Goal: Transaction & Acquisition: Purchase product/service

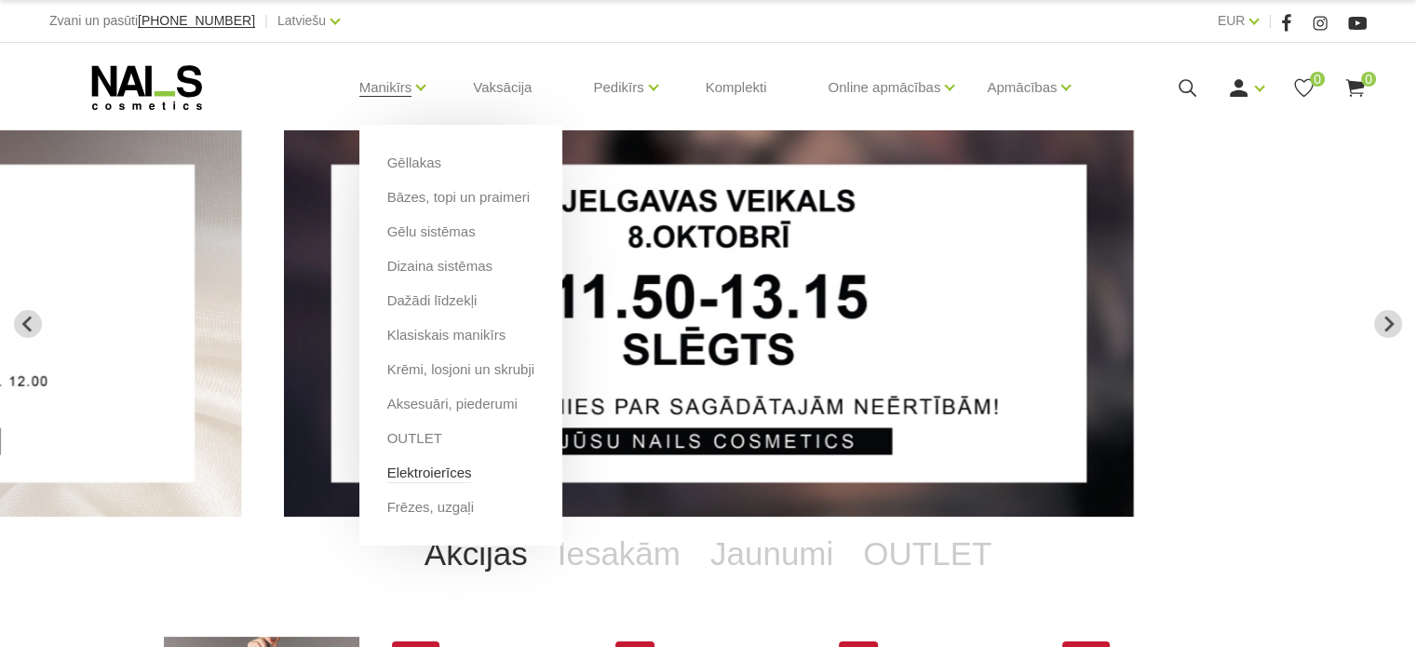
click at [412, 476] on link "Elektroierīces" at bounding box center [429, 473] width 85 height 20
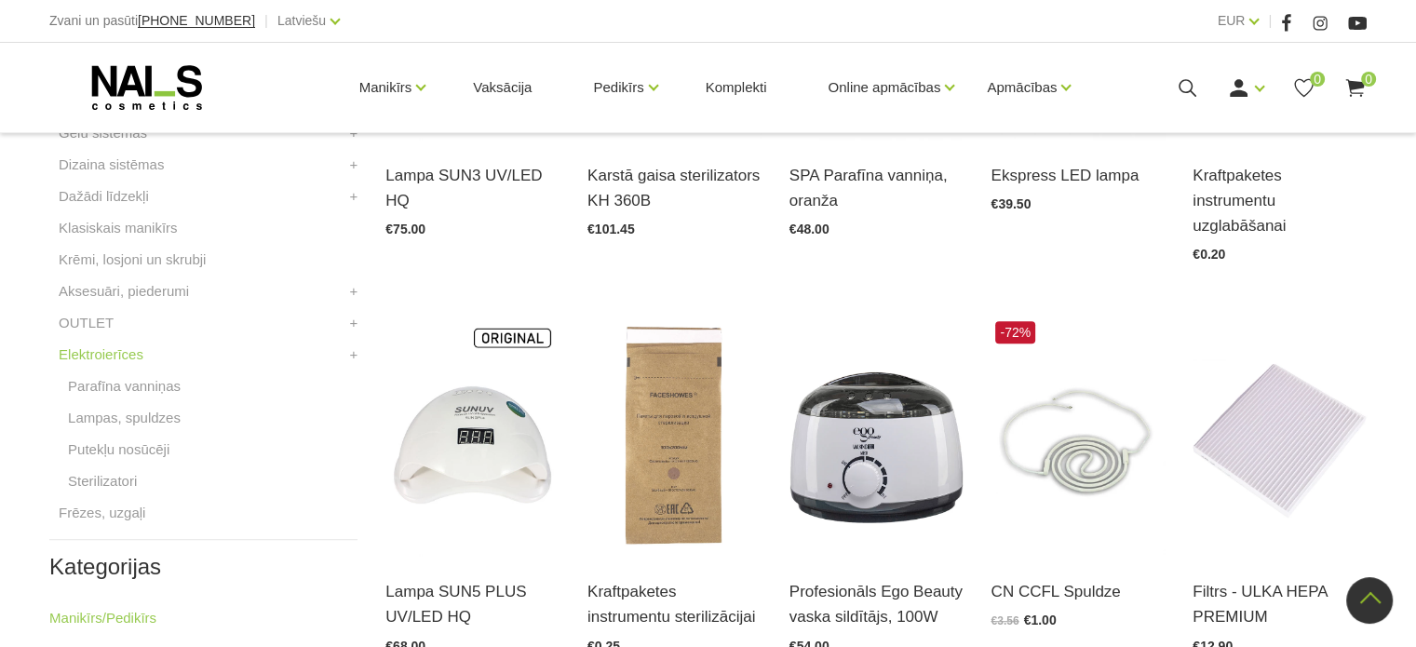
scroll to position [678, 0]
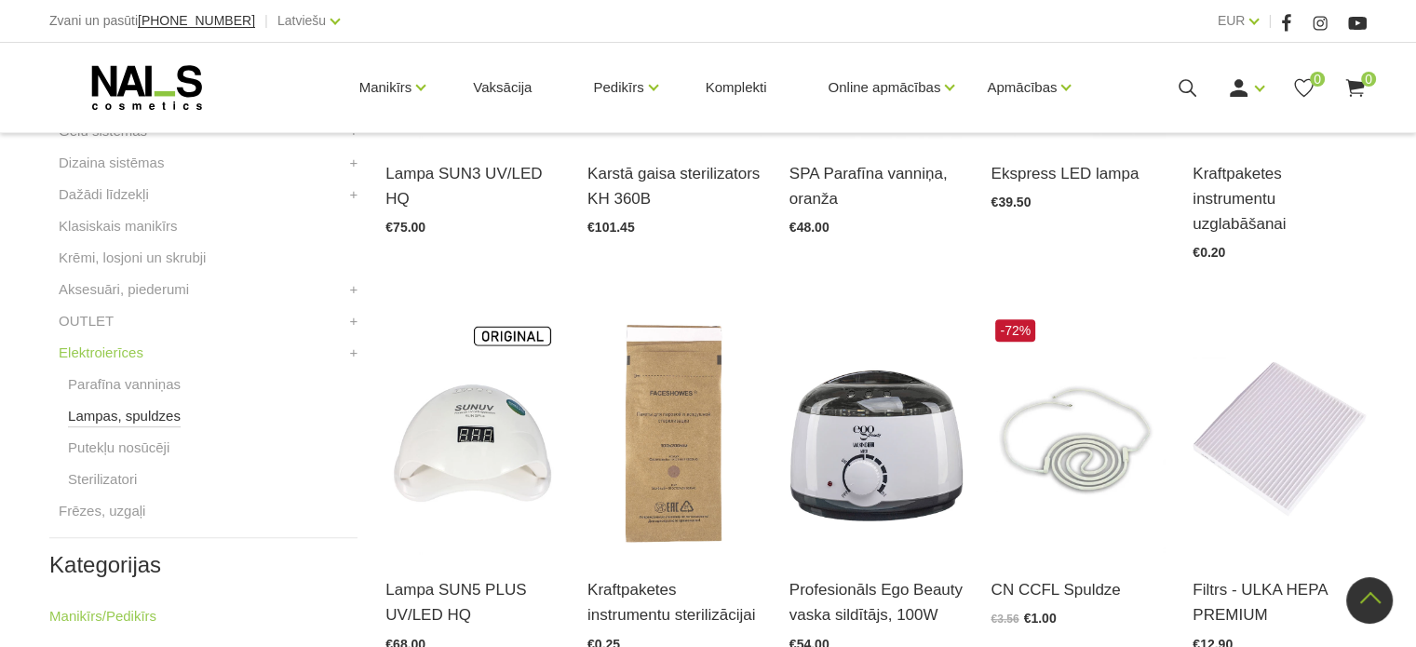
click at [119, 414] on link "Lampas, spuldzes" at bounding box center [124, 416] width 113 height 22
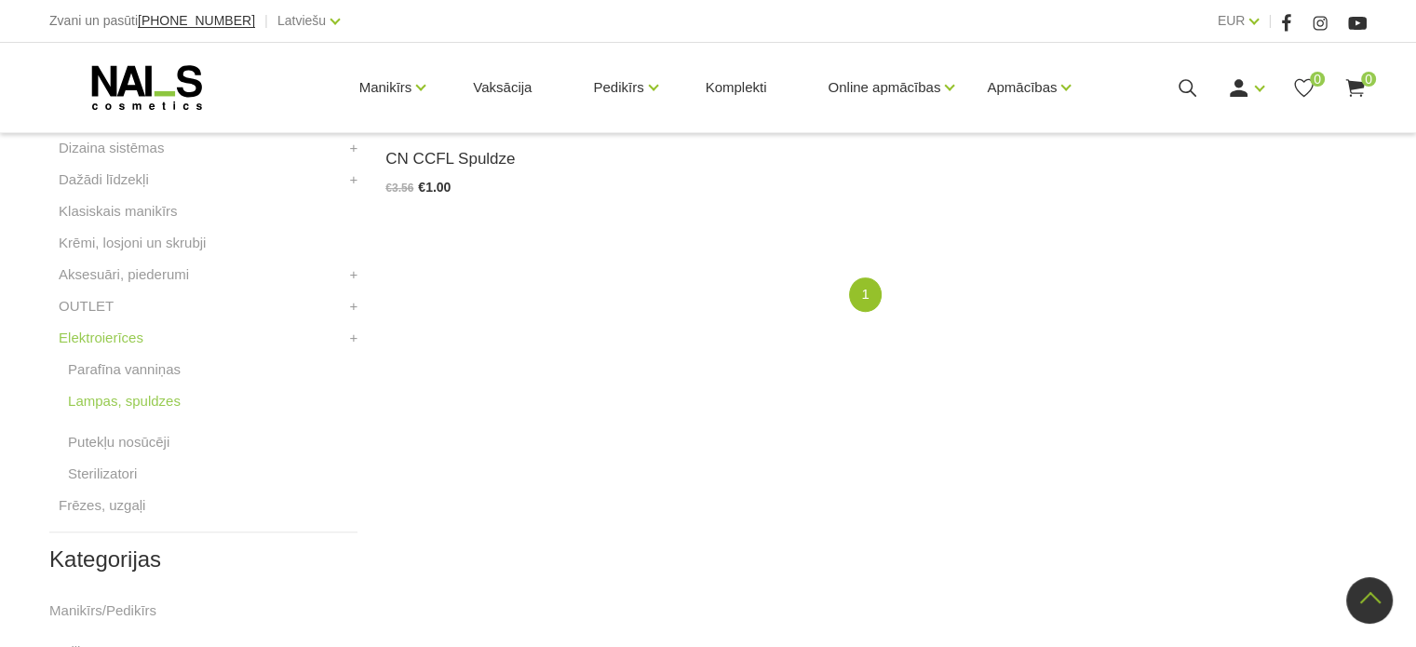
scroll to position [693, 0]
click at [121, 445] on link "Putekļu nosūcēji" at bounding box center [118, 442] width 101 height 22
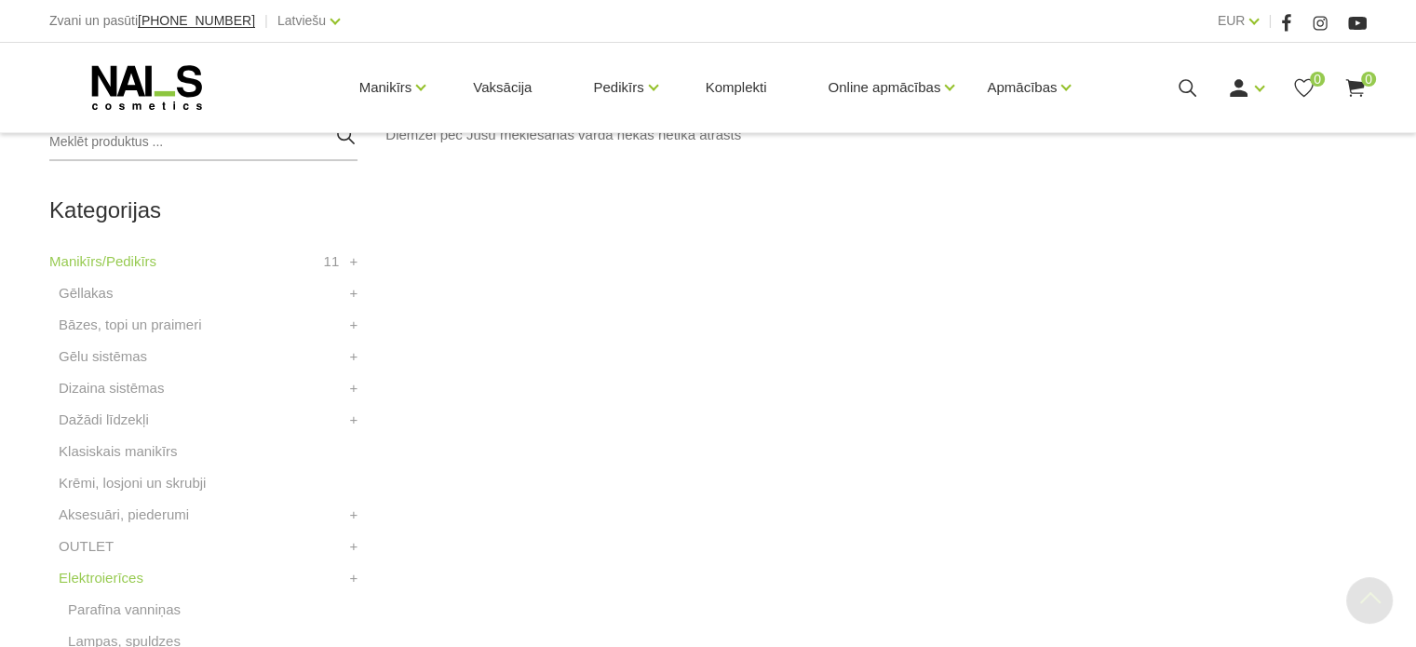
scroll to position [454, 0]
click at [94, 375] on link "Dizaina sistēmas" at bounding box center [111, 386] width 105 height 22
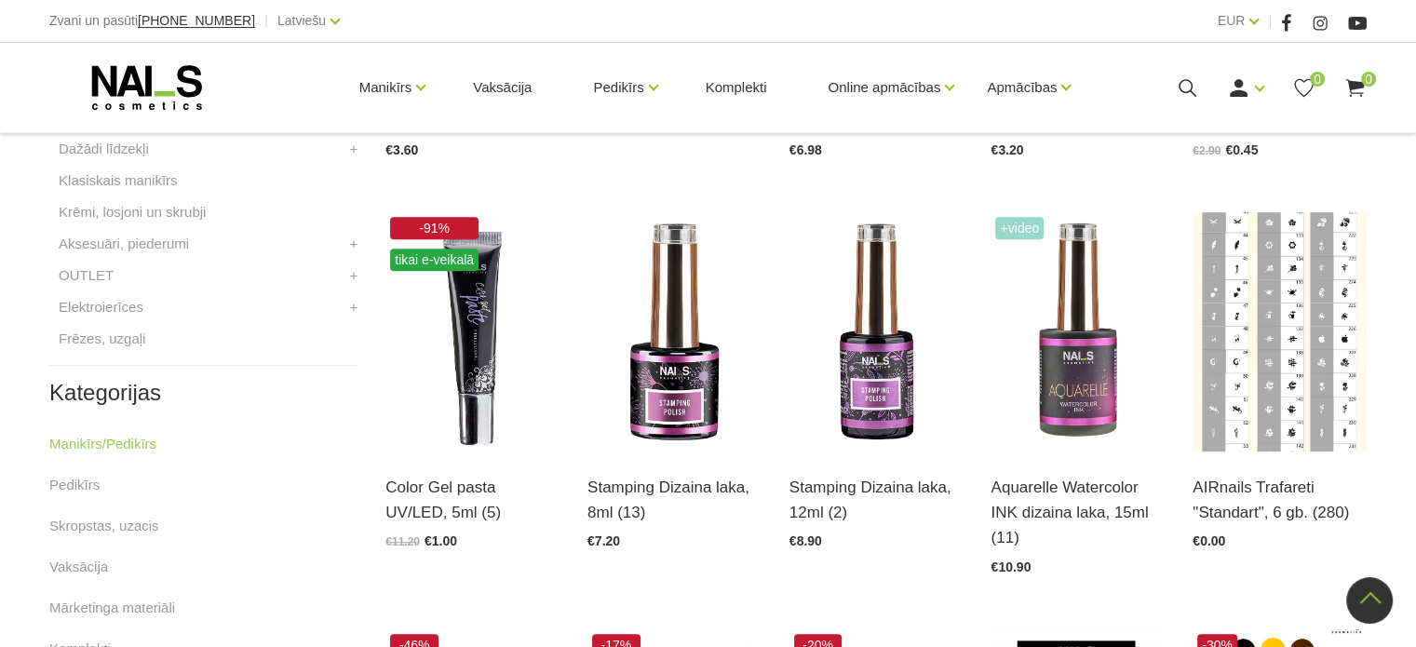
scroll to position [766, 0]
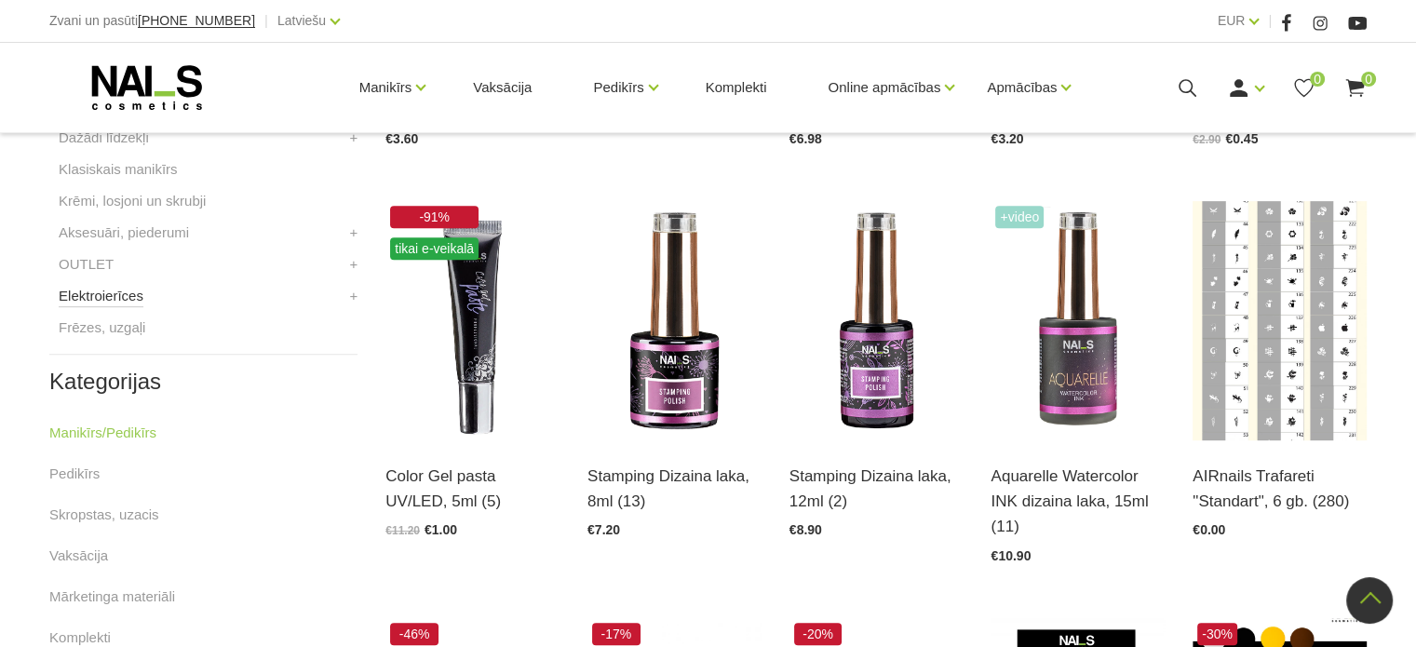
click at [103, 293] on link "Elektroierīces" at bounding box center [101, 296] width 85 height 22
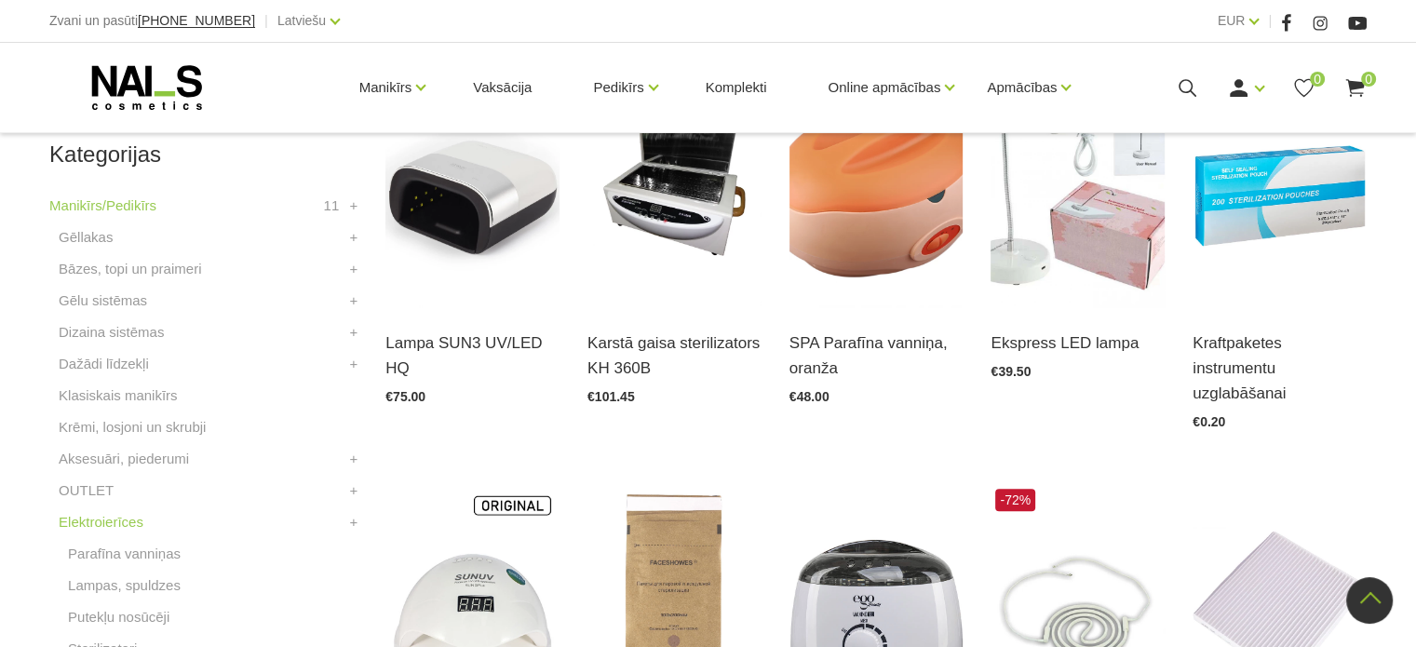
scroll to position [528, 0]
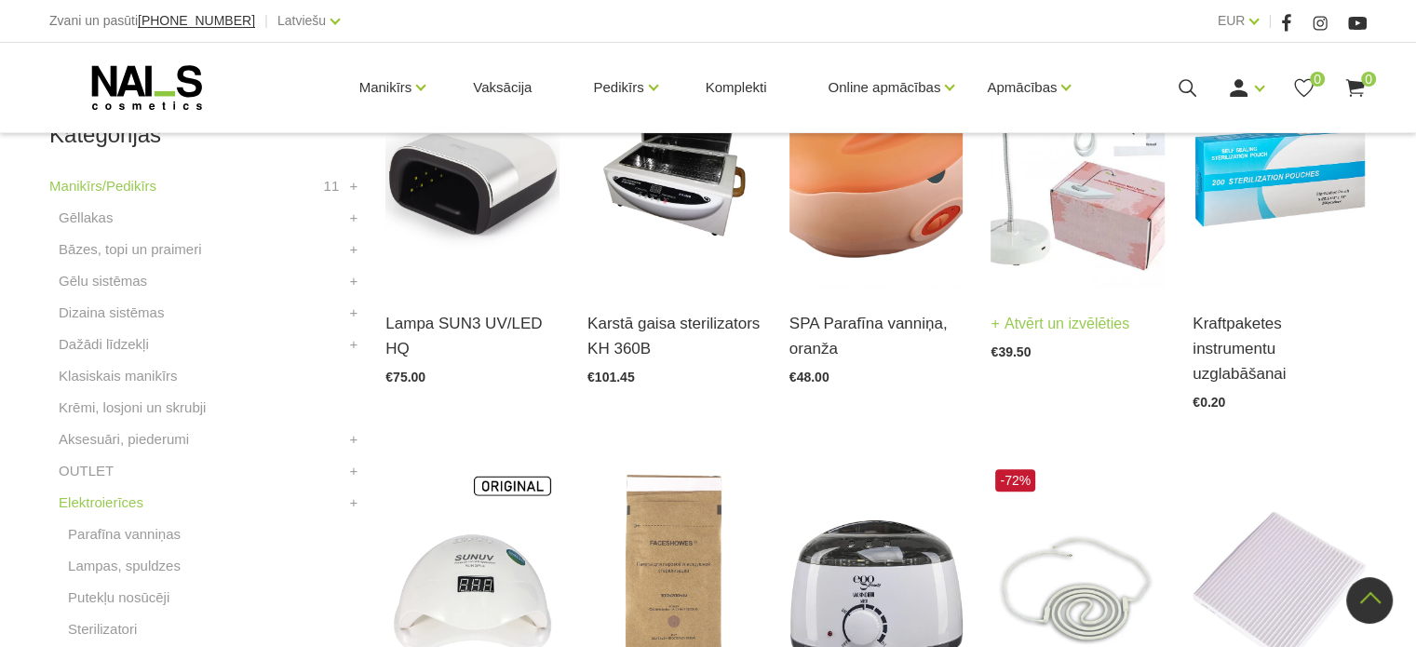
click at [1043, 219] on img at bounding box center [1077, 167] width 174 height 239
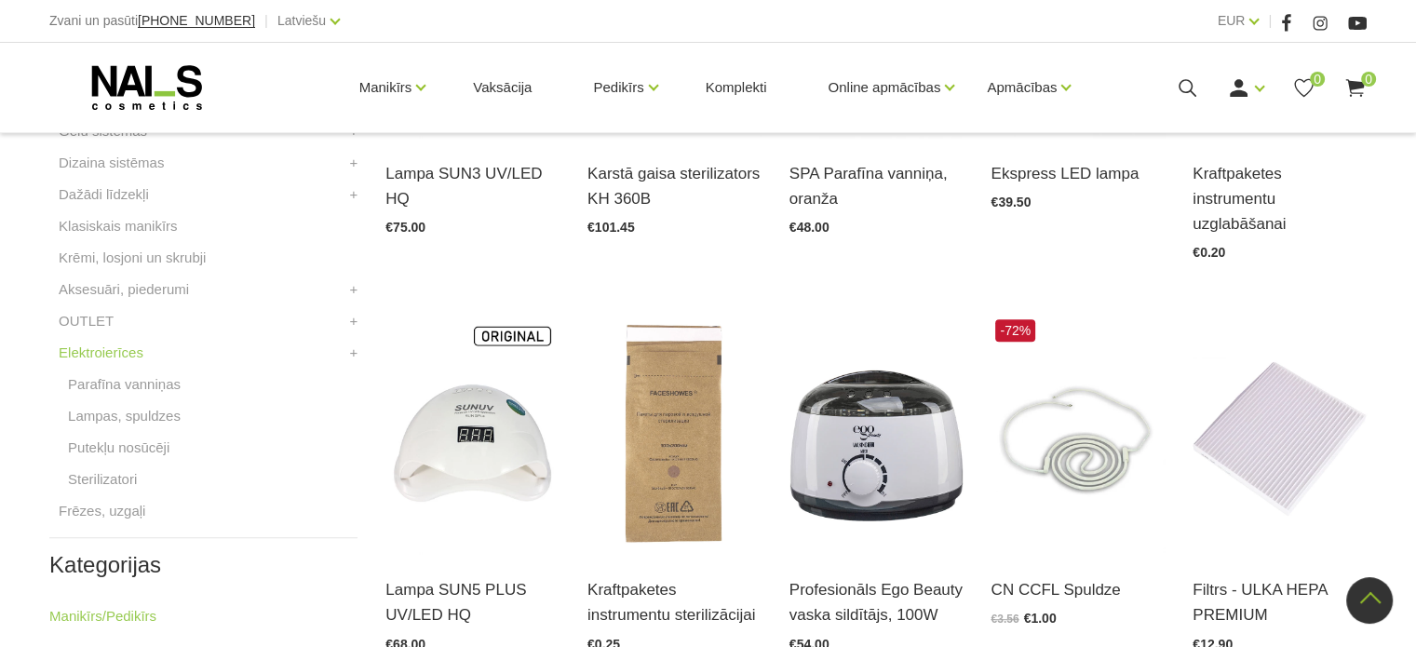
scroll to position [679, 0]
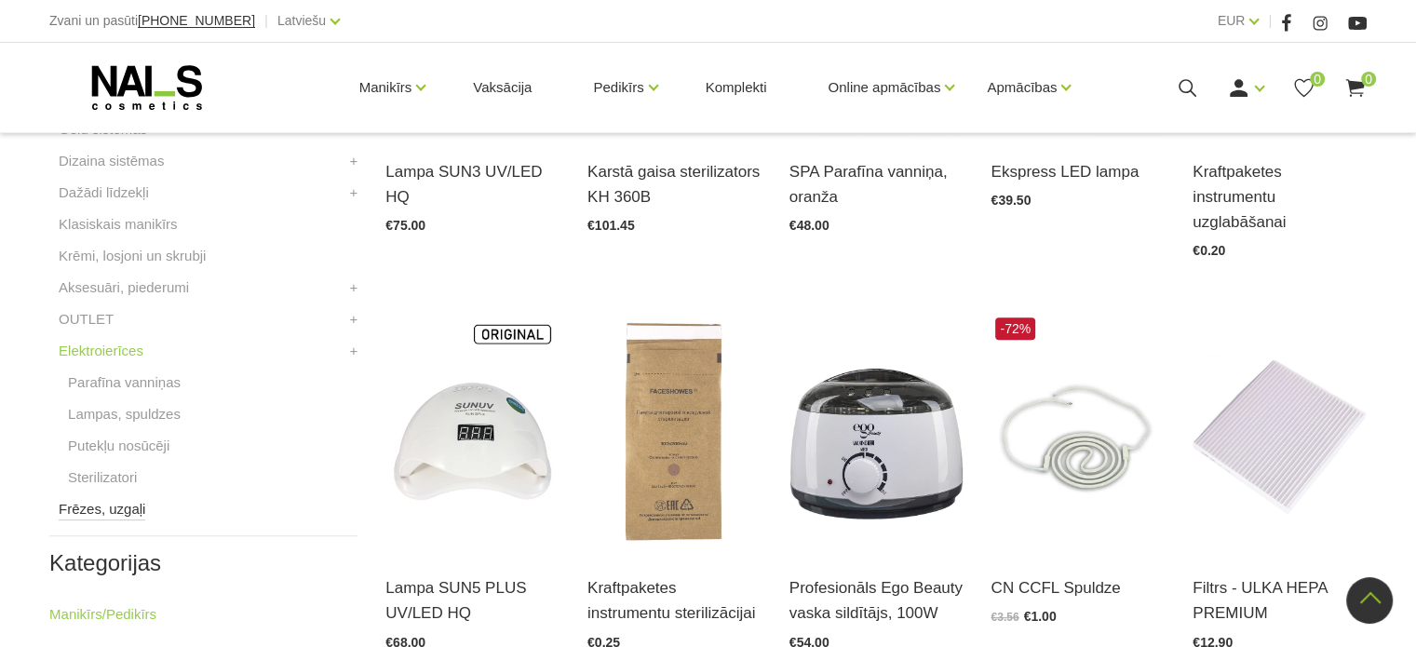
click at [74, 512] on link "Frēzes, uzgaļi" at bounding box center [102, 509] width 87 height 22
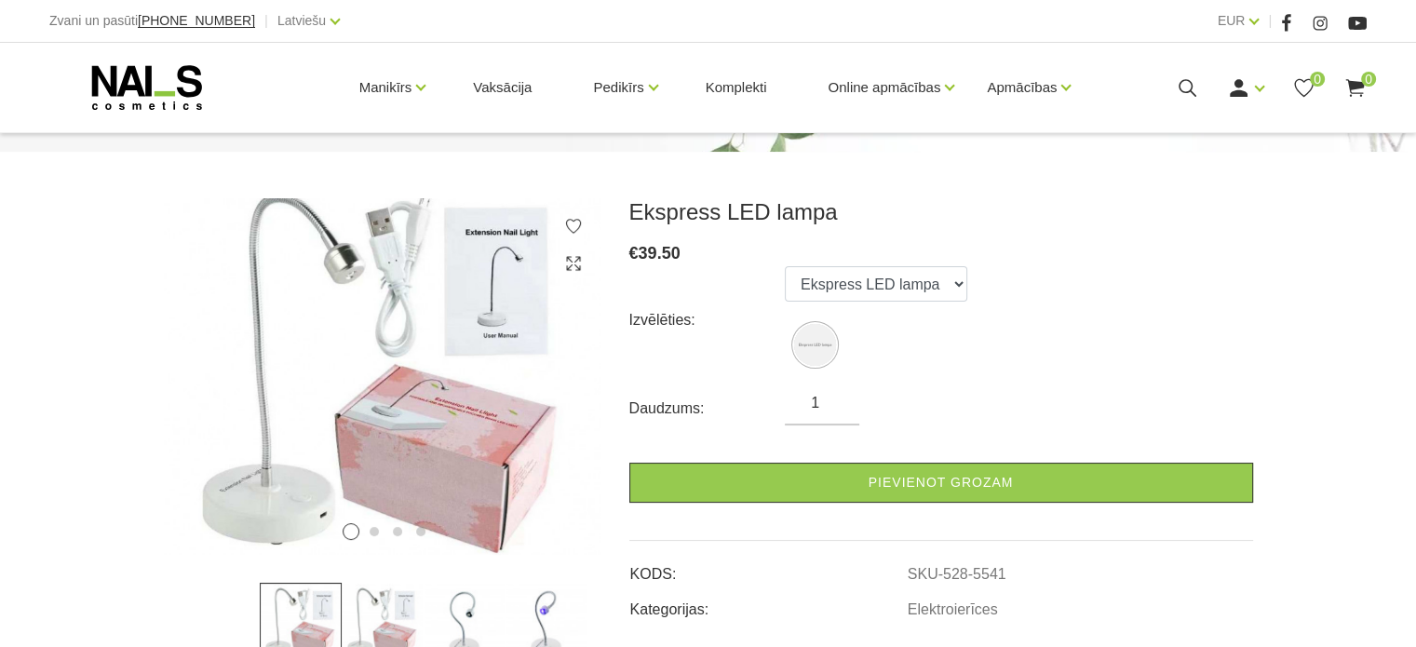
scroll to position [196, 0]
click at [558, 402] on icon at bounding box center [545, 394] width 55 height 55
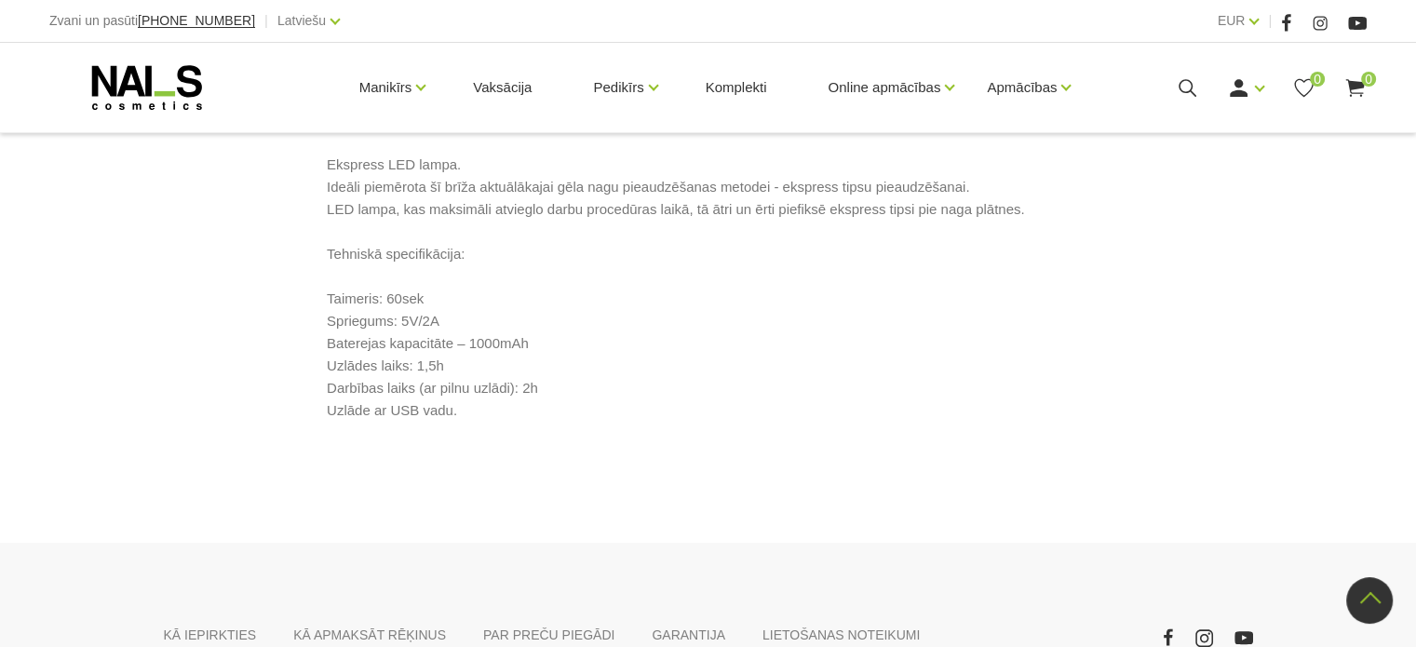
scroll to position [935, 0]
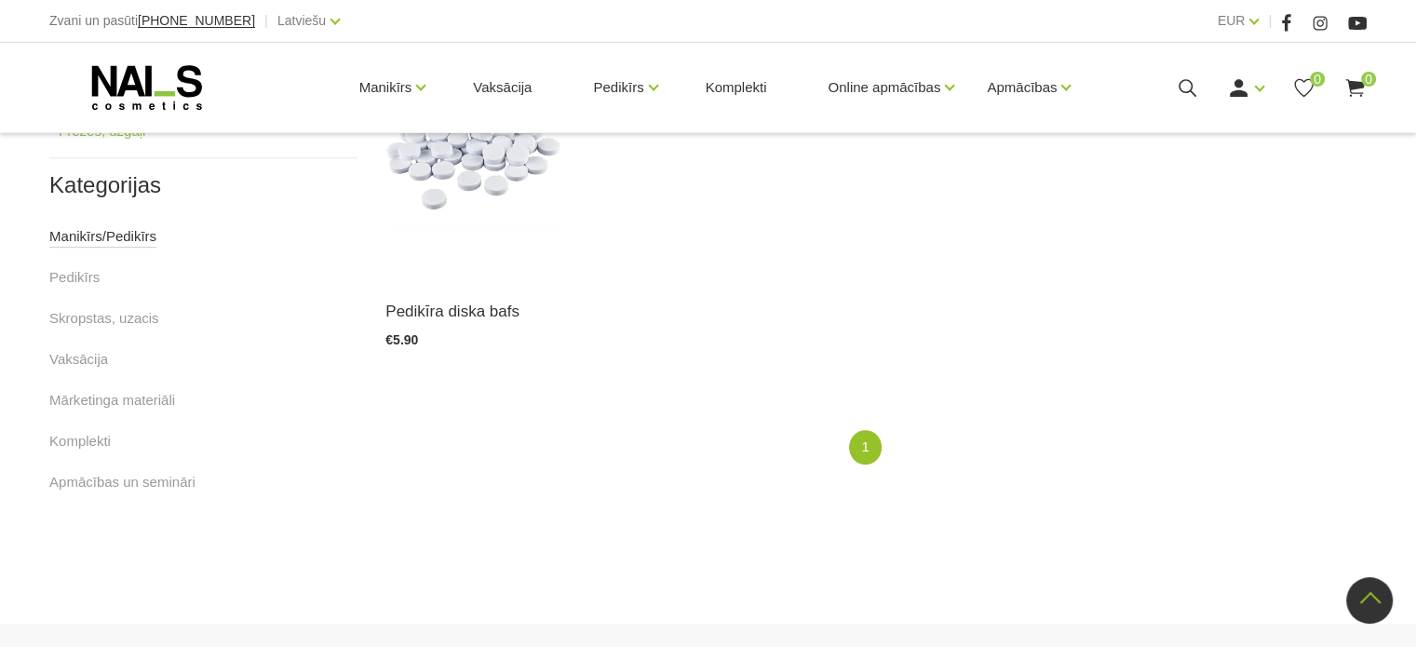
scroll to position [935, 0]
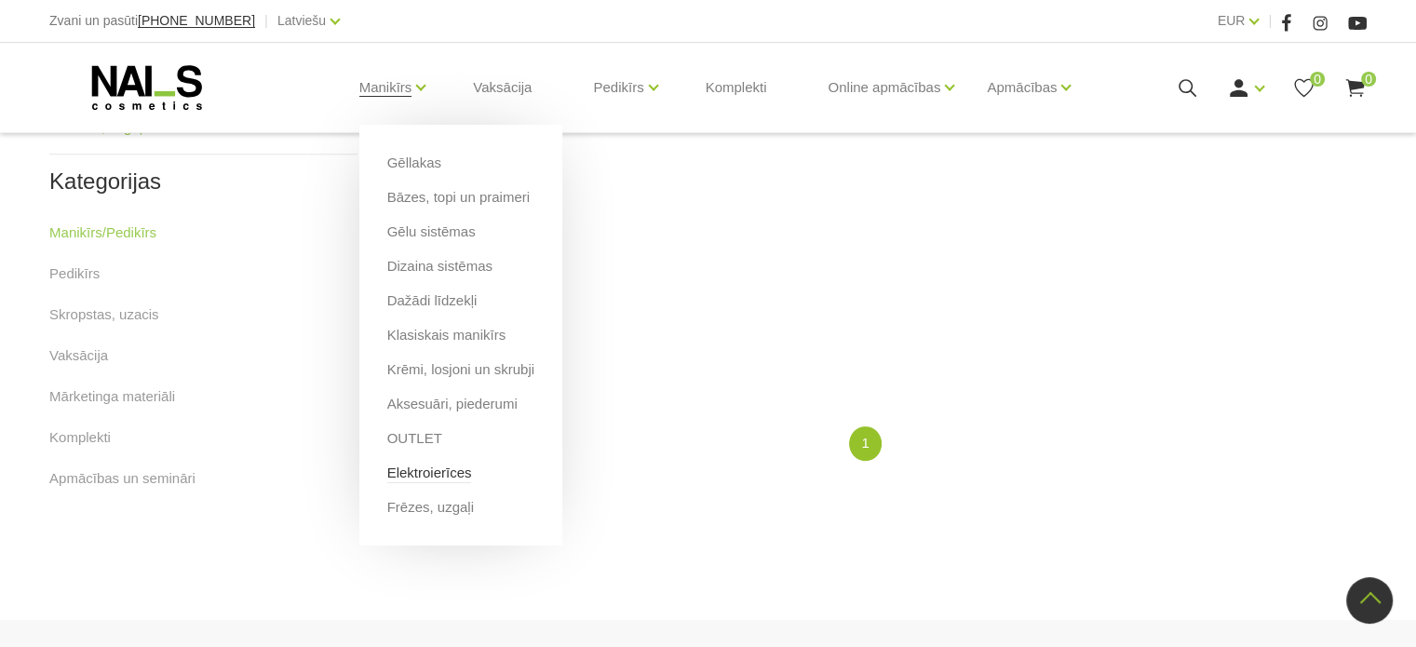
click at [408, 468] on link "Elektroierīces" at bounding box center [429, 473] width 85 height 20
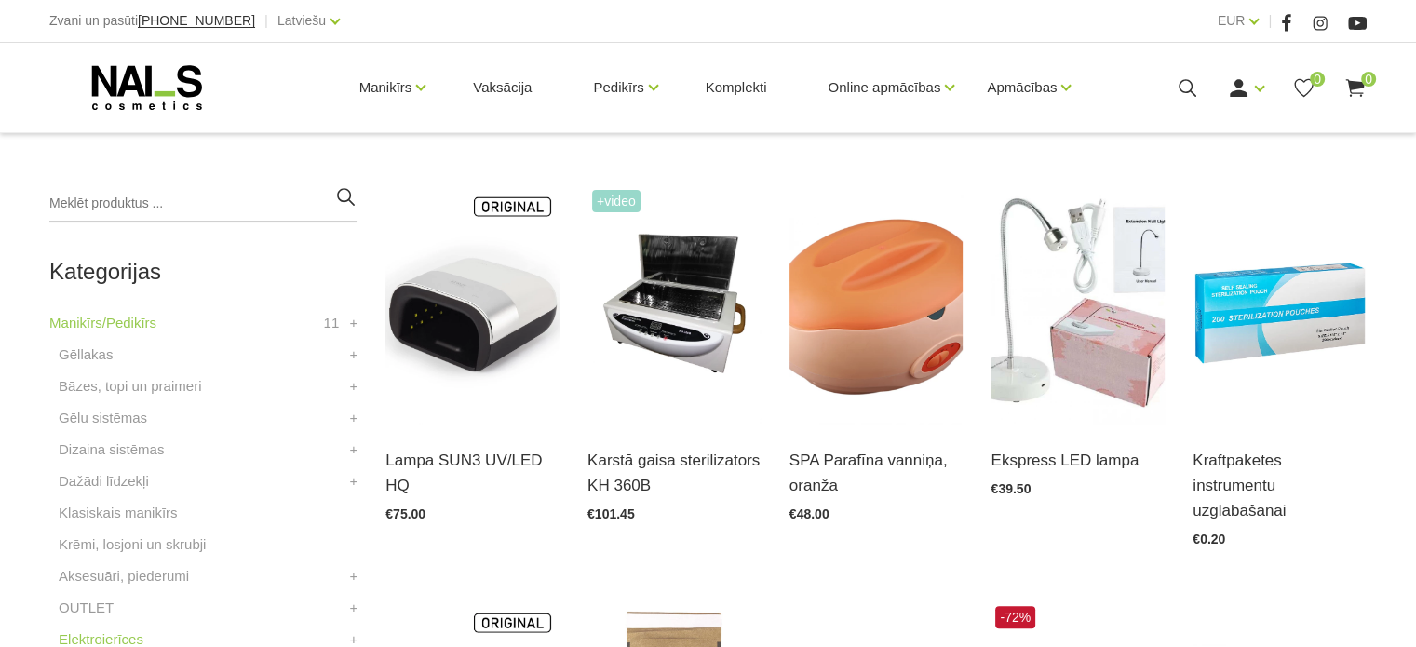
scroll to position [391, 0]
click at [1103, 373] on img at bounding box center [1077, 304] width 174 height 239
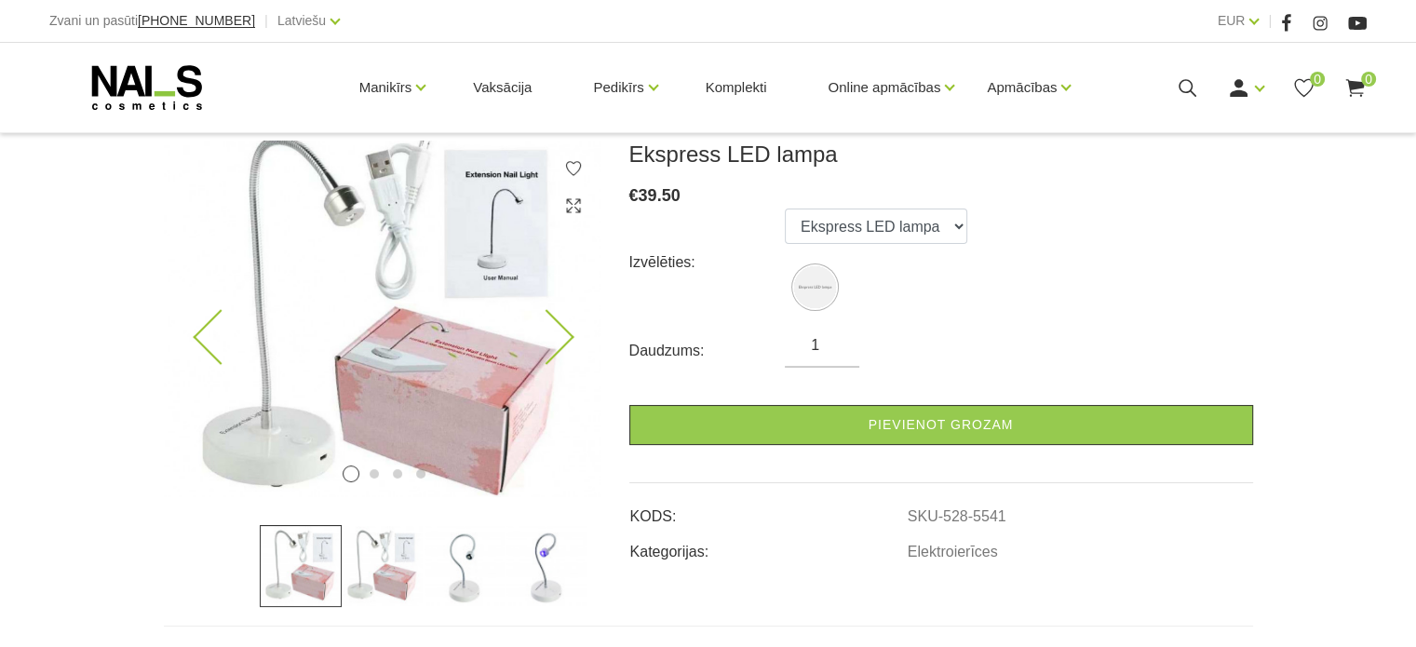
scroll to position [253, 0]
click at [554, 350] on icon at bounding box center [545, 337] width 55 height 55
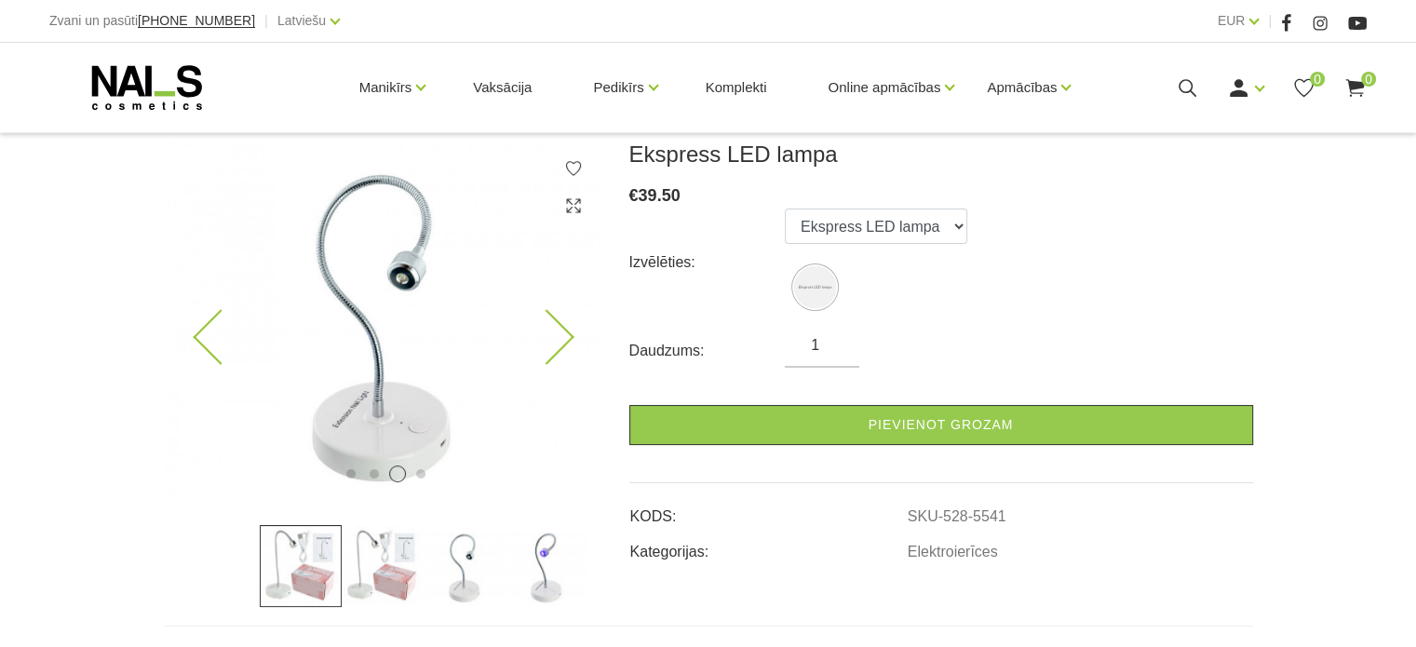
click at [554, 350] on icon at bounding box center [545, 337] width 55 height 55
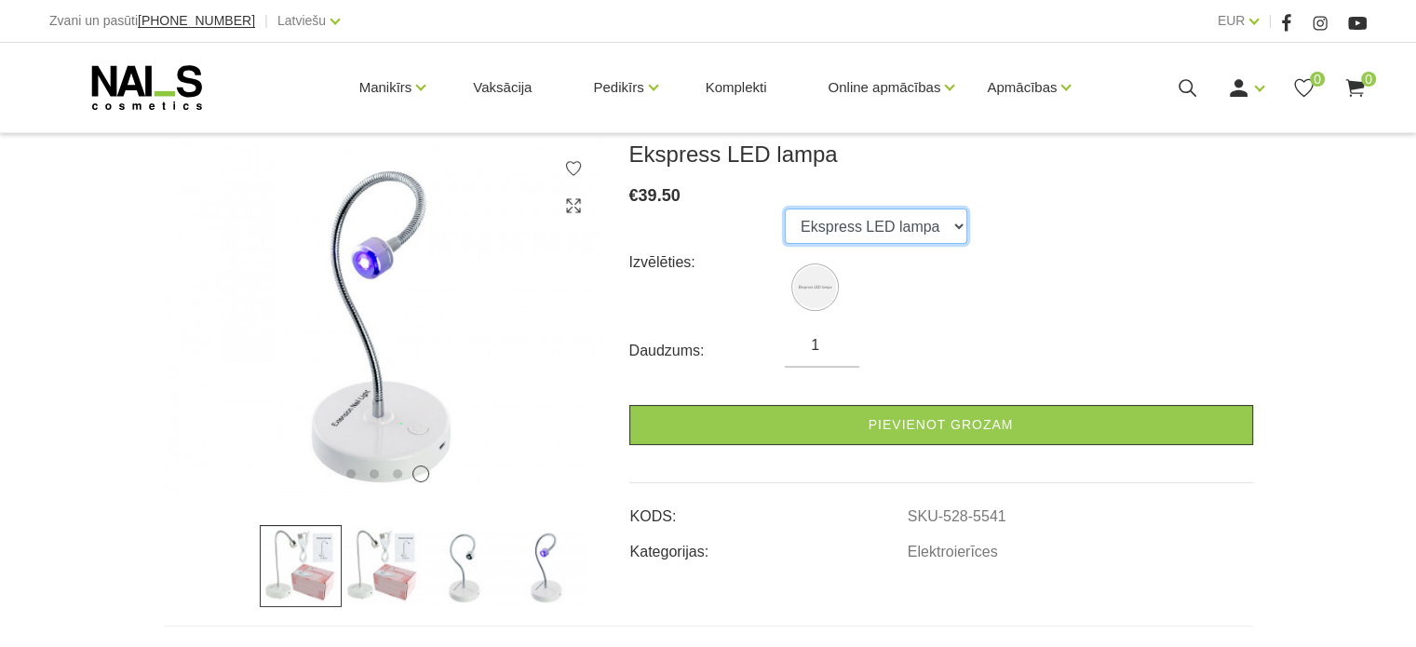
click at [871, 224] on select "Ekspress LED lampa" at bounding box center [876, 226] width 182 height 35
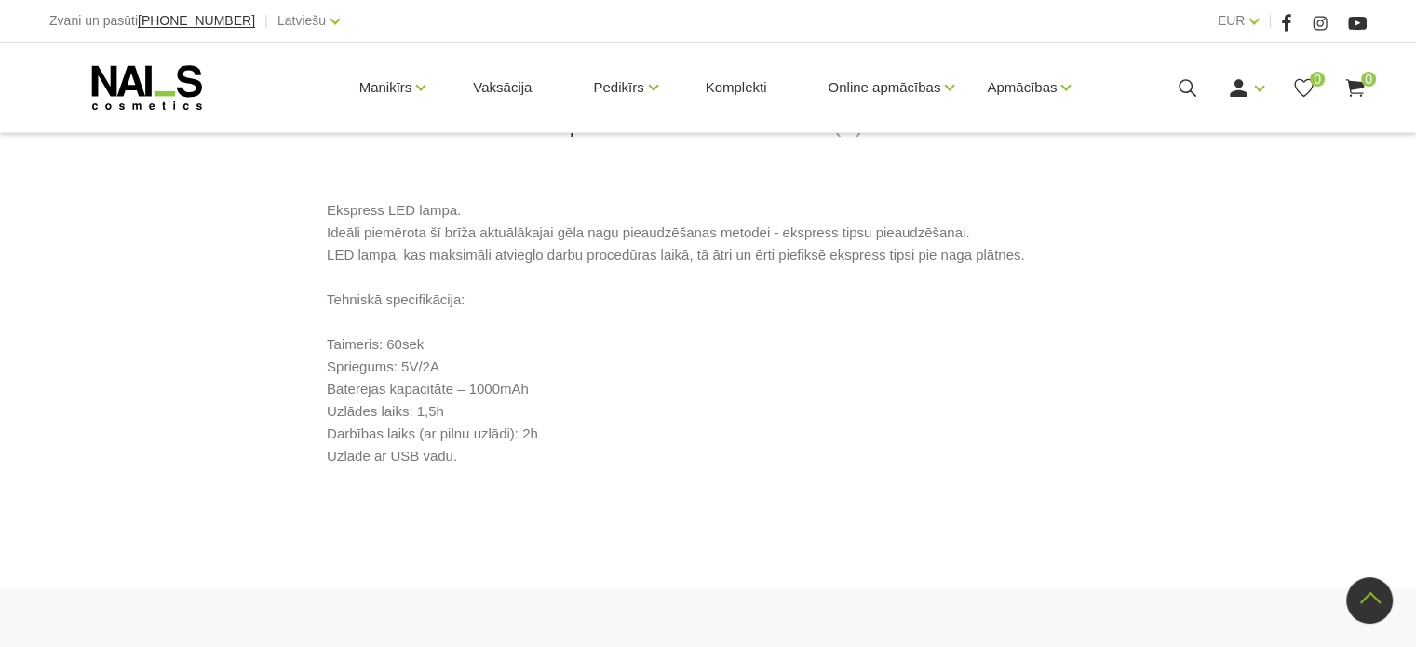
scroll to position [885, 0]
drag, startPoint x: 372, startPoint y: 330, endPoint x: 514, endPoint y: 386, distance: 152.1
click at [509, 383] on p "Ekspress LED lampa. Ideāli piemērota šī brīža aktuālākajai gēla nagu pieaudzēša…" at bounding box center [708, 329] width 762 height 268
click at [549, 472] on div "Ekspress LED lampa. Ideāli piemērota šī brīža aktuālākajai gēla nagu pieaudzēša…" at bounding box center [708, 343] width 1089 height 296
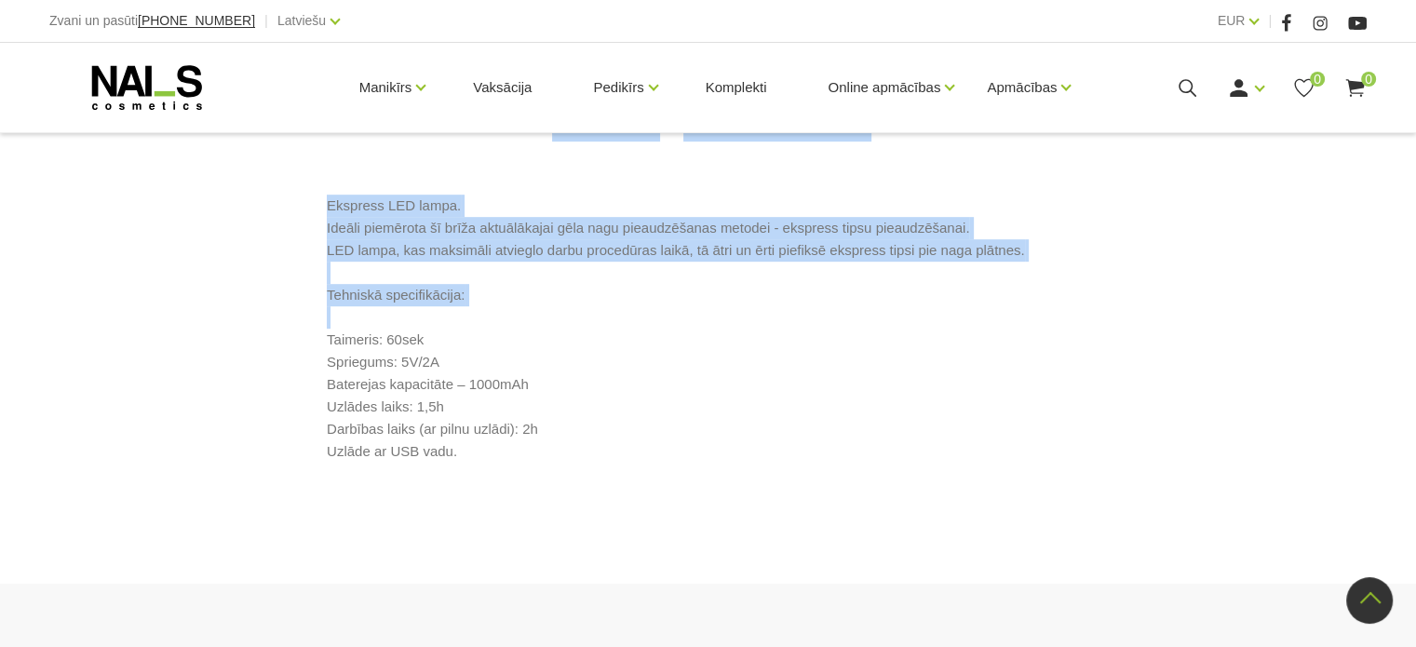
drag, startPoint x: 326, startPoint y: 338, endPoint x: 504, endPoint y: 508, distance: 246.9
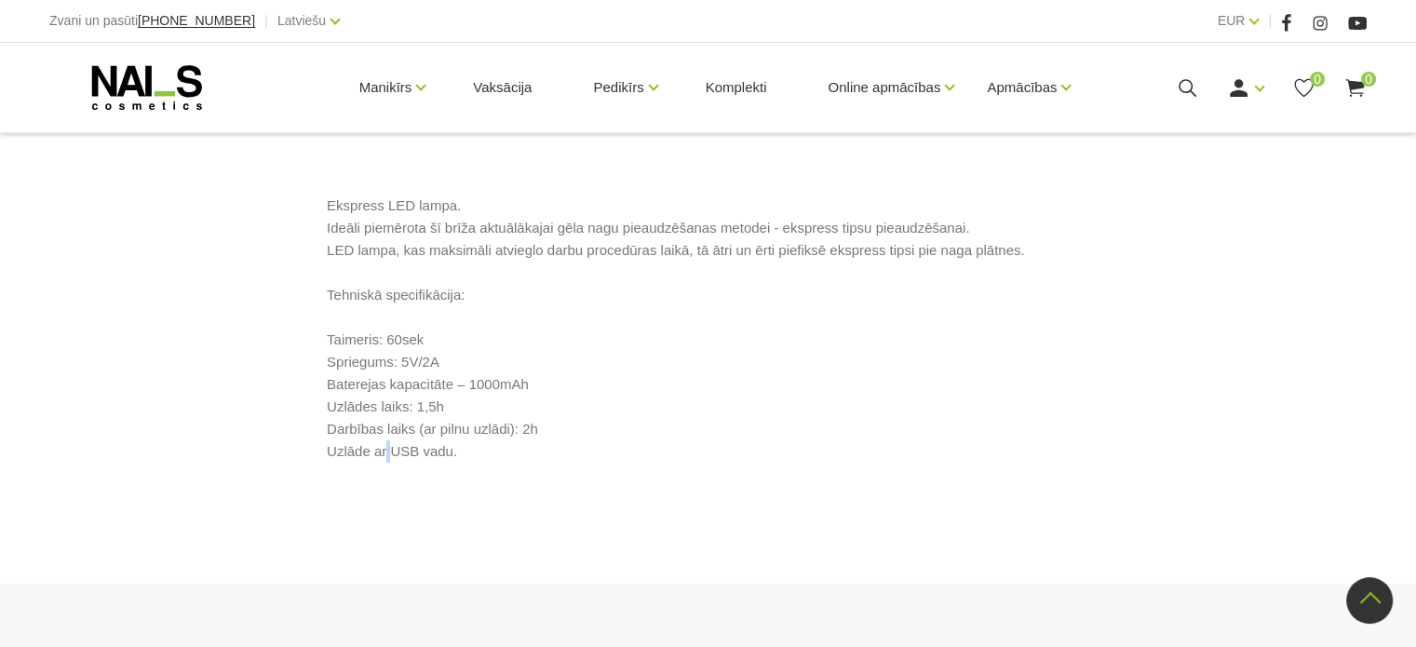
click at [383, 453] on p "Ekspress LED lampa. Ideāli piemērota šī brīža aktuālākajai gēla nagu pieaudzēša…" at bounding box center [708, 329] width 762 height 268
click at [441, 468] on div "Ekspress LED lampa. Ideāli piemērota šī brīža aktuālākajai gēla nagu pieaudzēša…" at bounding box center [708, 343] width 1089 height 296
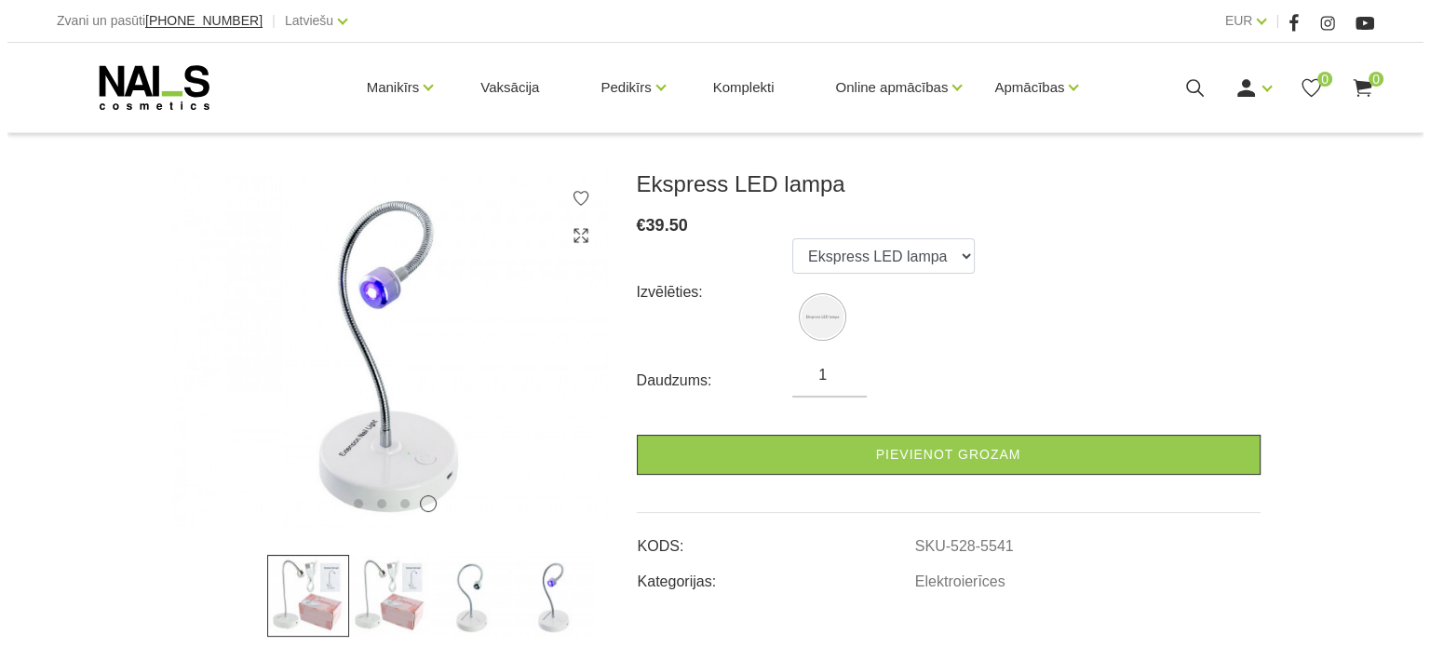
scroll to position [190, 0]
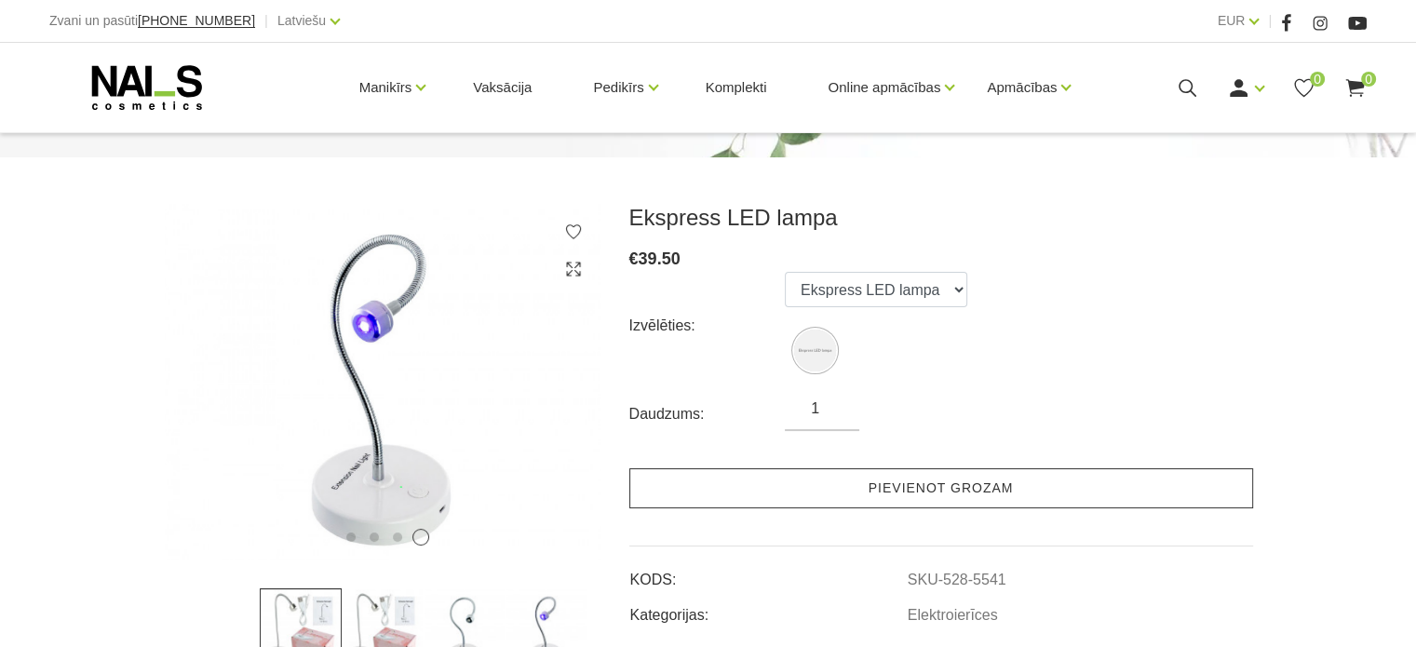
click at [979, 500] on link "Pievienot grozam" at bounding box center [941, 488] width 624 height 40
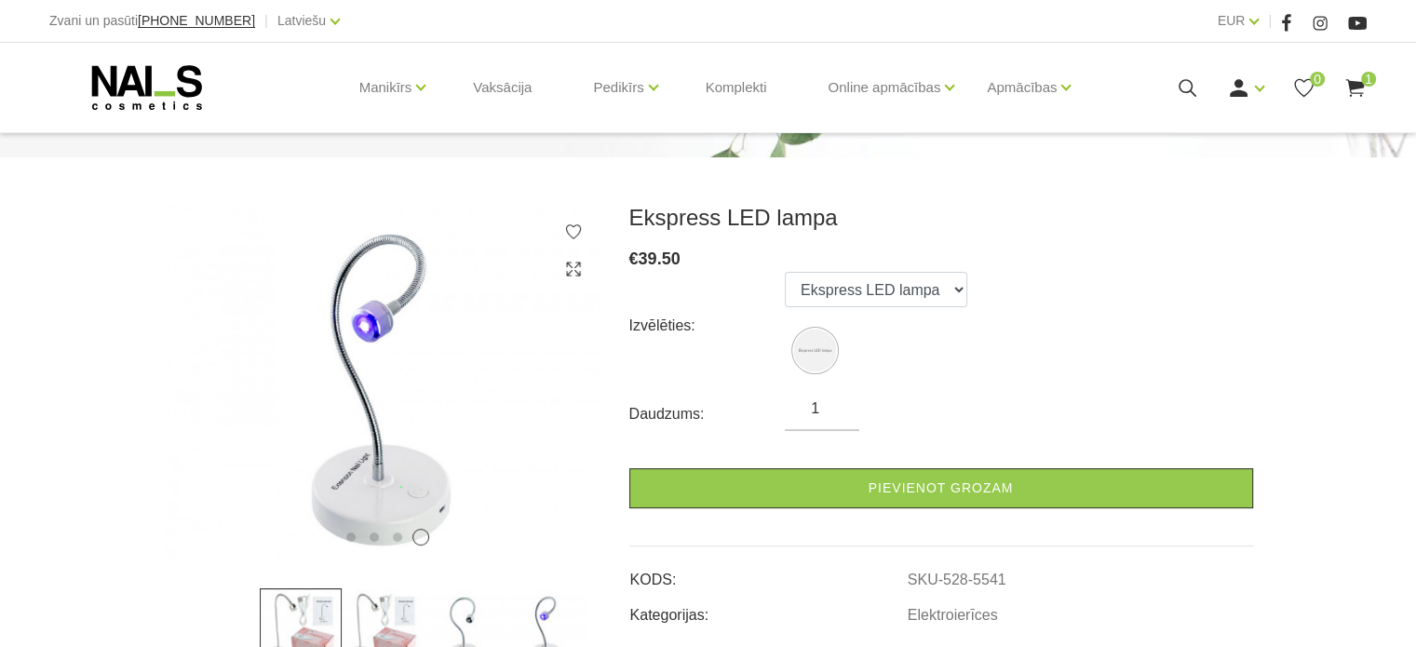
click at [1363, 92] on use at bounding box center [1354, 88] width 19 height 18
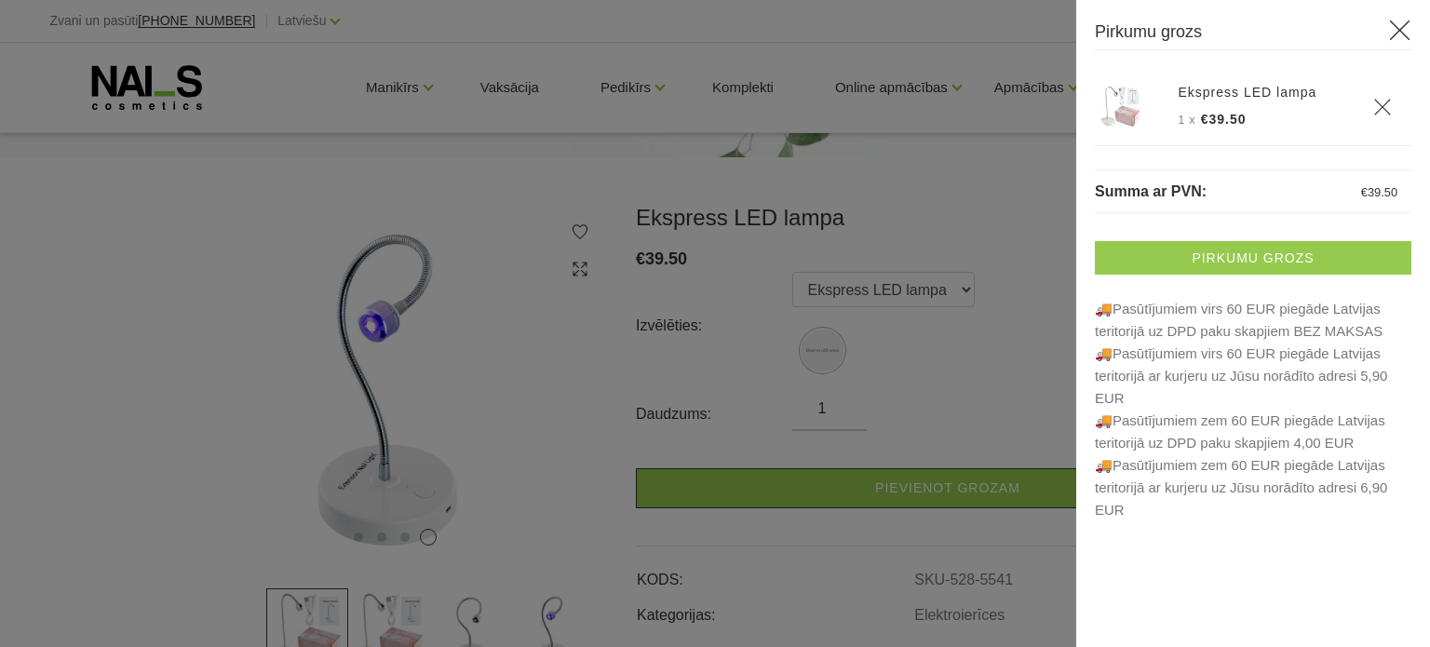
click at [1230, 262] on link "Pirkumu grozs" at bounding box center [1253, 258] width 316 height 34
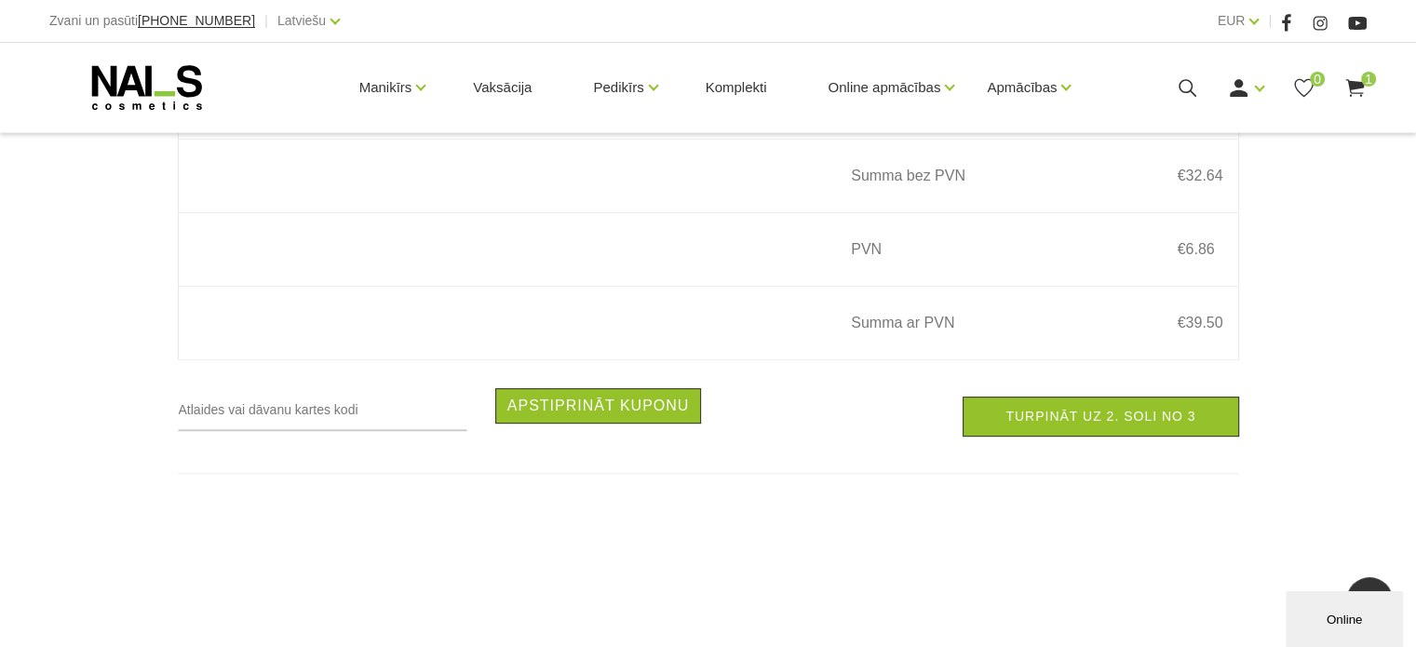
scroll to position [542, 0]
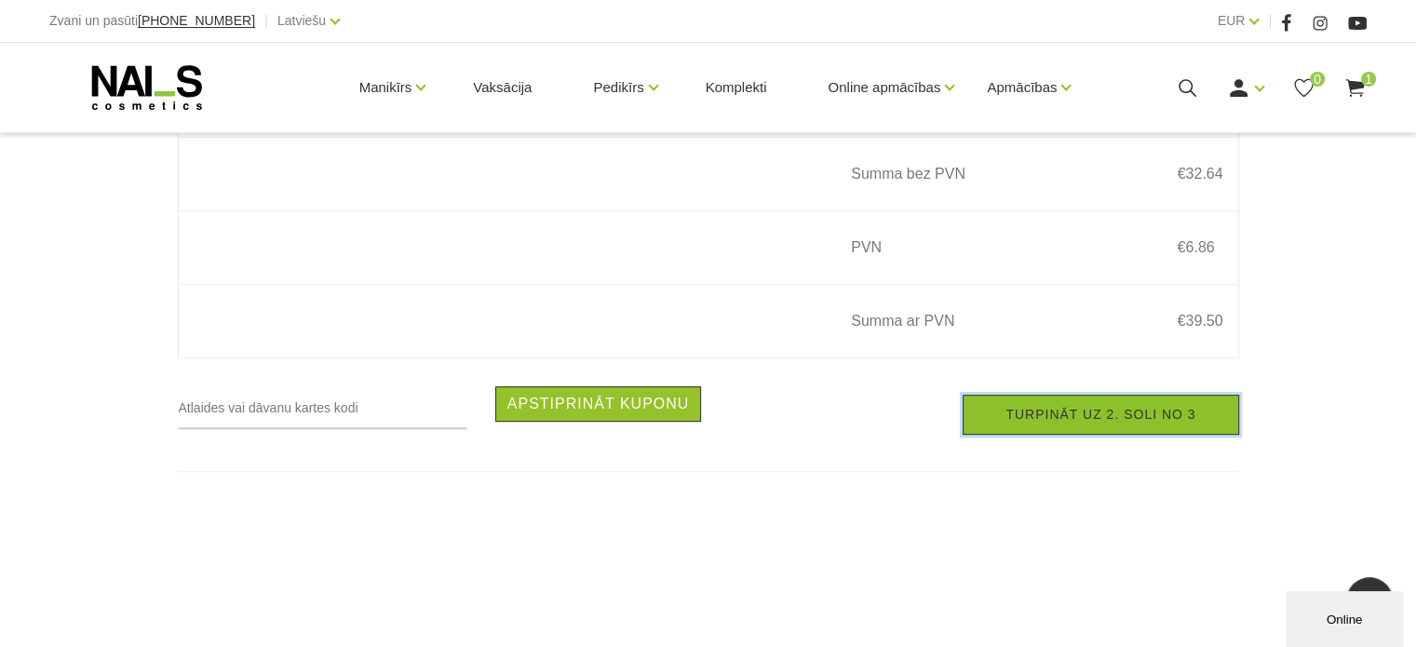
click at [1024, 432] on link "Turpināt uz 2. soli no 3" at bounding box center [1100, 415] width 276 height 40
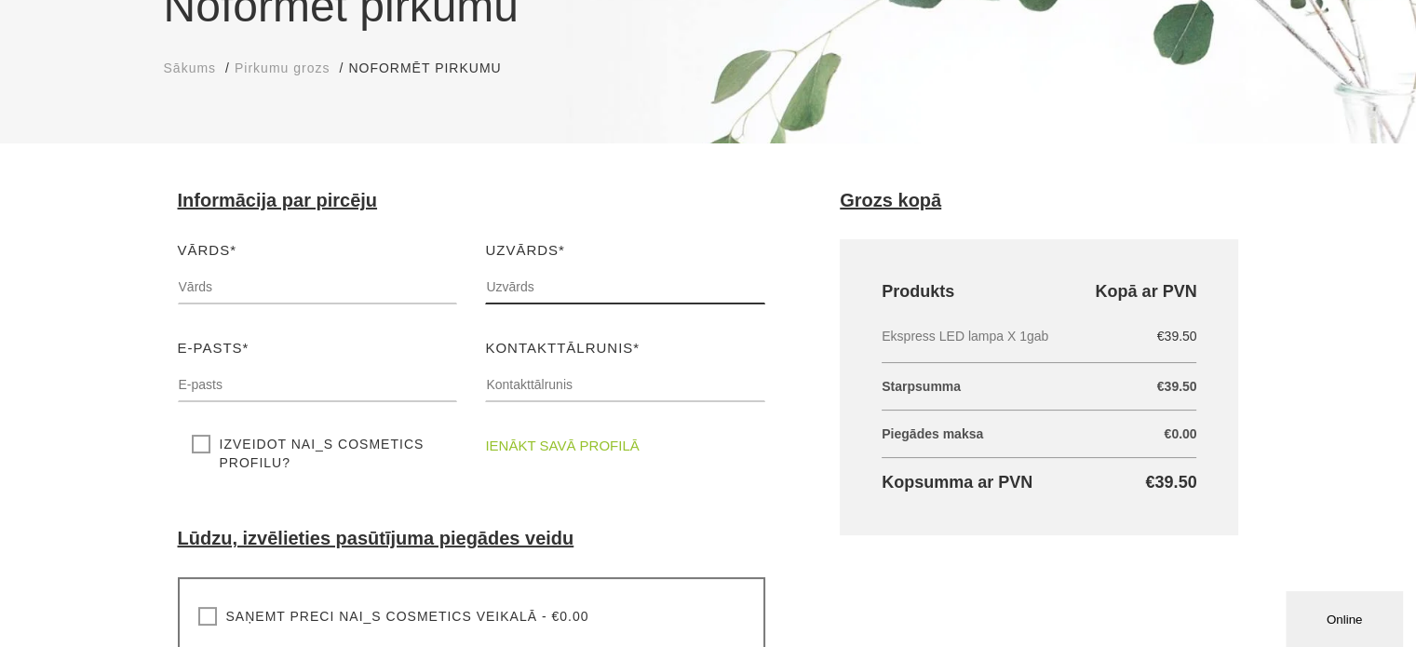
scroll to position [205, 0]
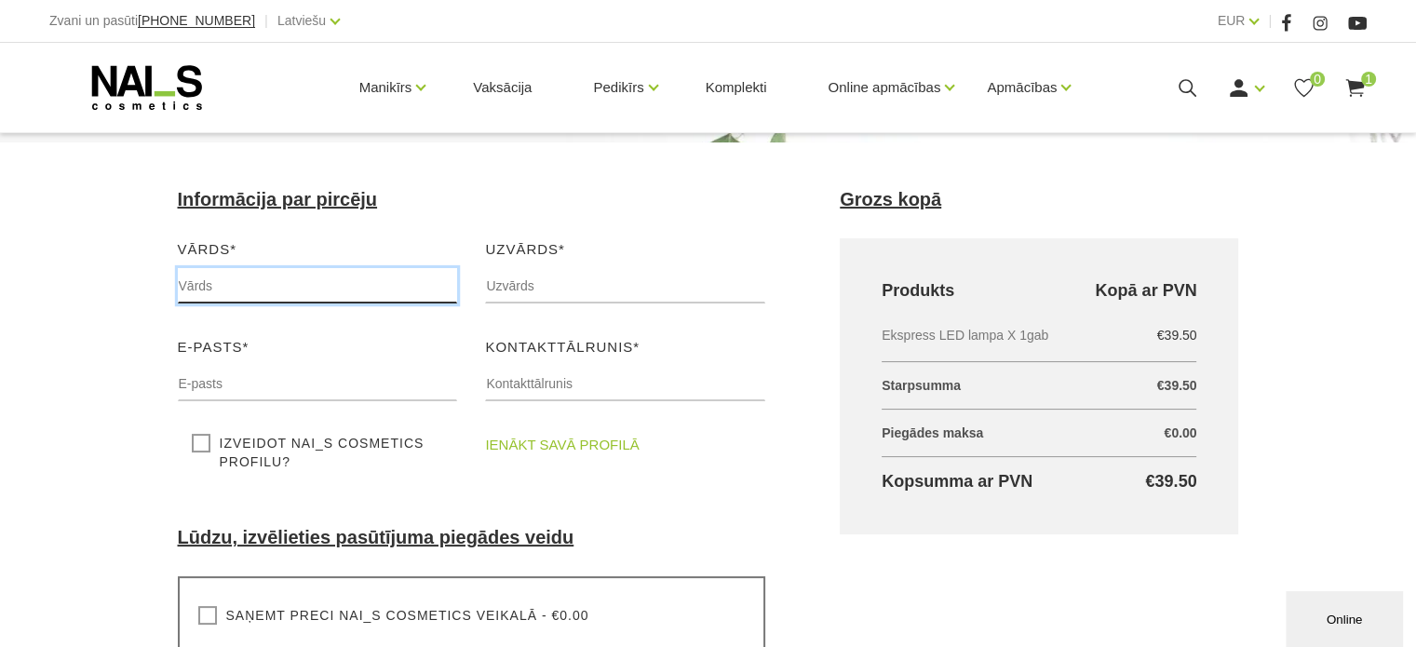
click at [214, 297] on input "text" at bounding box center [318, 285] width 280 height 35
type input "Annamarija"
type input "Jirgensone"
type input "25331819"
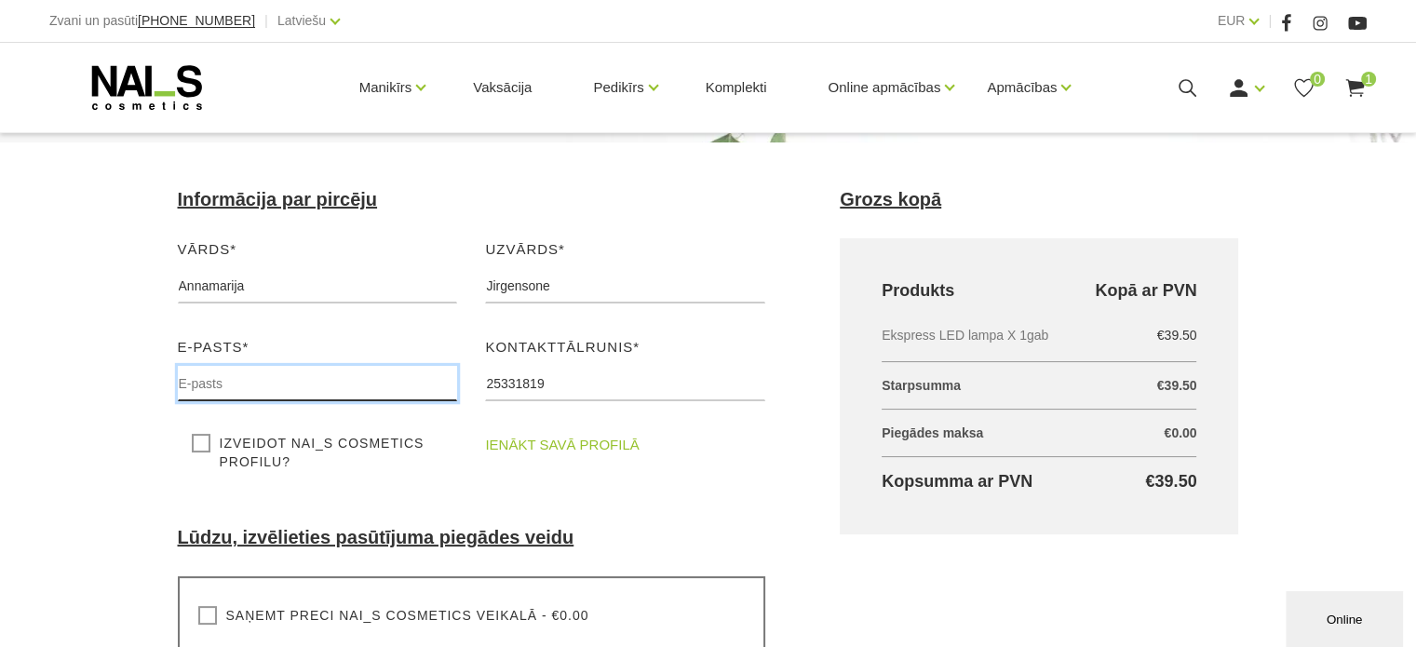
click at [186, 388] on input "text" at bounding box center [318, 383] width 280 height 35
type input "annamarijaj@gmail.com"
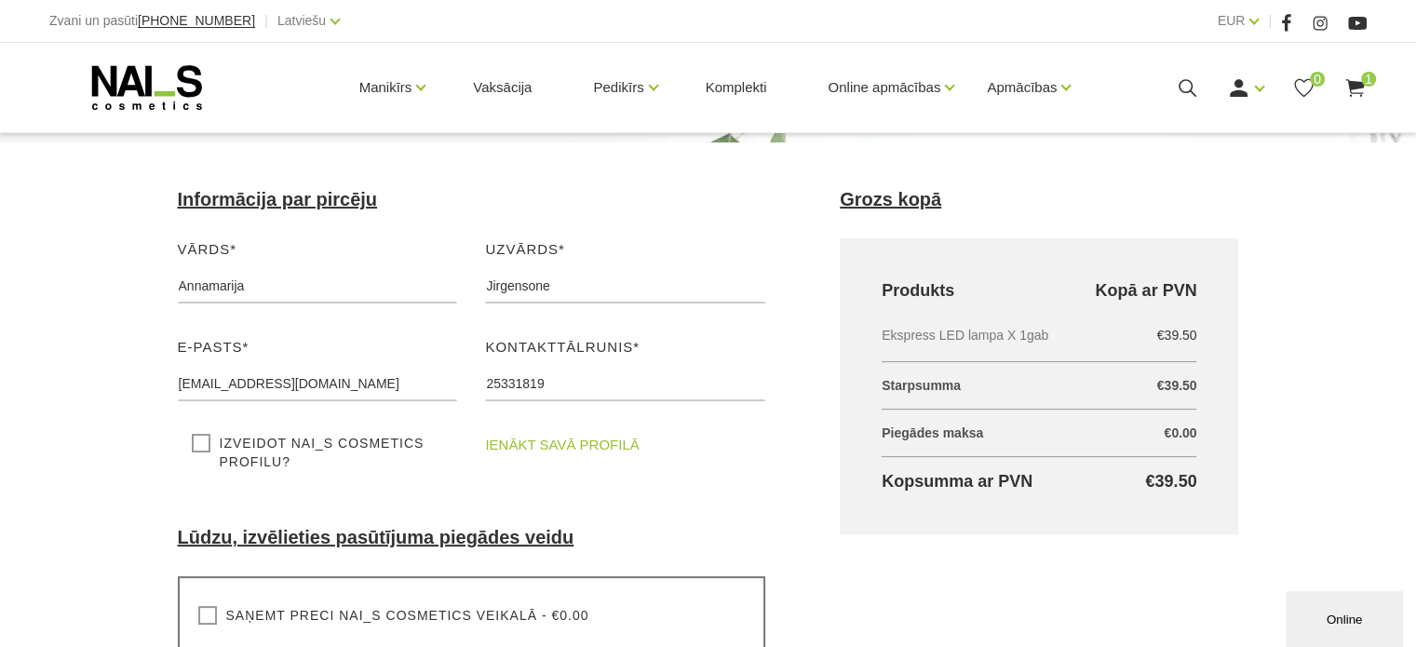
click at [632, 472] on div "Vārds* Annamarija Lūdzu, ievadiet savu vārdu Uzvārds* Jirgensone Lūdzu, ievadie…" at bounding box center [472, 363] width 616 height 251
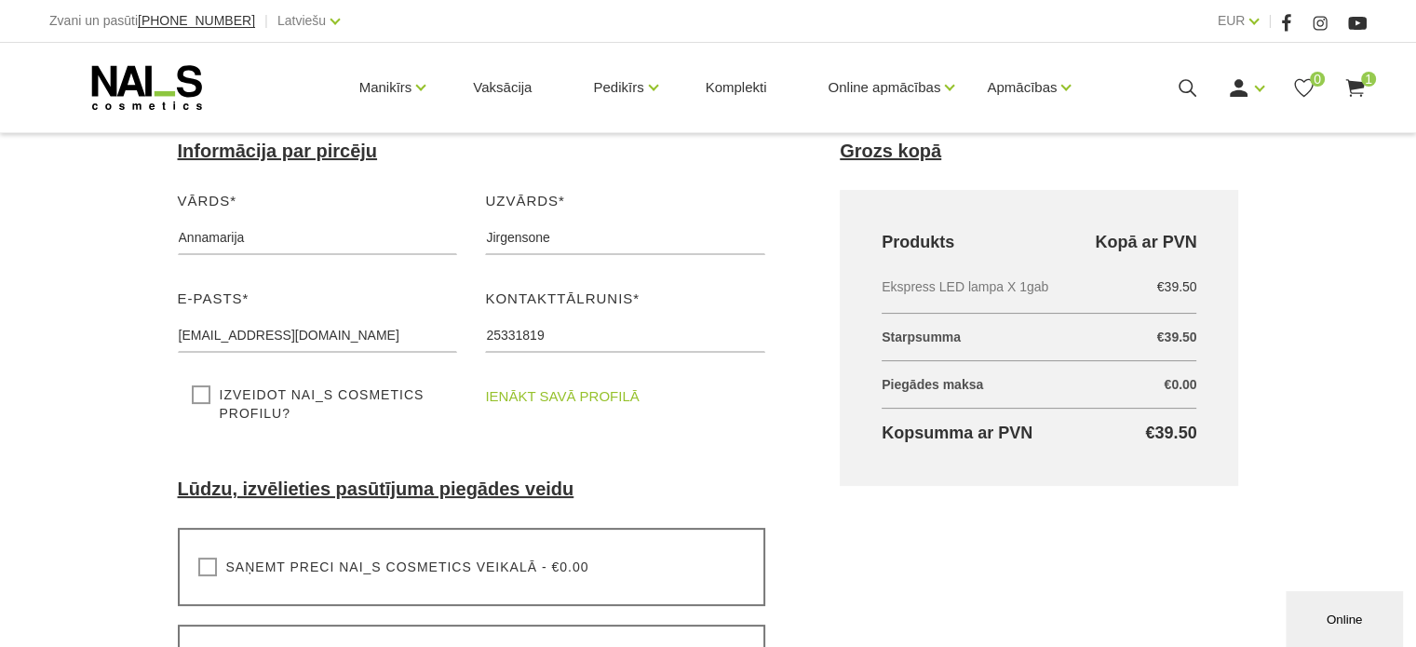
click at [197, 385] on label "Izveidot NAI_S cosmetics profilu?" at bounding box center [318, 403] width 252 height 37
click at [0, 0] on input "Izveidot NAI_S cosmetics profilu?" at bounding box center [0, 0] width 0 height 0
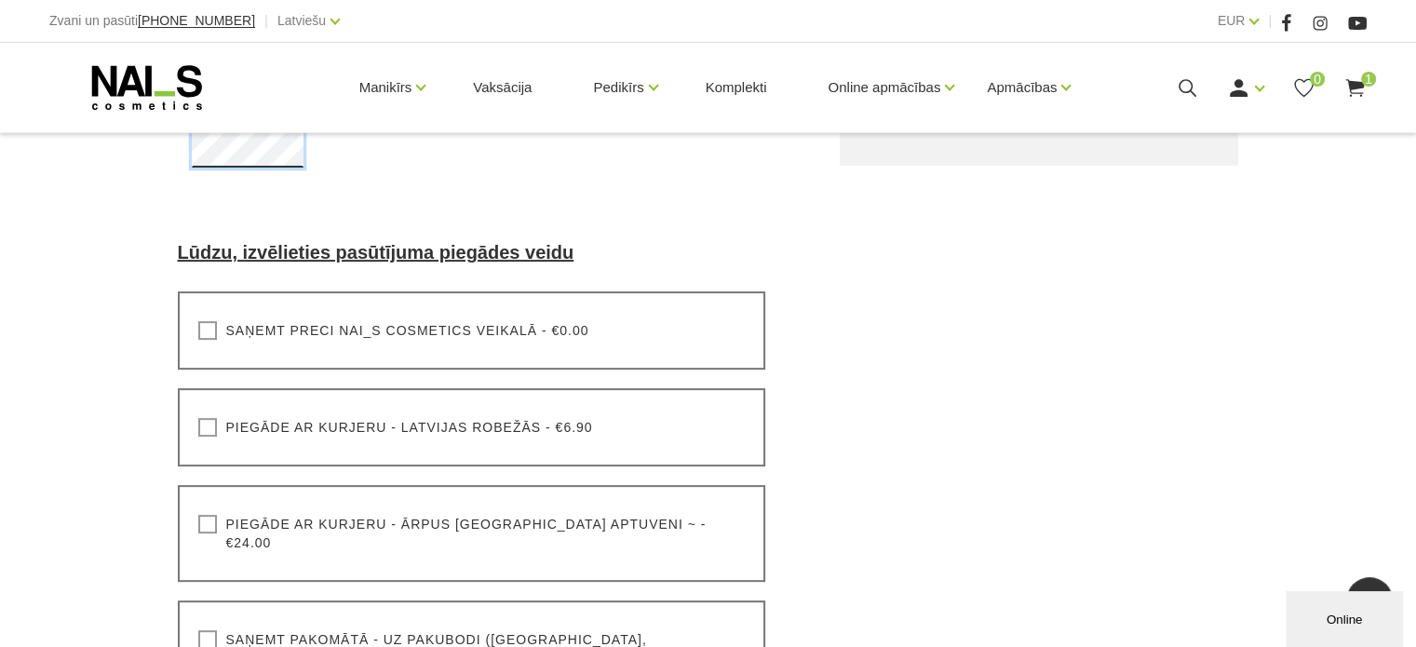
scroll to position [573, 0]
click at [112, 396] on div "Noformēt pirkumu Sākums Pirkumu grozs Noformēt pirkumu Noformēt pirkumu Lūdzu, …" at bounding box center [708, 281] width 1416 height 1708
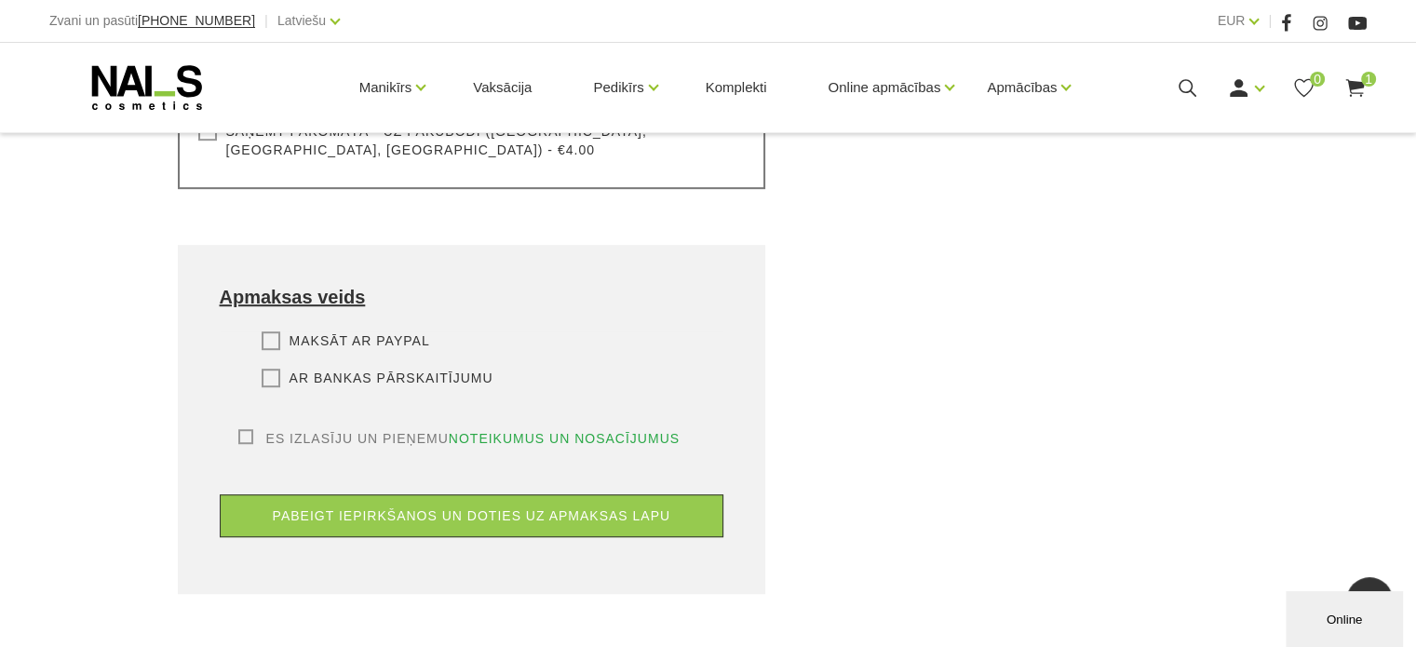
scroll to position [1056, 0]
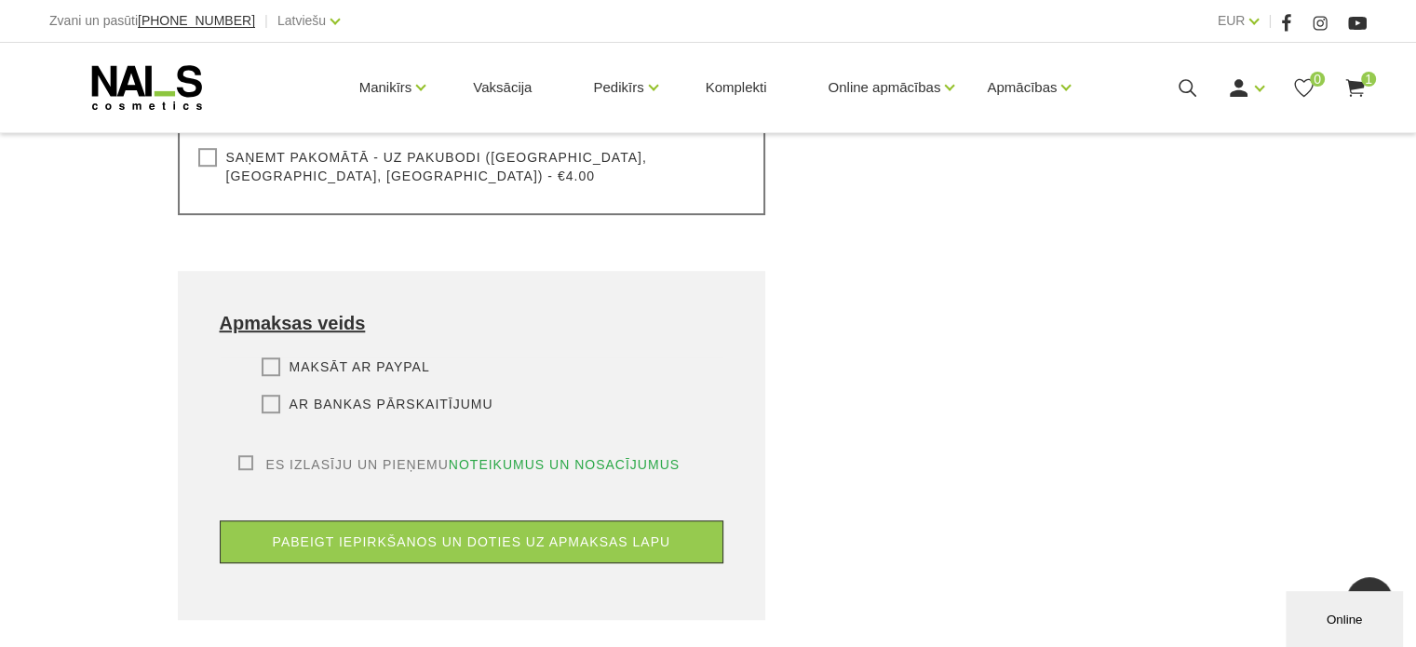
click at [264, 395] on label "Ar bankas pārskaitījumu" at bounding box center [378, 404] width 232 height 19
click at [0, 0] on input "Ar bankas pārskaitījumu" at bounding box center [0, 0] width 0 height 0
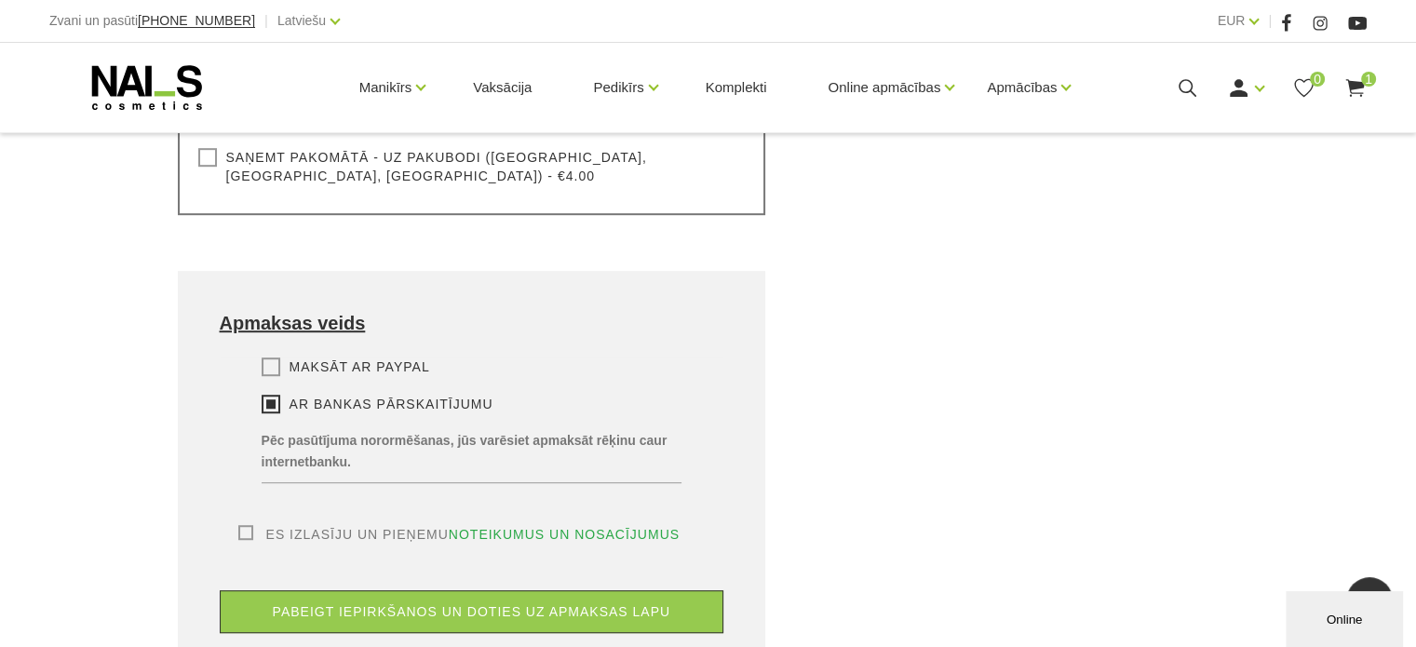
click at [244, 525] on label "Es izlasīju un pieņemu noteikumus un nosacījumus" at bounding box center [459, 534] width 442 height 19
click at [0, 0] on input "Es izlasīju un pieņemu noteikumus un nosacījumus" at bounding box center [0, 0] width 0 height 0
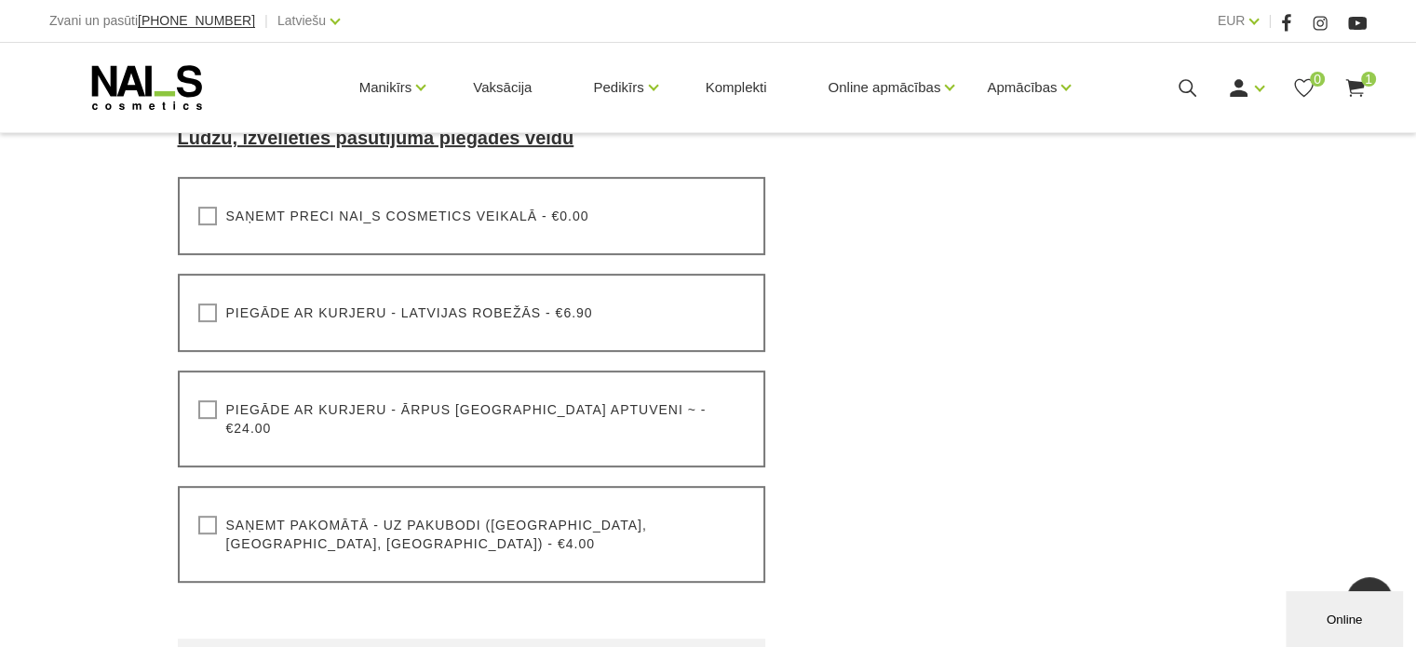
scroll to position [685, 0]
click at [201, 518] on label "Saņemt pakomātā - uz pakubodi (Latvija, Lietuva, Igaunija) - €4.00" at bounding box center [471, 536] width 547 height 37
click at [0, 0] on input "Saņemt pakomātā - uz pakubodi (Latvija, Lietuva, Igaunija) - €4.00" at bounding box center [0, 0] width 0 height 0
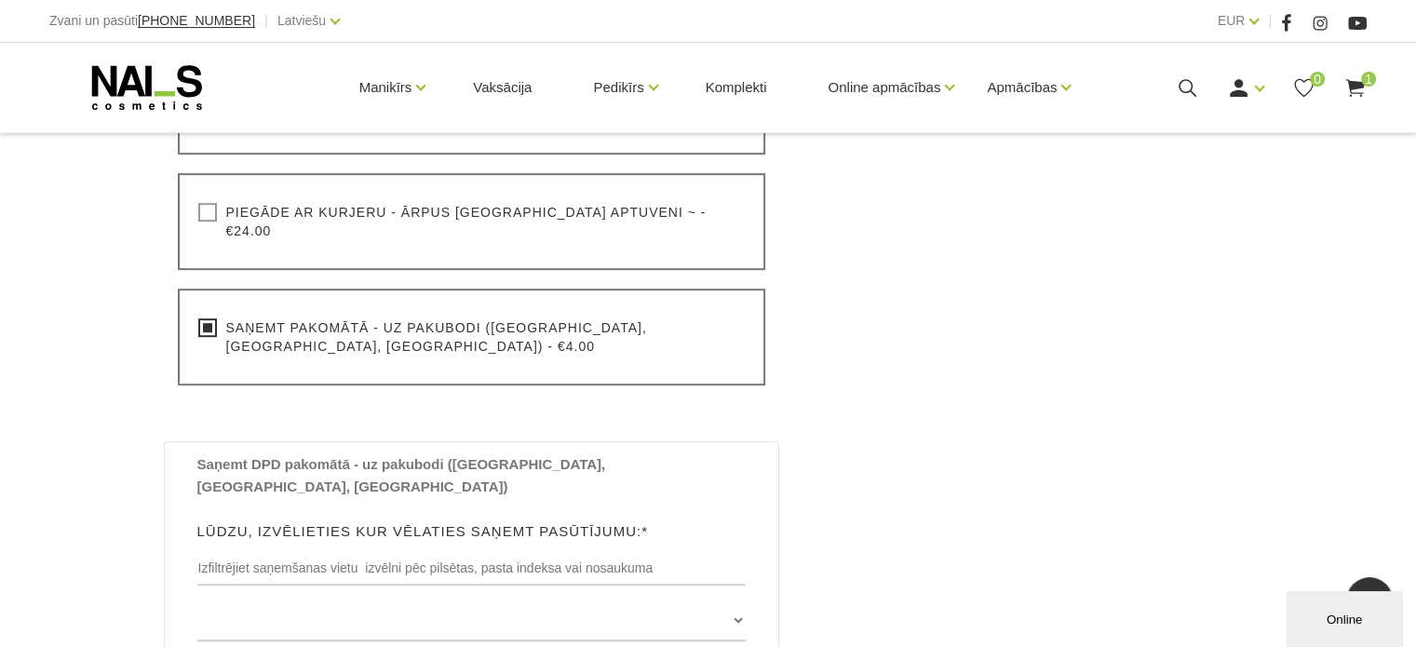
scroll to position [942, 0]
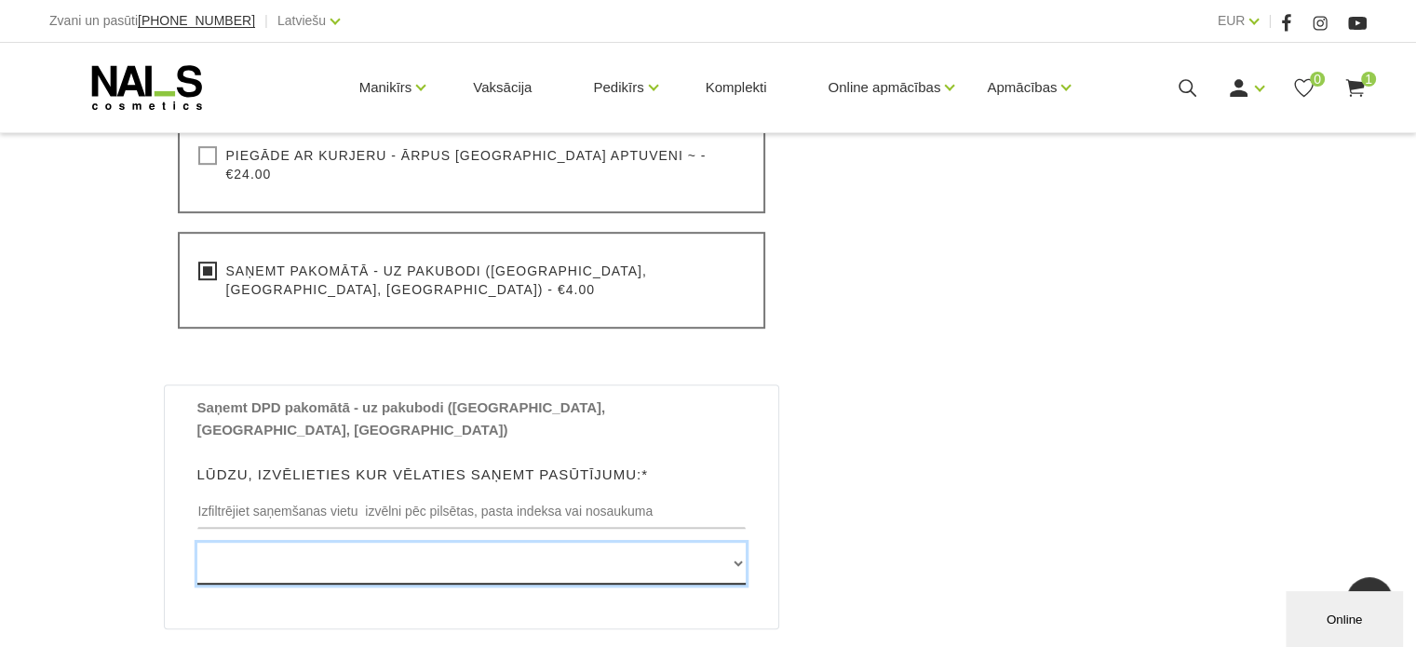
click at [335, 543] on select "Edvarta Virzas iela 2 , IECAVA, LV3913, (Paku Skapis TOP Iecava) Rīgas iela 27 …" at bounding box center [471, 564] width 549 height 42
select select "Talsu iela 27 , VENTSPILS, LV3602, (Paku Skapis TN Venta)"
click at [197, 543] on select "Edvarta Virzas iela 2 , IECAVA, LV3913, (Paku Skapis TOP Iecava) Rīgas iela 27 …" at bounding box center [471, 564] width 549 height 42
click at [481, 543] on select "Edvarta Virzas iela 2 , IECAVA, LV3913, (Paku Skapis TOP Iecava) Rīgas iela 27 …" at bounding box center [471, 564] width 549 height 42
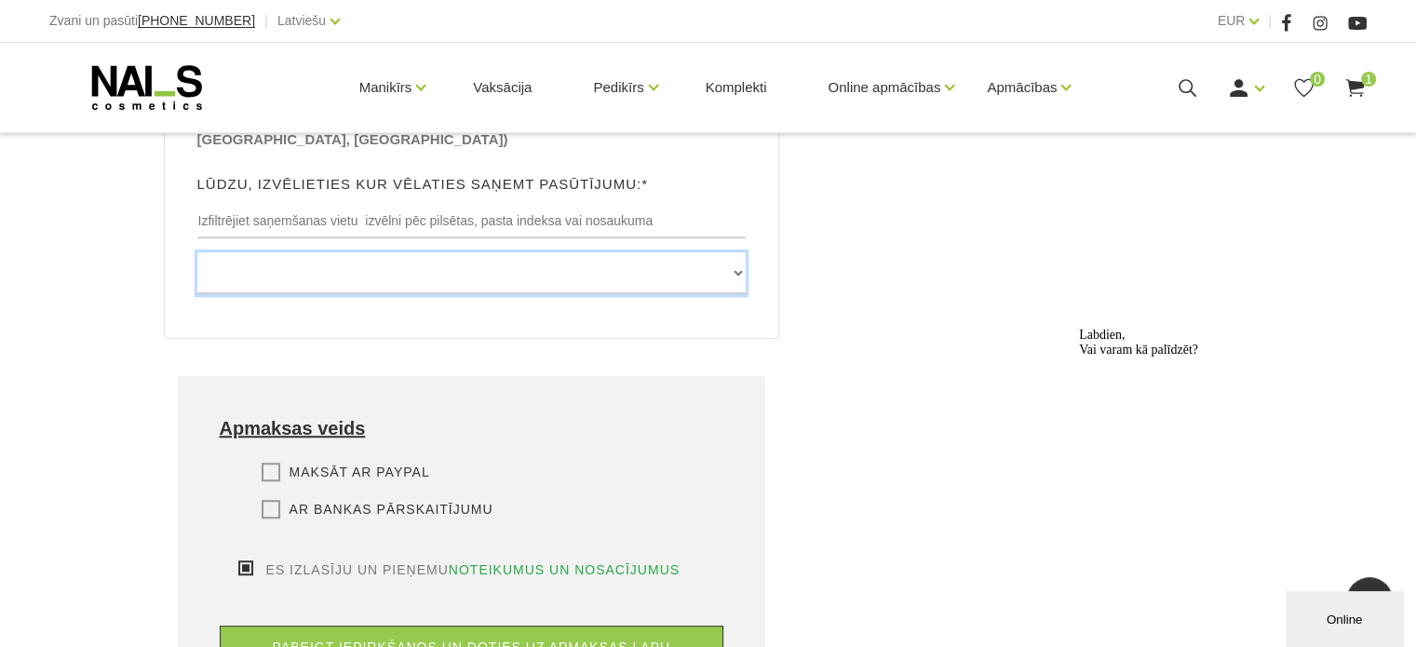
scroll to position [1258, 0]
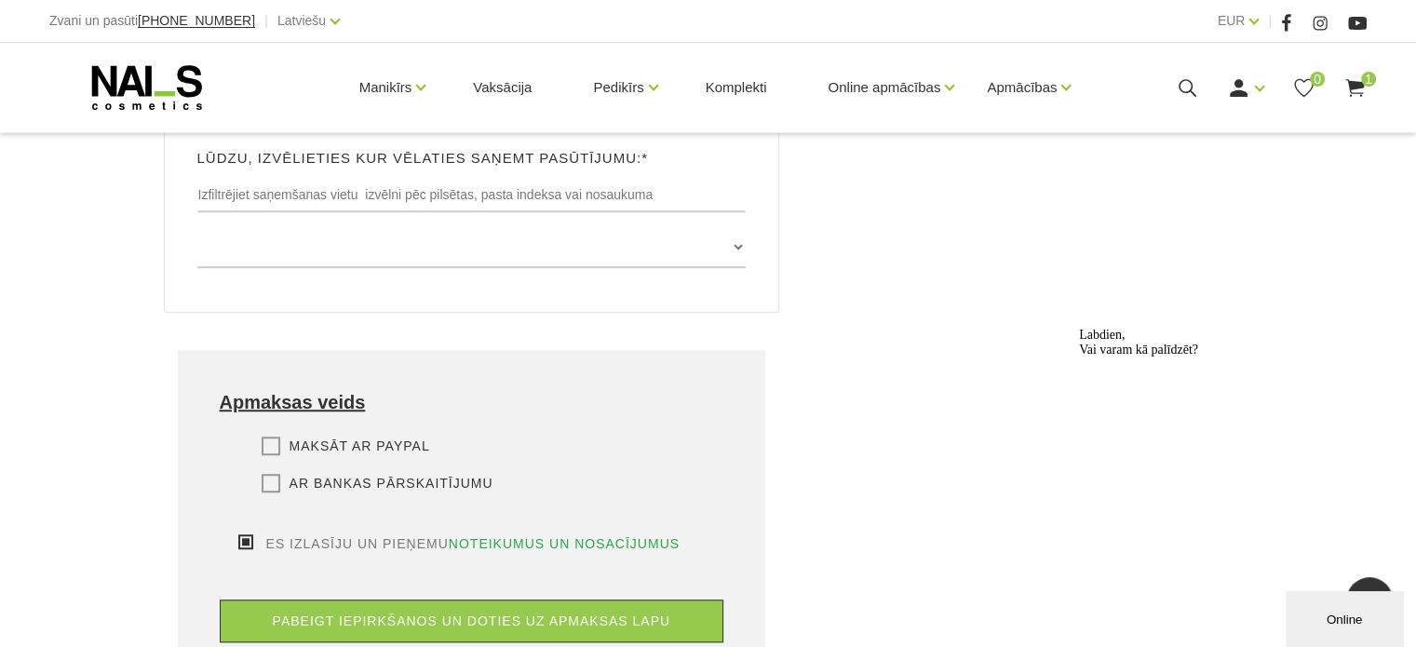
click at [276, 474] on label "Ar bankas pārskaitījumu" at bounding box center [378, 483] width 232 height 19
click at [0, 0] on input "Ar bankas pārskaitījumu" at bounding box center [0, 0] width 0 height 0
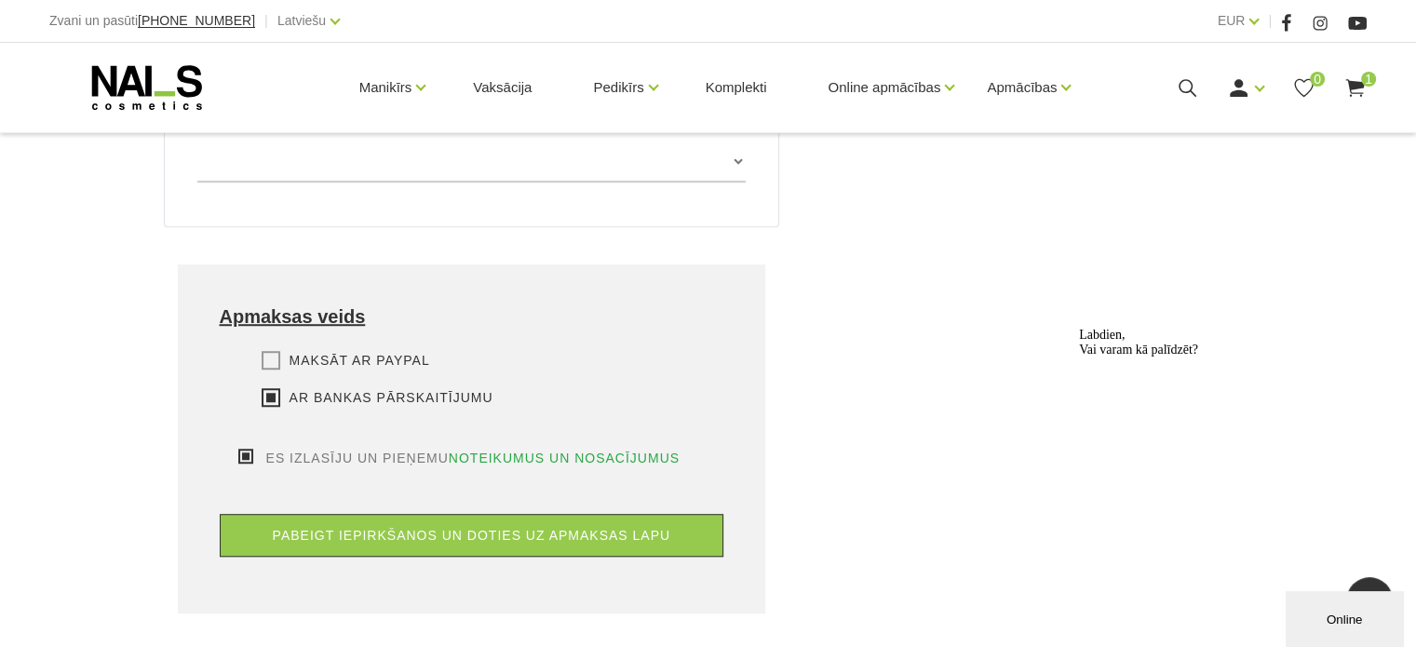
scroll to position [1353, 0]
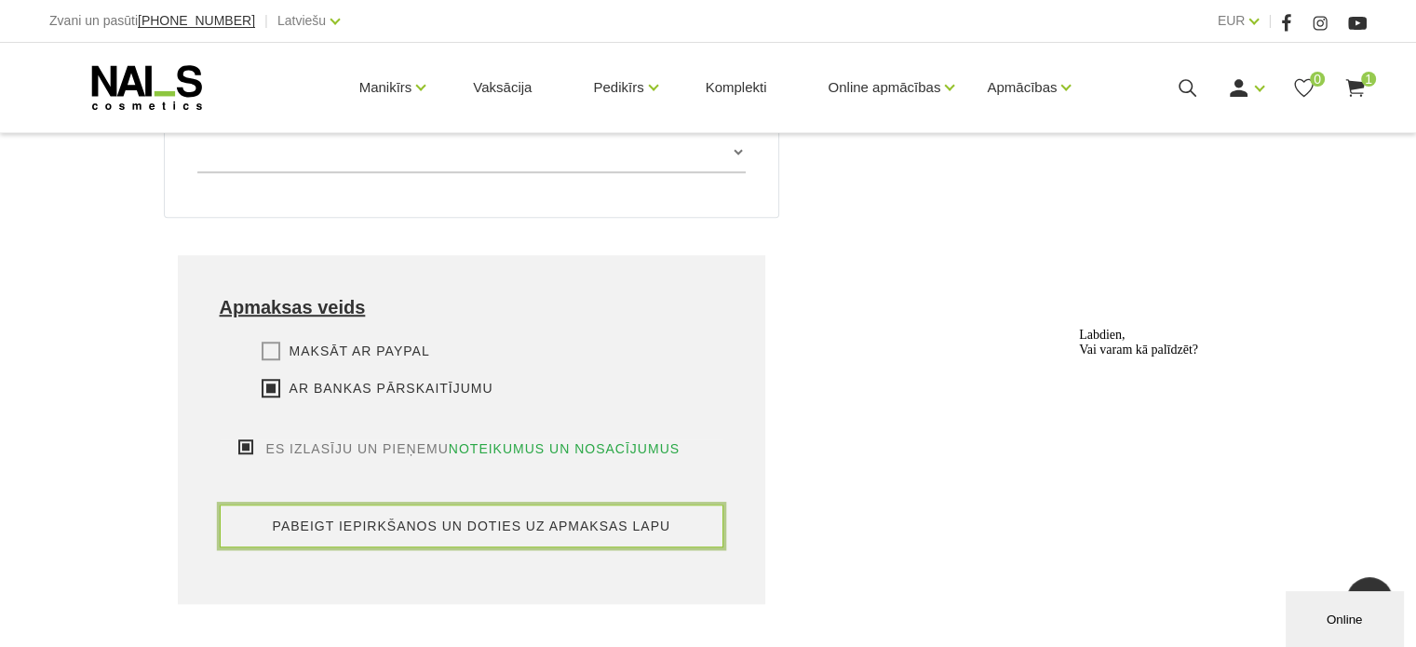
click at [394, 504] on button "pabeigt iepirkšanos un doties uz apmaksas lapu" at bounding box center [472, 525] width 504 height 43
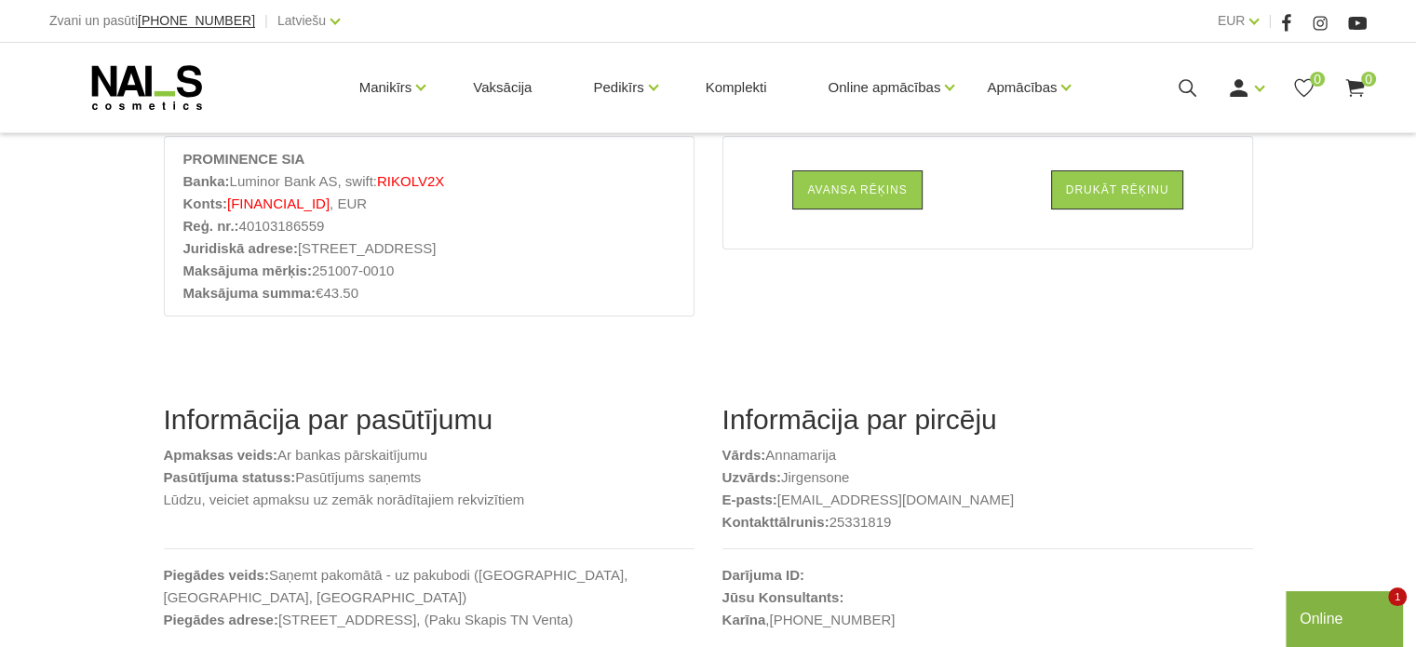
click at [920, 460] on div "Informācija par pircēju Vārds: Annamarija Uzvārds: Jirgensone E-pasts: annamari…" at bounding box center [987, 535] width 558 height 265
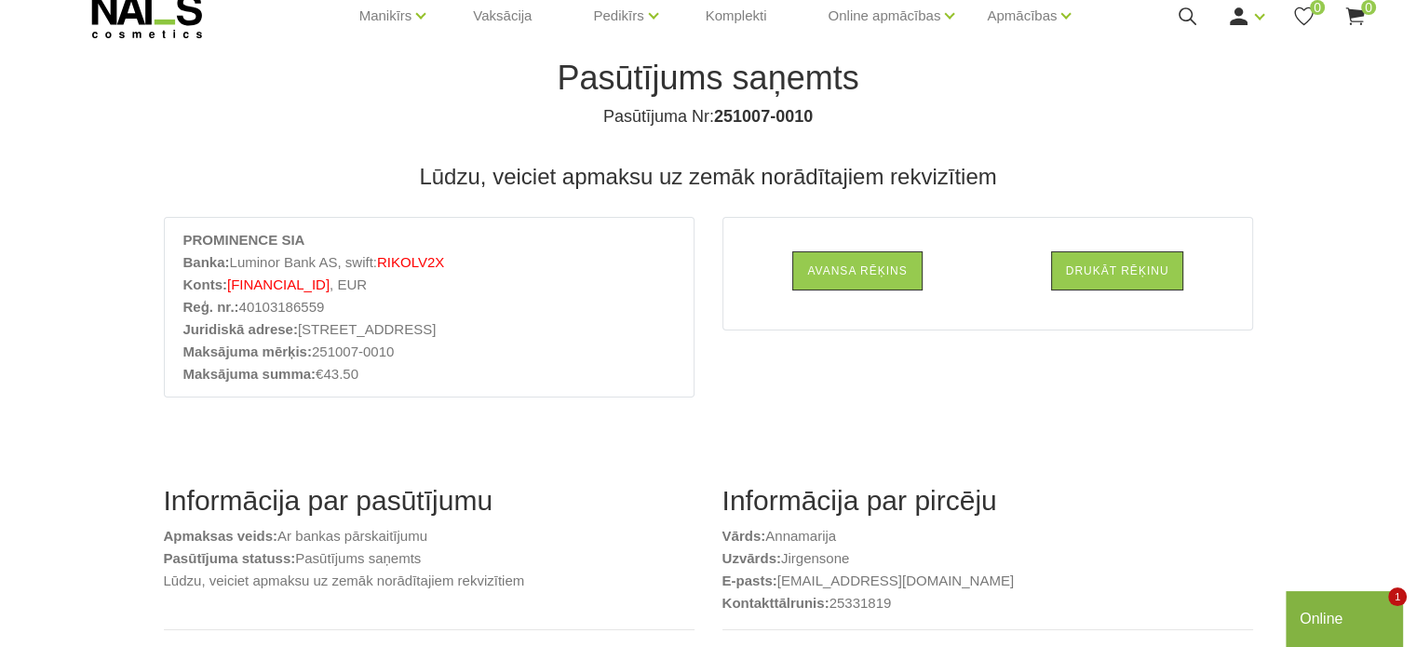
scroll to position [70, 0]
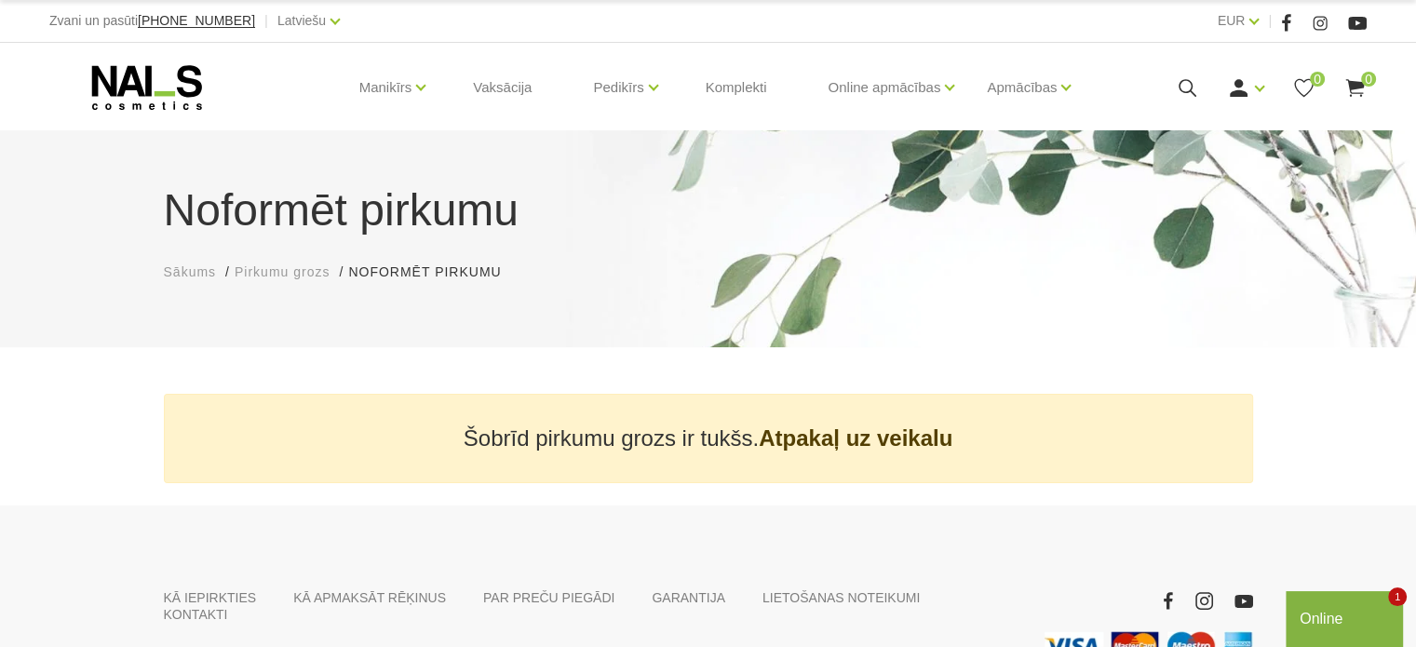
click at [841, 428] on link "Atpakaļ uz veikalu" at bounding box center [856, 438] width 194 height 28
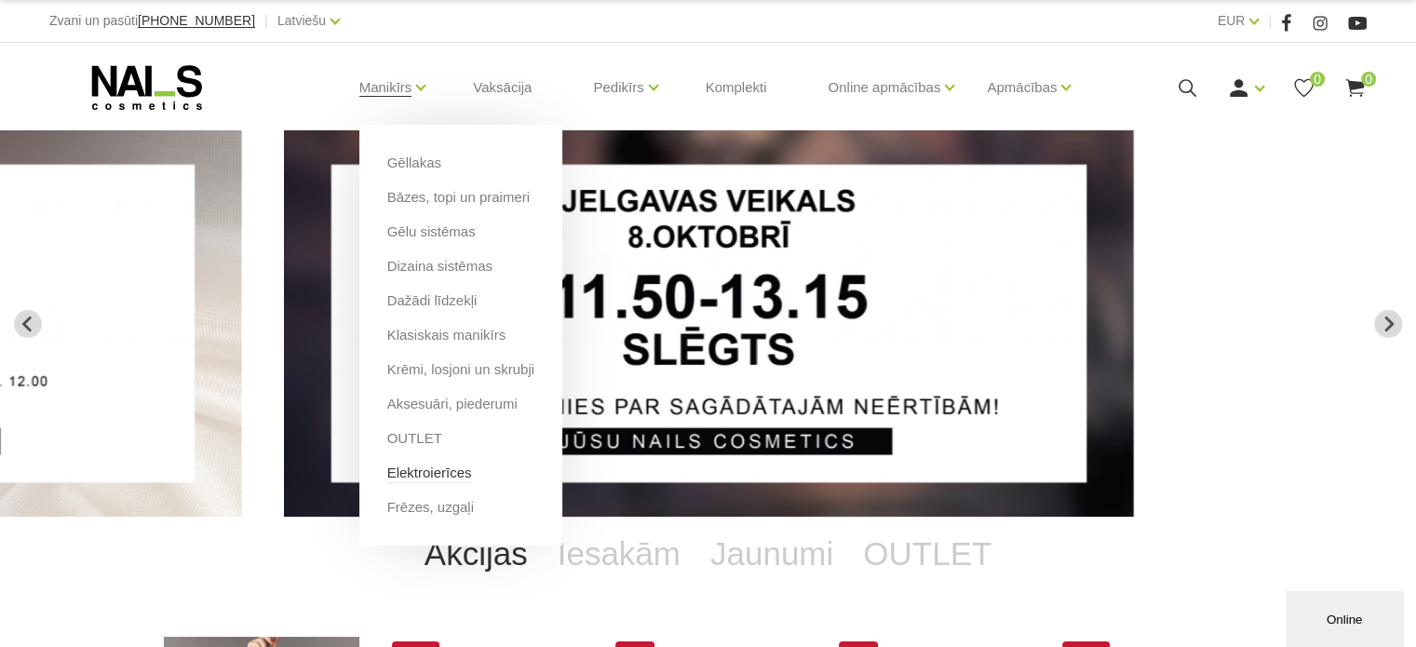
click at [410, 467] on link "Elektroierīces" at bounding box center [429, 473] width 85 height 20
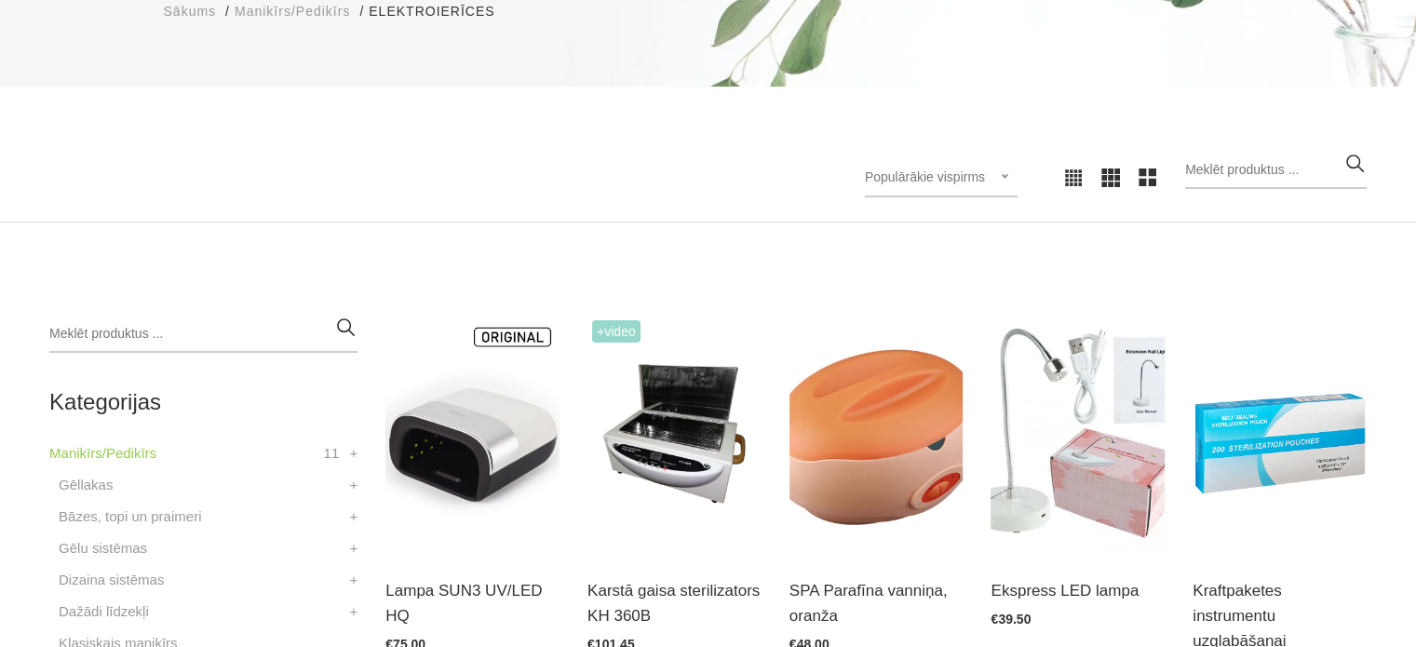
scroll to position [268, 0]
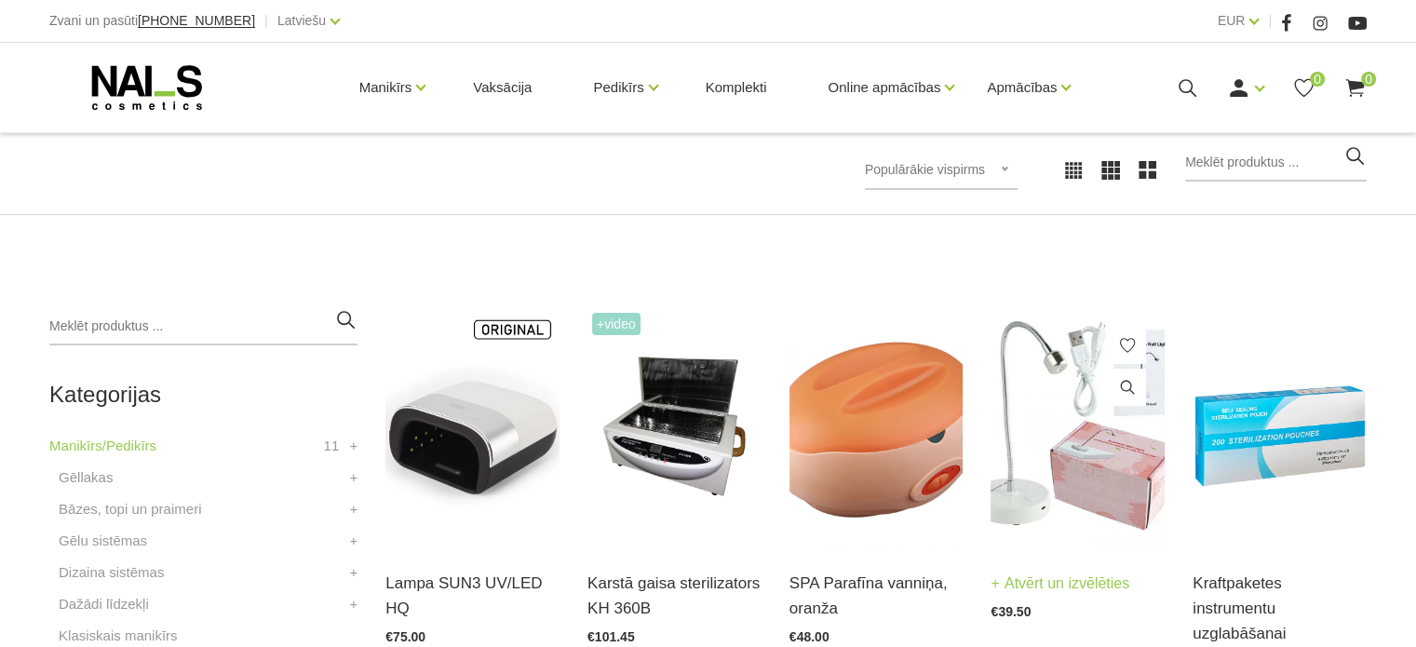
click at [1092, 480] on img at bounding box center [1077, 427] width 174 height 239
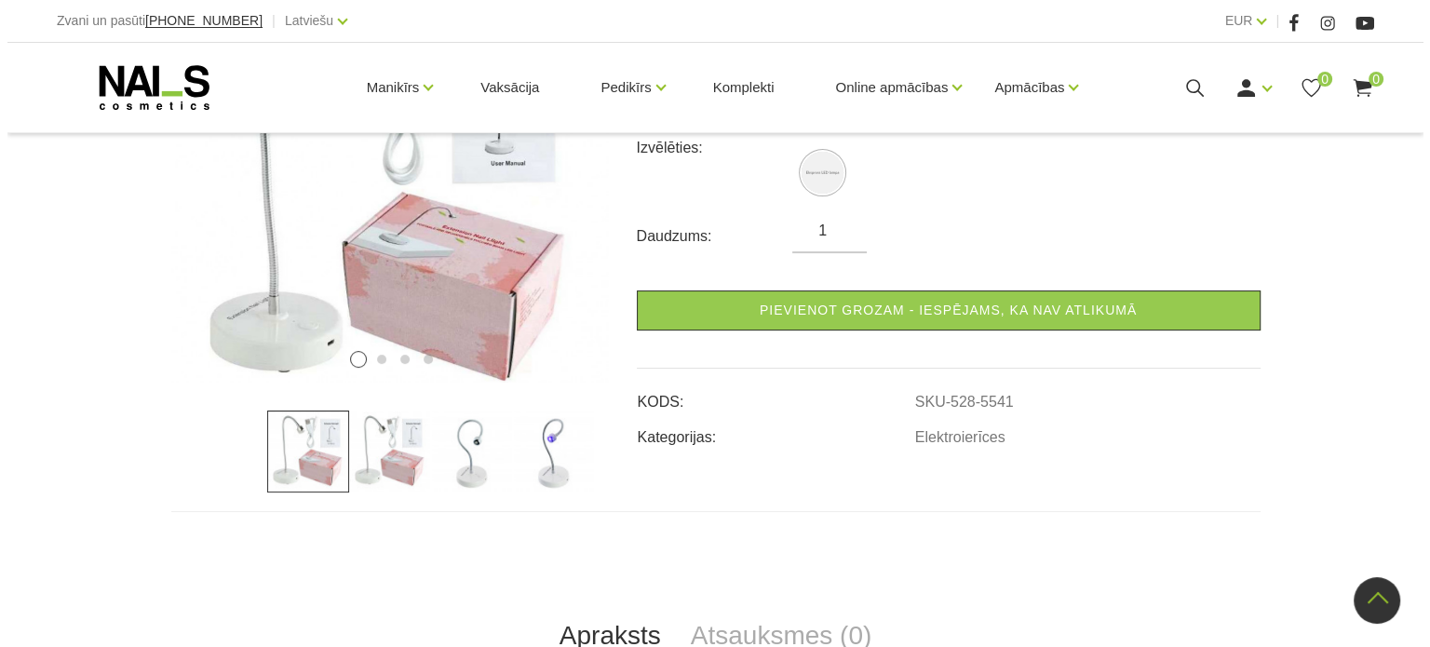
scroll to position [350, 0]
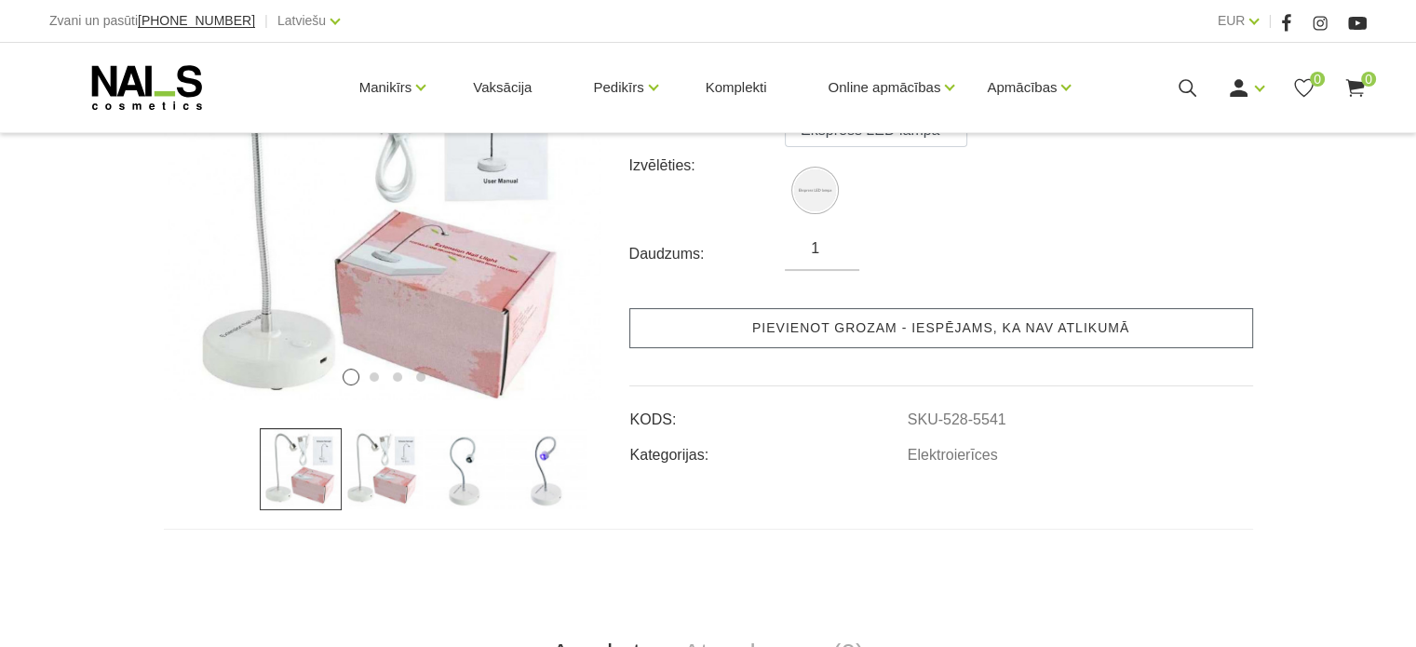
click at [882, 321] on link "Pievienot grozam - iespējams, ka nav atlikumā" at bounding box center [941, 328] width 624 height 40
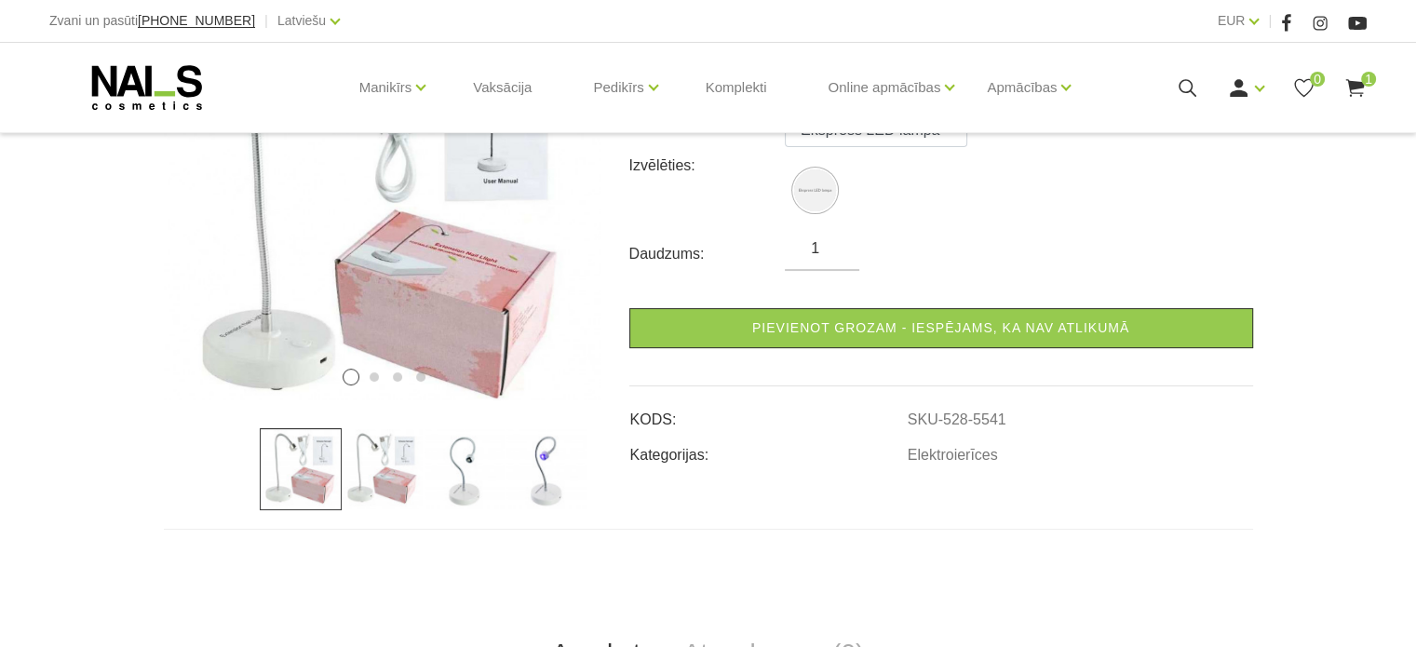
click at [1365, 81] on span "1" at bounding box center [1368, 79] width 15 height 15
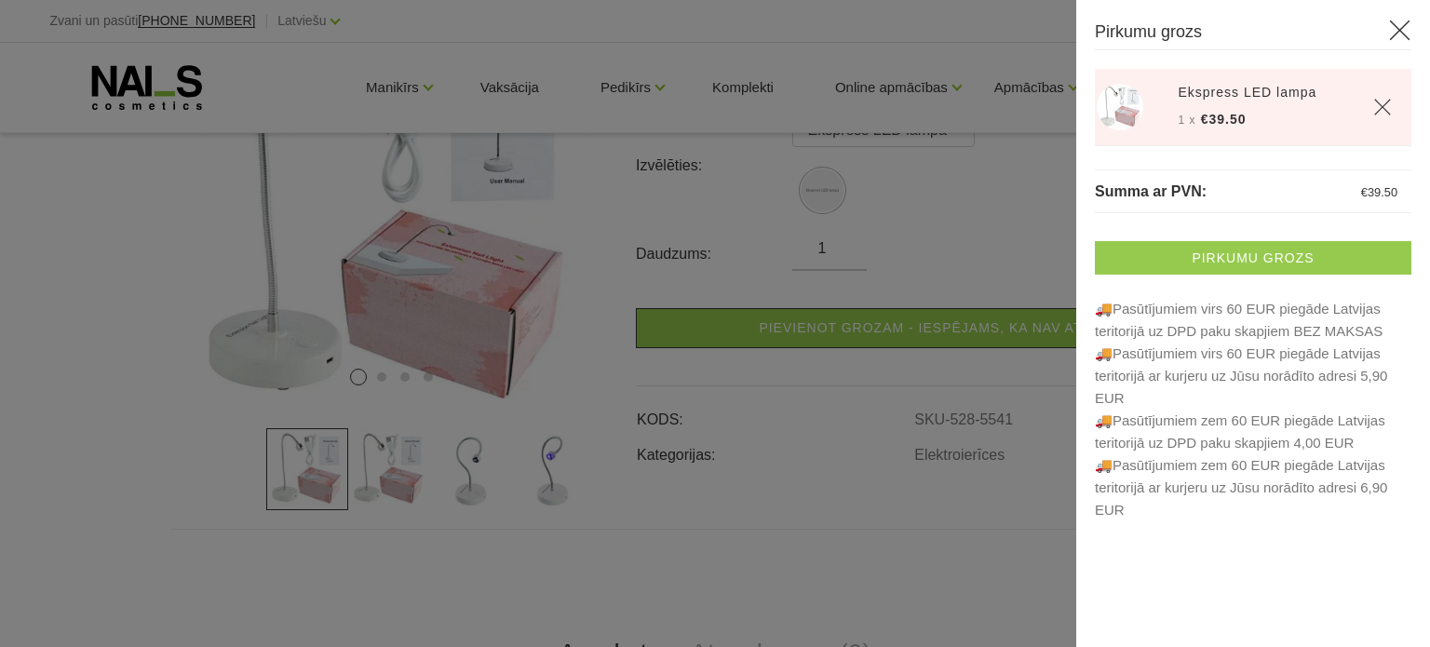
click at [1245, 256] on link "Pirkumu grozs" at bounding box center [1253, 258] width 316 height 34
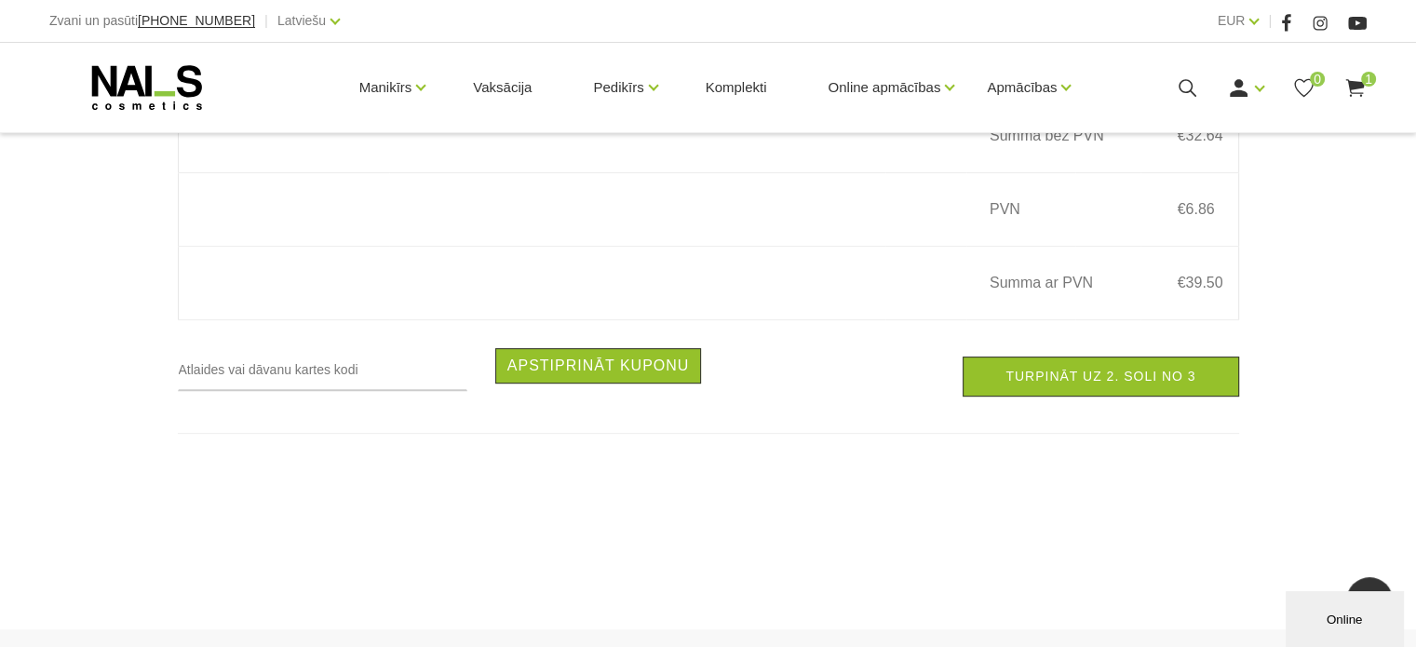
scroll to position [618, 0]
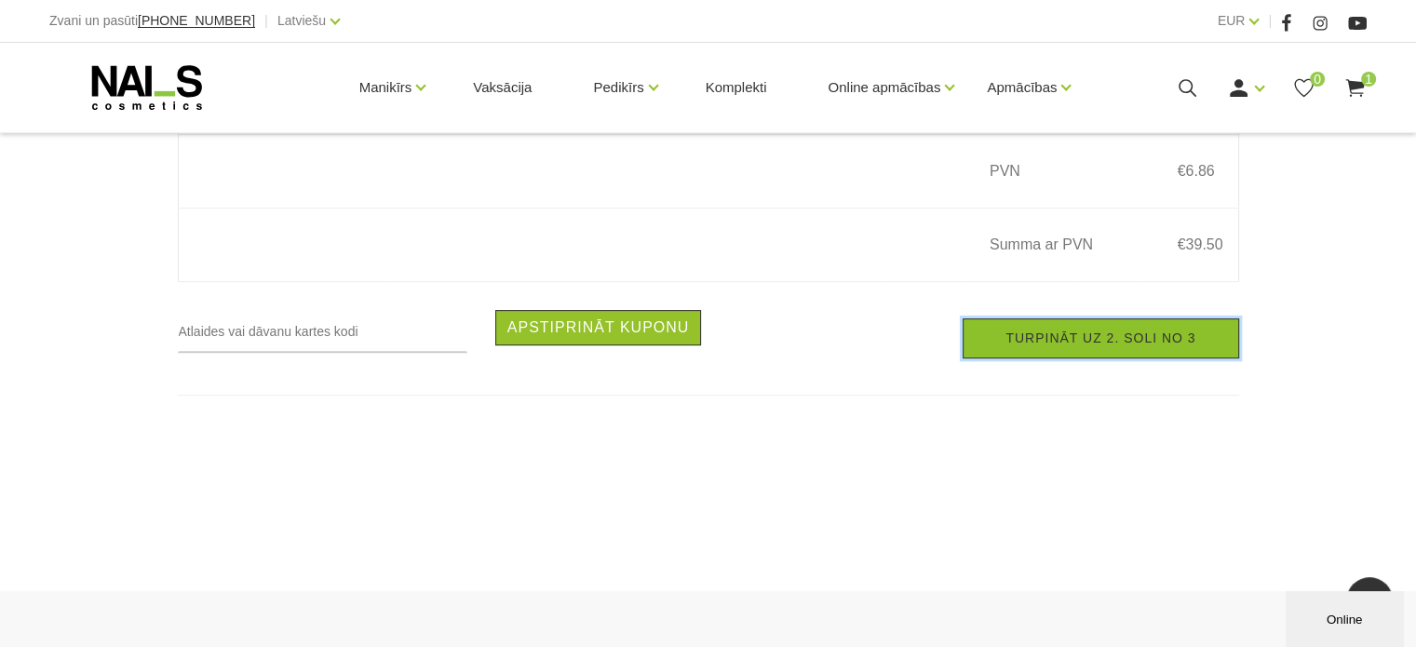
click at [1045, 349] on link "Turpināt uz 2. soli no 3" at bounding box center [1100, 338] width 276 height 40
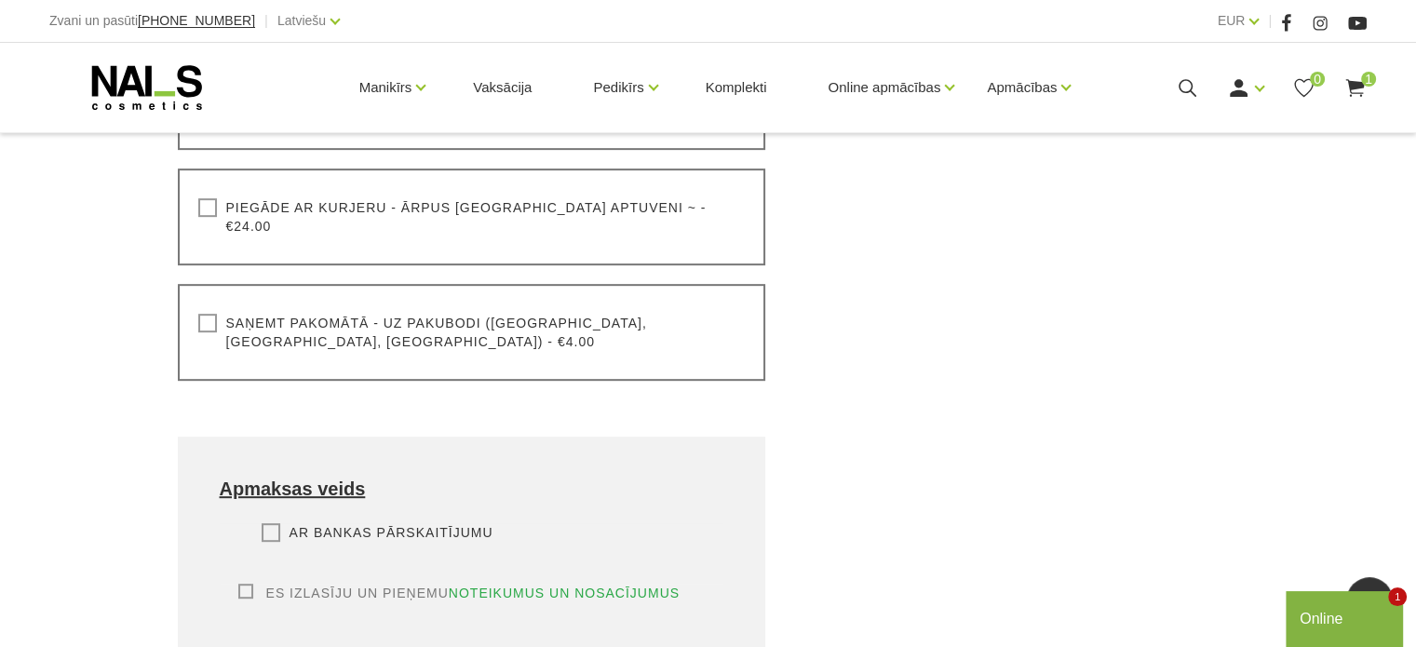
scroll to position [807, 0]
click at [205, 314] on div "Saņemt pakomātā - uz pakubodi (Latvija, Lietuva, Igaunija) - €4.00 Lūdzu, izvēl…" at bounding box center [472, 331] width 588 height 97
click at [201, 313] on label "Saņemt pakomātā - uz pakubodi (Latvija, Lietuva, Igaunija) - €4.00" at bounding box center [471, 331] width 547 height 37
click at [0, 0] on input "Saņemt pakomātā - uz pakubodi (Latvija, Lietuva, Igaunija) - €4.00" at bounding box center [0, 0] width 0 height 0
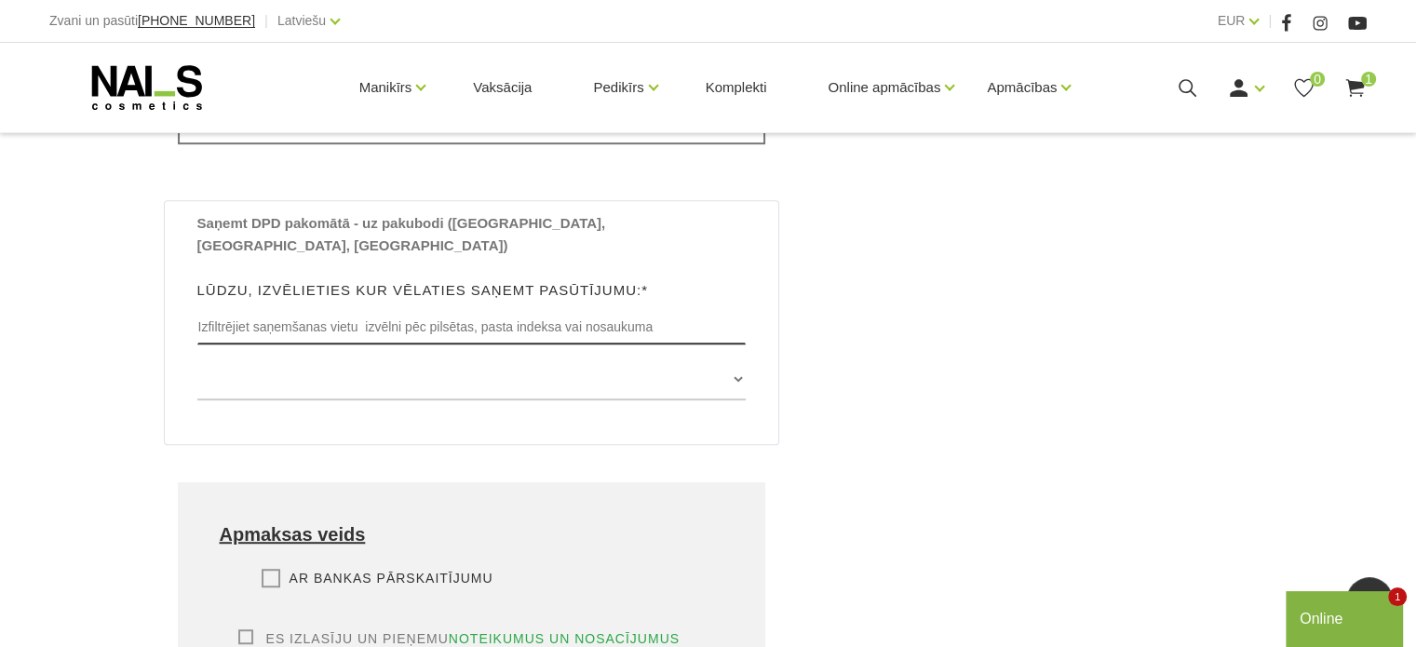
scroll to position [1137, 0]
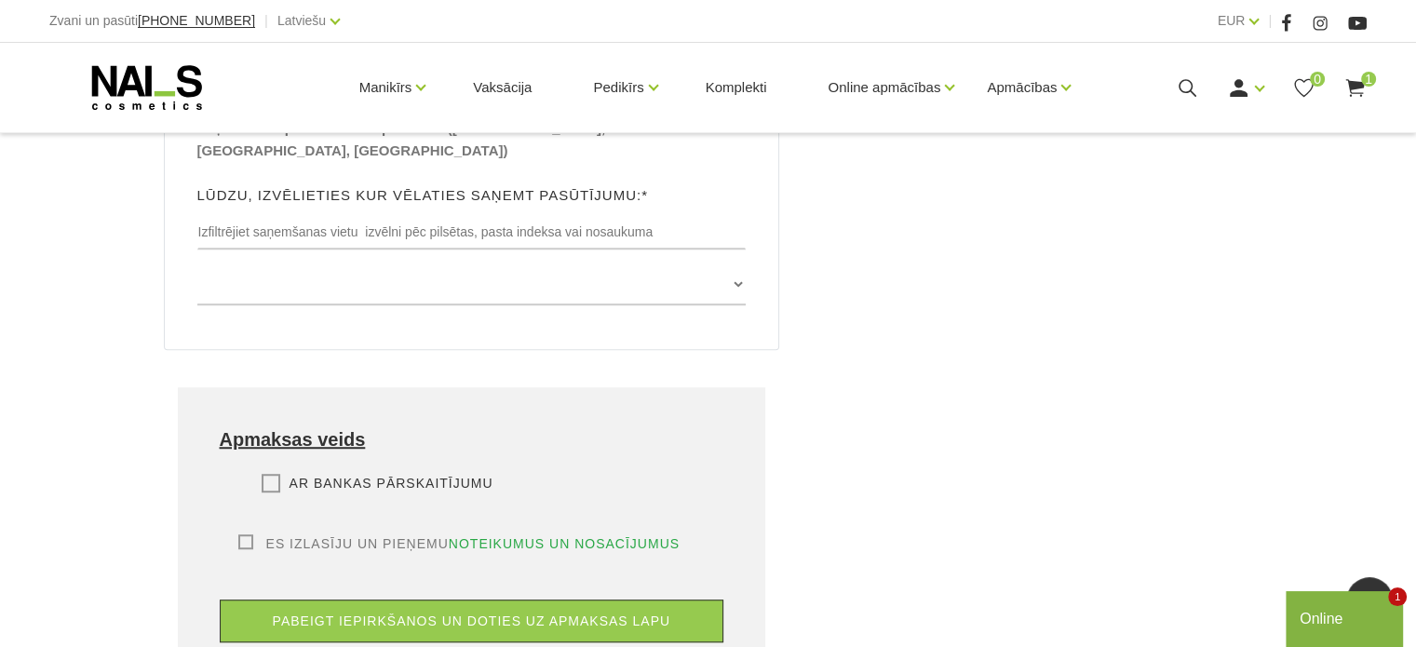
click at [241, 534] on label "Es izlasīju un pieņemu noteikumus un nosacījumus" at bounding box center [459, 543] width 442 height 19
click at [0, 0] on input "Es izlasīju un pieņemu noteikumus un nosacījumus" at bounding box center [0, 0] width 0 height 0
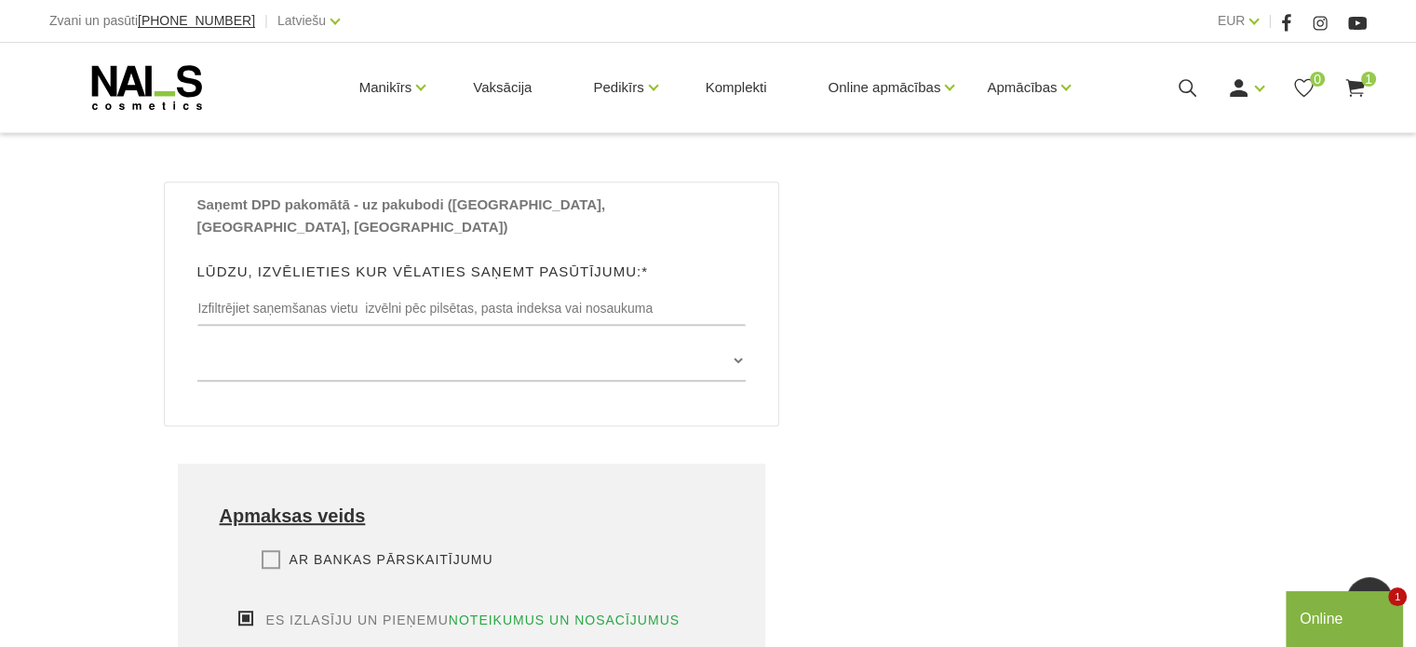
scroll to position [1063, 0]
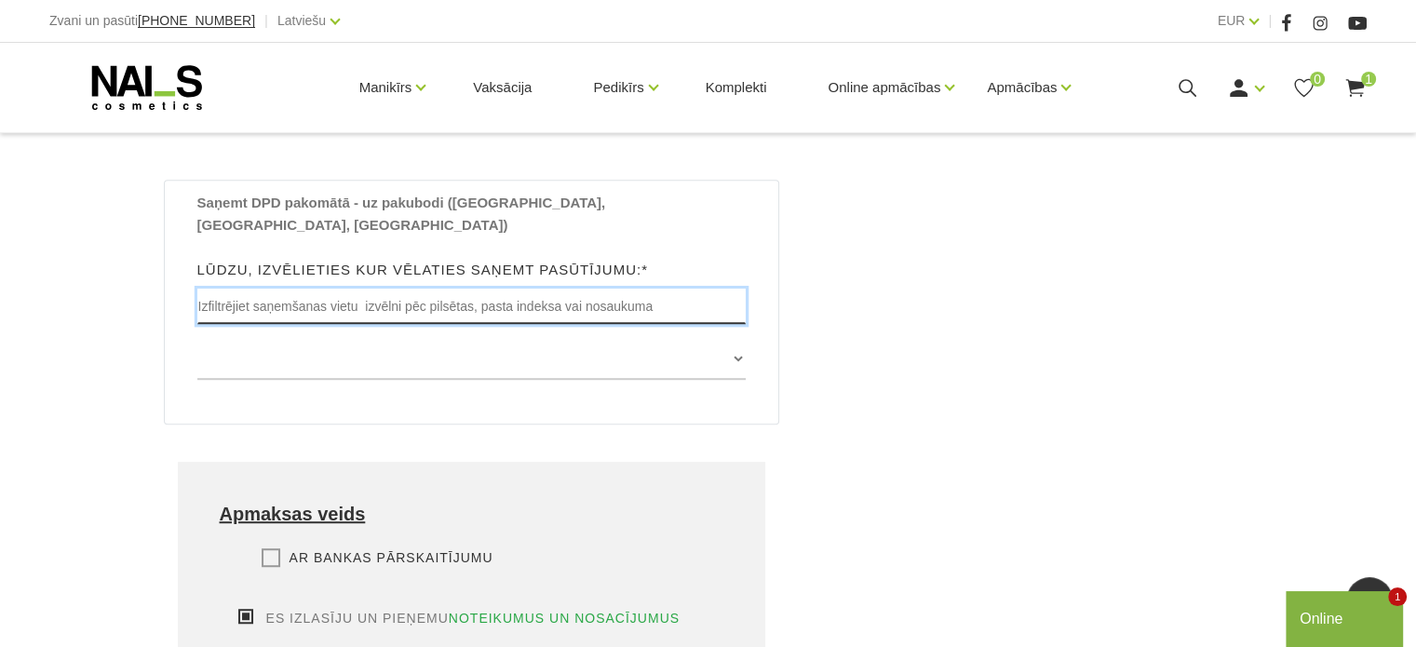
click at [238, 289] on input "text" at bounding box center [471, 306] width 549 height 35
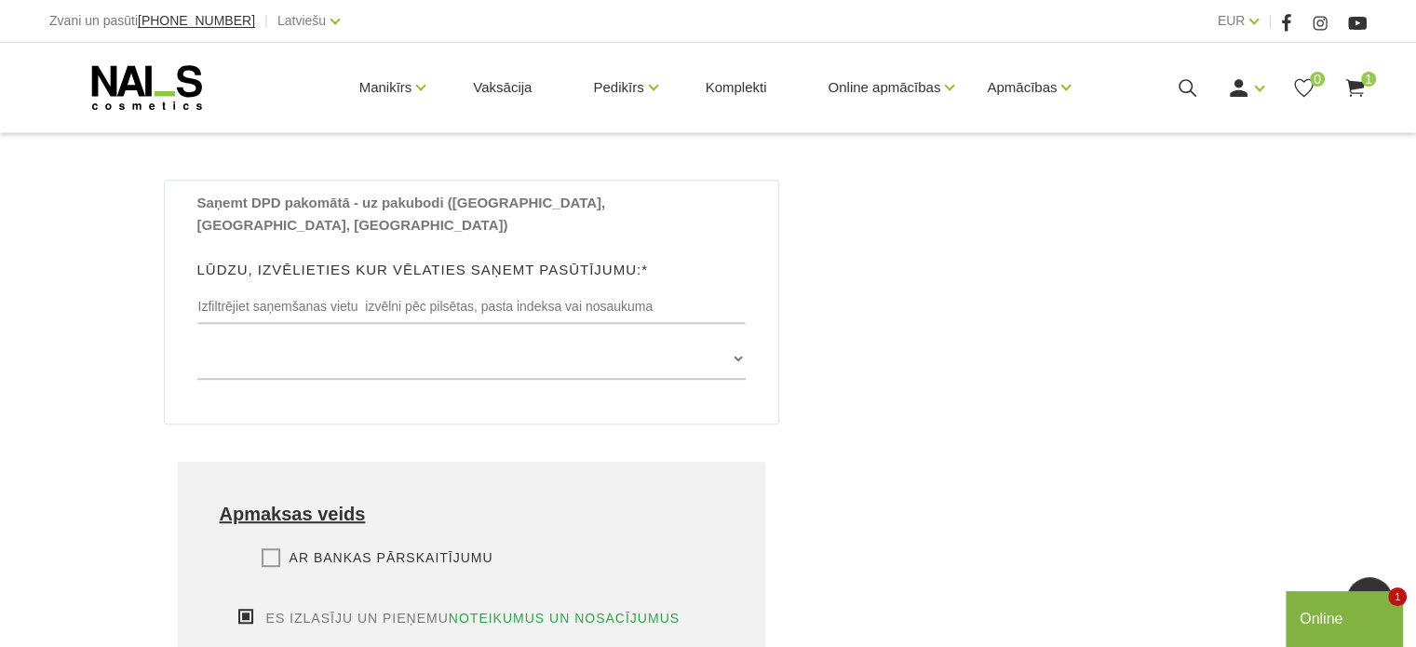
click at [253, 274] on div "Saņemt DPD pakomātā - uz pakubodi (Latvijā, Lietuvā, Igaunijā) Lūdzu, izvēlieti…" at bounding box center [471, 293] width 577 height 202
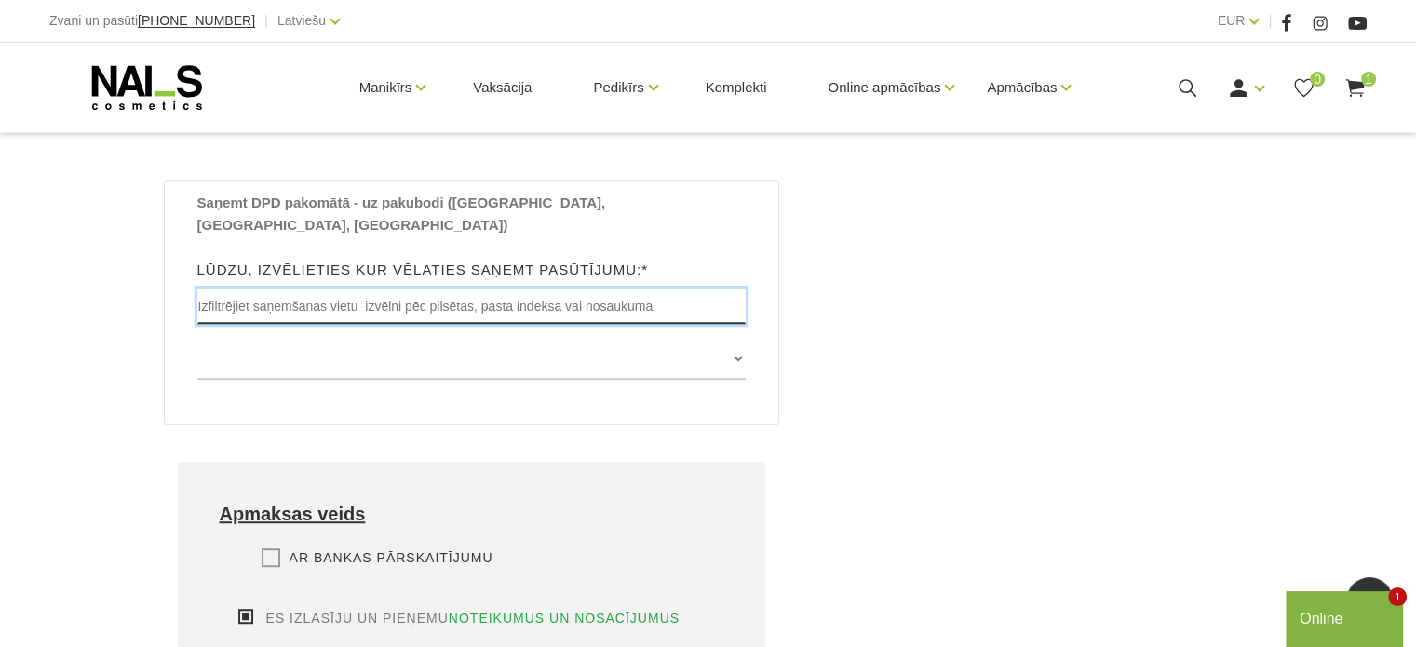
click at [289, 289] on input "text" at bounding box center [471, 306] width 549 height 35
type input "Ventspils"
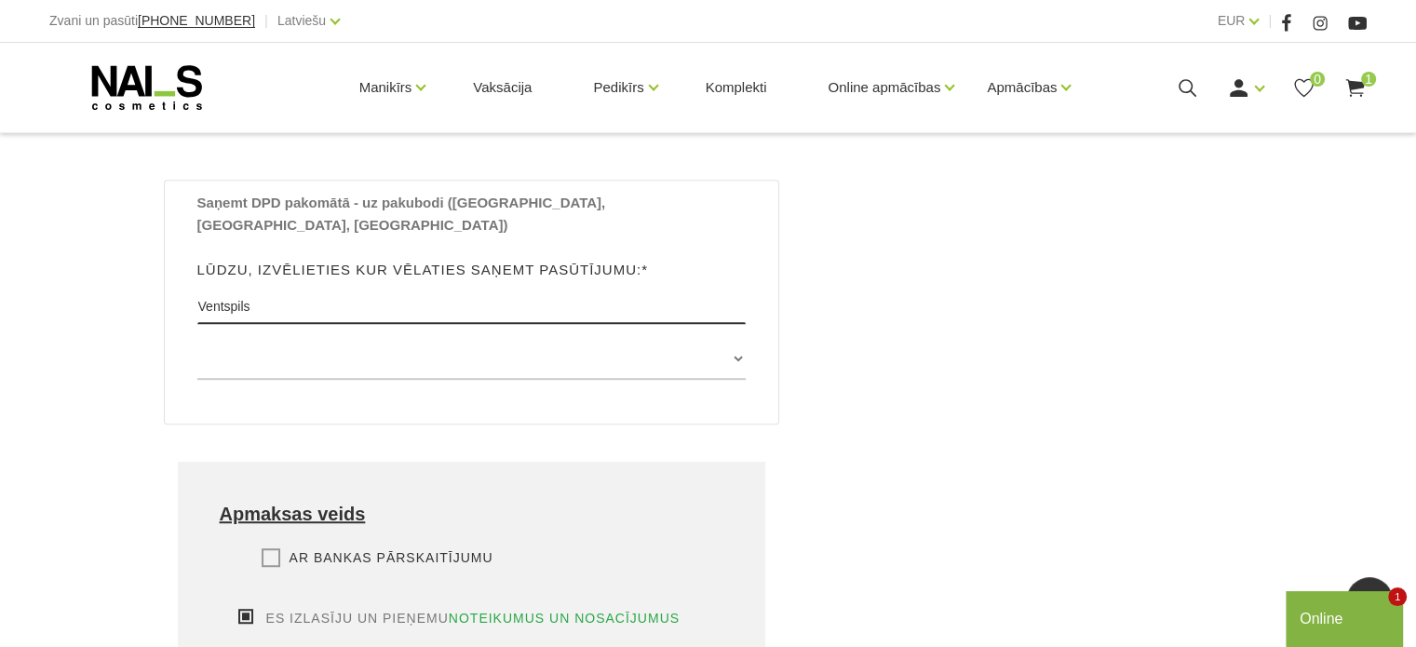
type input "Annamarija"
type input "Jirgensone"
type input "25331819"
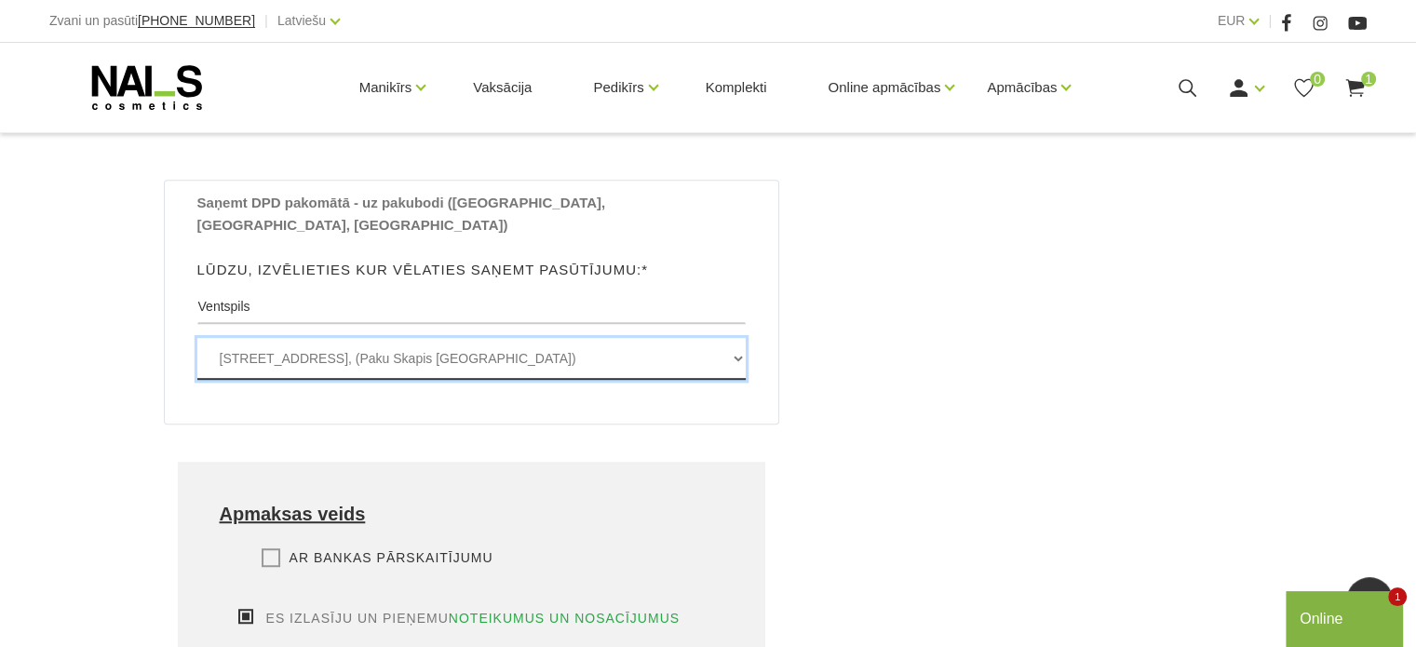
click at [642, 338] on select "Ganību iela 22/24 , VENTSPILS, LV3601, (Paku Skapis Mego Ventspils) Tārgales ie…" at bounding box center [471, 359] width 549 height 42
select select "[STREET_ADDRESS], (Paku Skapis TN Venta)"
click at [197, 338] on select "Ganību iela 22/24 , VENTSPILS, LV3601, (Paku Skapis Mego Ventspils) Tārgales ie…" at bounding box center [471, 359] width 549 height 42
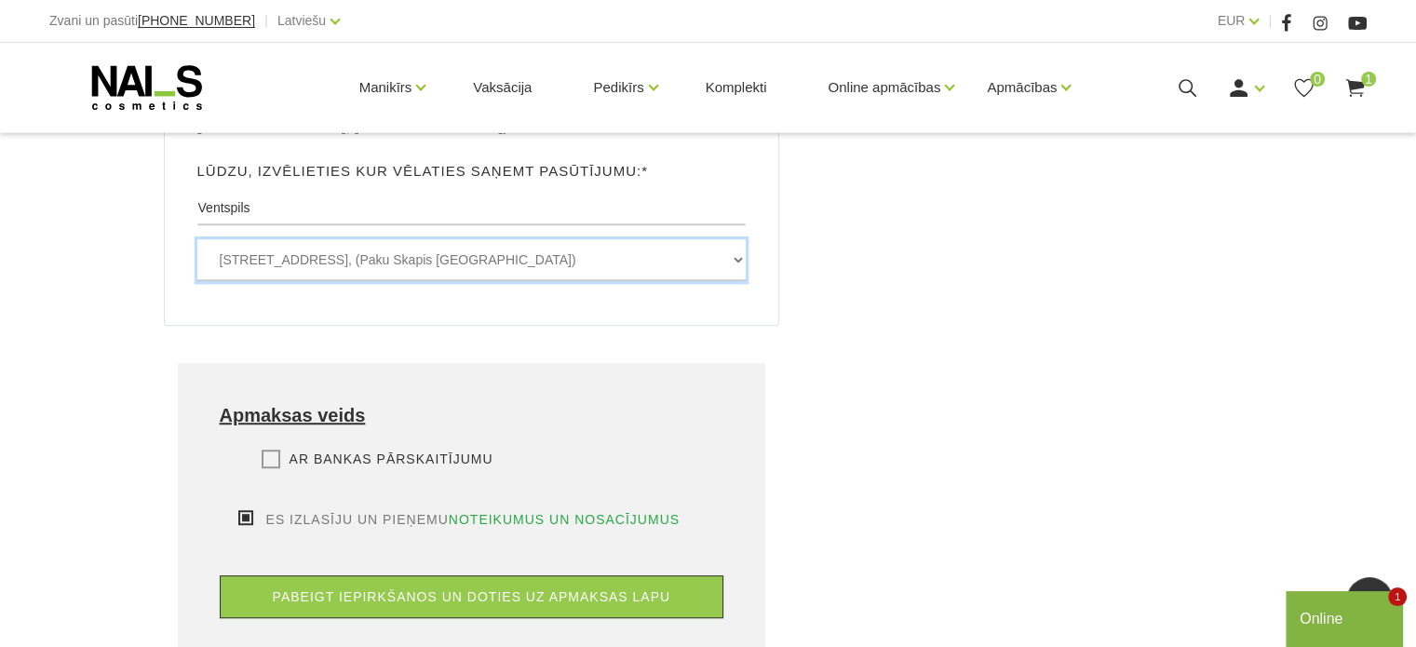
scroll to position [1162, 0]
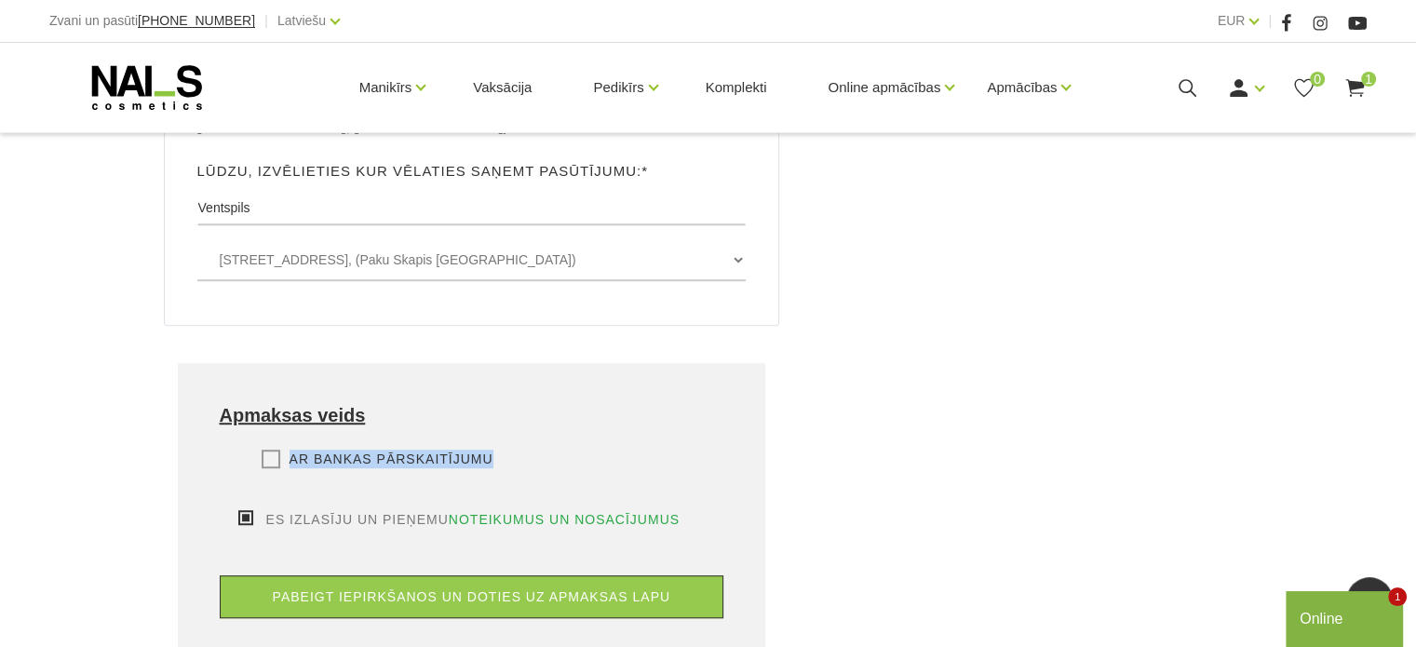
drag, startPoint x: 259, startPoint y: 385, endPoint x: 264, endPoint y: 397, distance: 12.5
click at [264, 450] on div "Maksāt ar PayPal Lūdzu, izvēlieties apmaksas veidu Rēķina apmaksa caur PayPal p…" at bounding box center [472, 480] width 504 height 61
click at [264, 450] on label "Ar bankas pārskaitījumu" at bounding box center [378, 459] width 232 height 19
click at [0, 0] on input "Ar bankas pārskaitījumu" at bounding box center [0, 0] width 0 height 0
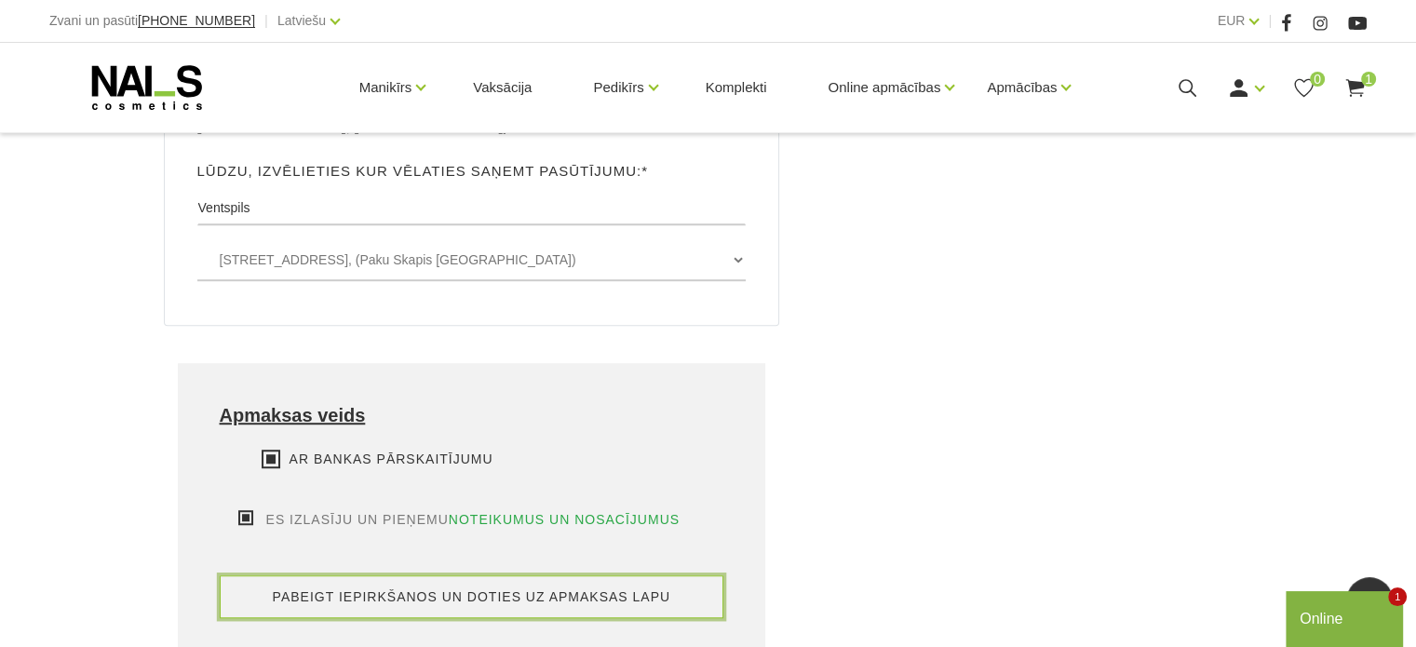
click at [383, 575] on button "pabeigt iepirkšanos un doties uz apmaksas lapu" at bounding box center [472, 596] width 504 height 43
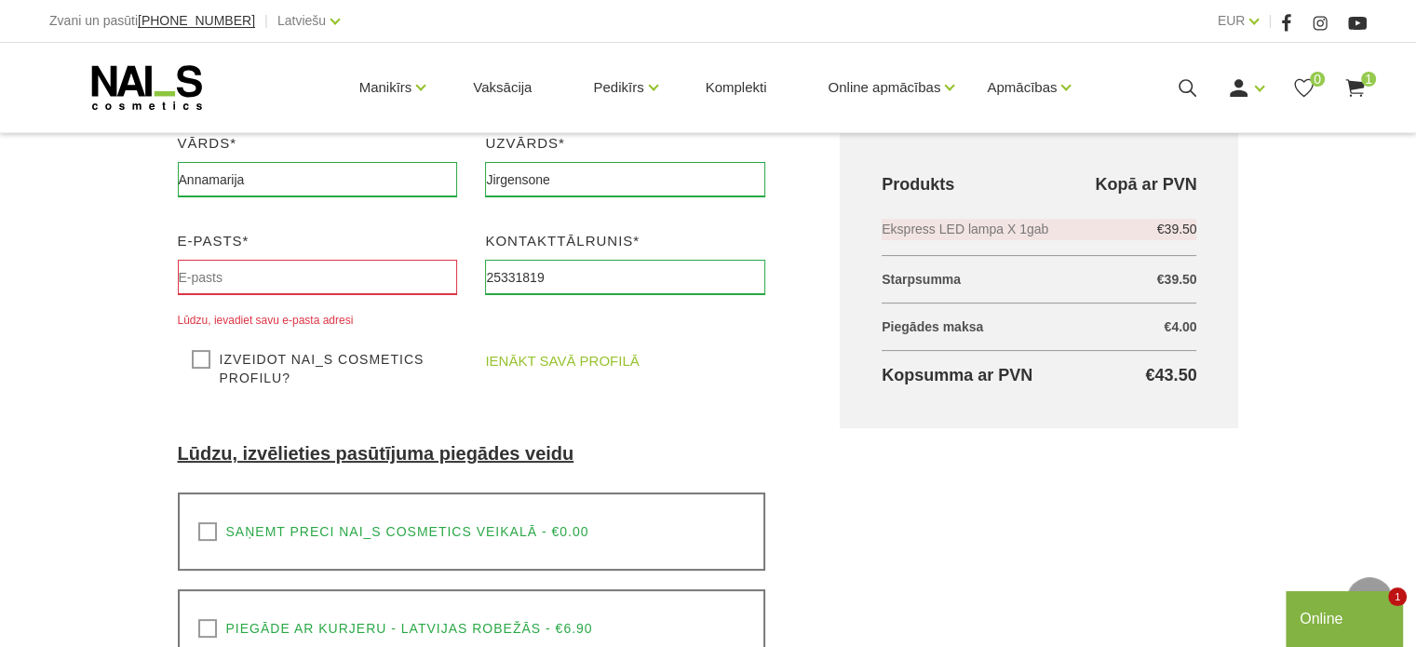
scroll to position [301, 0]
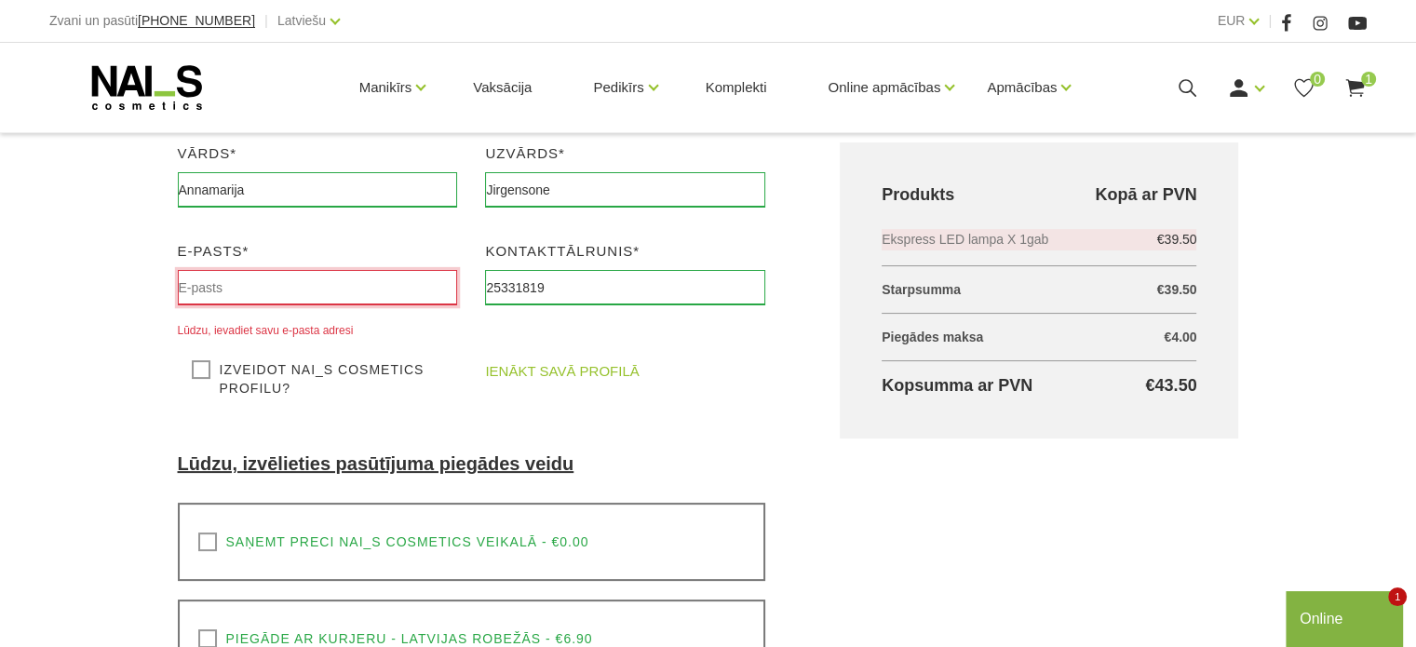
click at [194, 280] on input "text" at bounding box center [318, 287] width 280 height 35
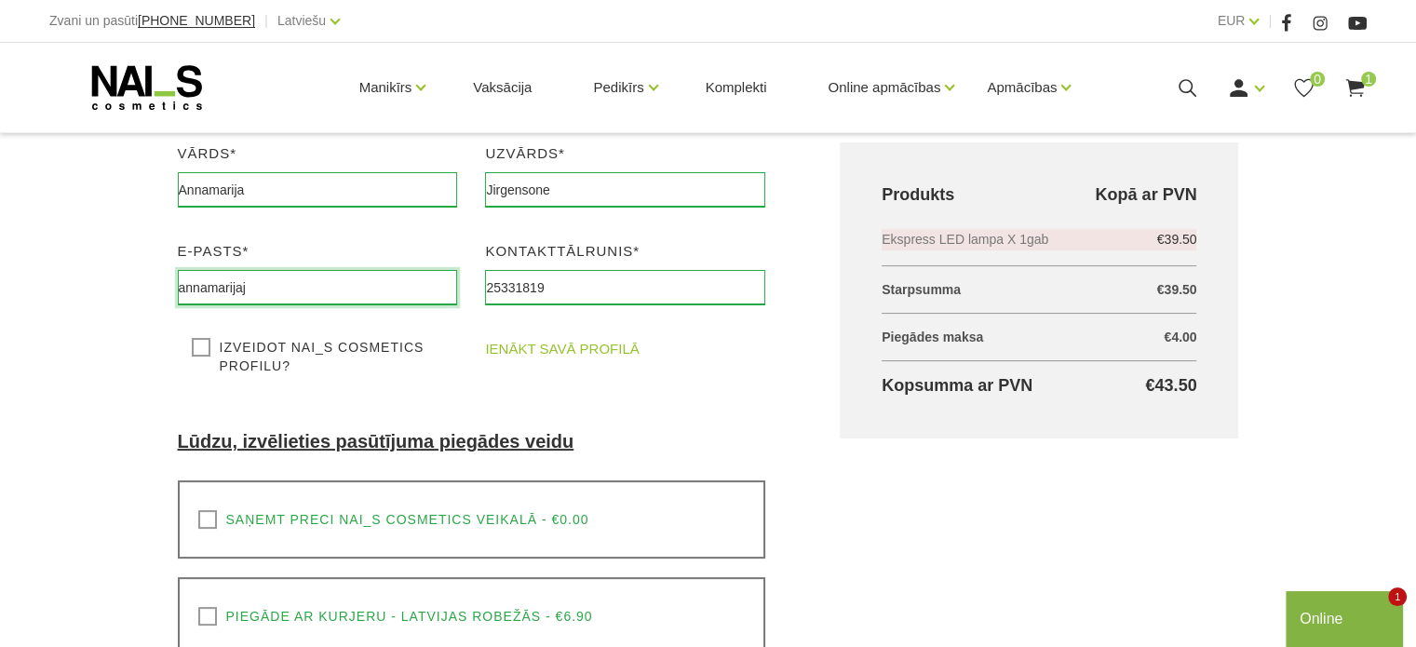
type input "[EMAIL_ADDRESS][DOMAIN_NAME]"
click at [195, 351] on label "Izveidot NAI_S cosmetics profilu?" at bounding box center [318, 356] width 252 height 37
click at [0, 0] on input "Izveidot NAI_S cosmetics profilu?" at bounding box center [0, 0] width 0 height 0
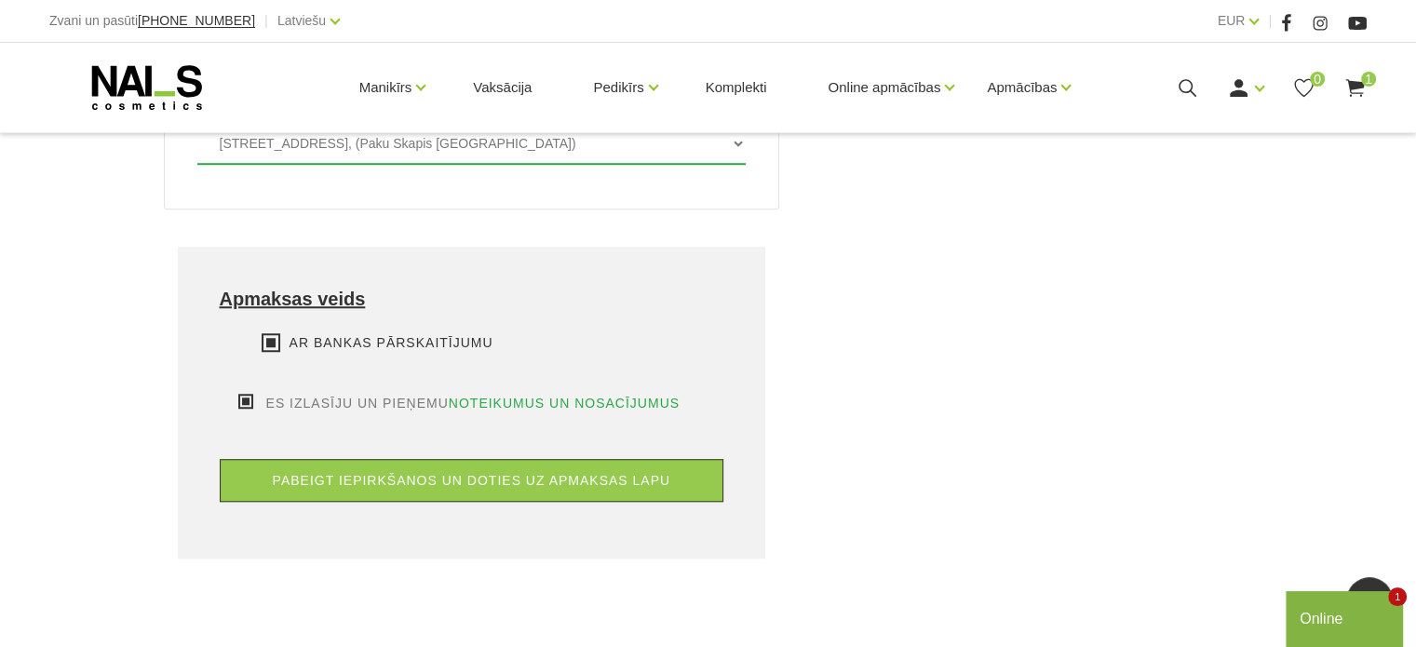
scroll to position [1537, 0]
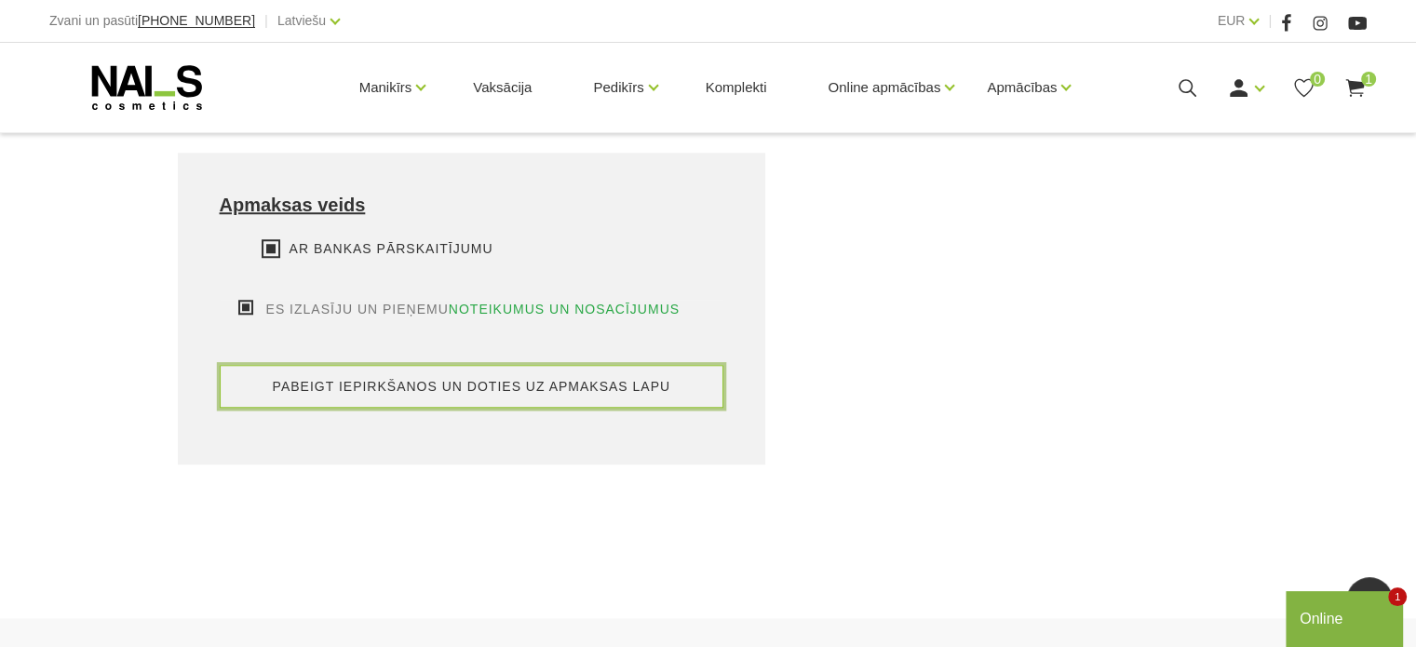
click at [473, 365] on button "pabeigt iepirkšanos un doties uz apmaksas lapu" at bounding box center [472, 386] width 504 height 43
